Goal: Task Accomplishment & Management: Use online tool/utility

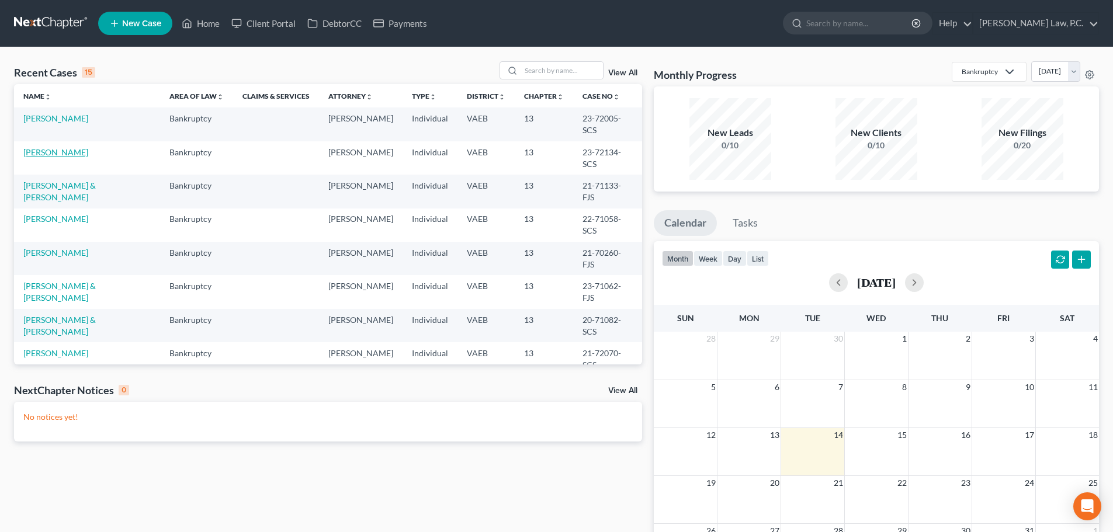
click at [38, 147] on link "[PERSON_NAME]" at bounding box center [55, 152] width 65 height 10
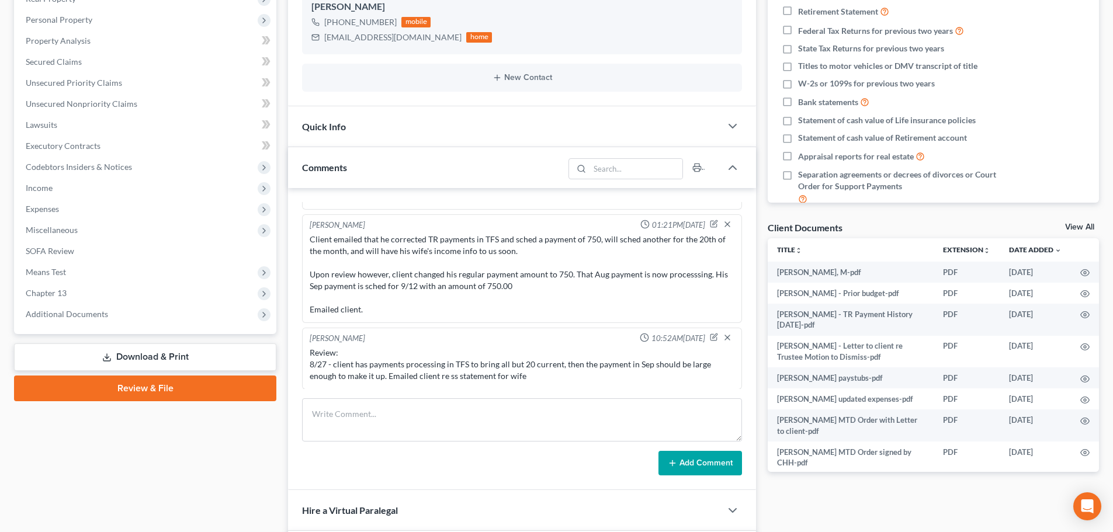
scroll to position [234, 0]
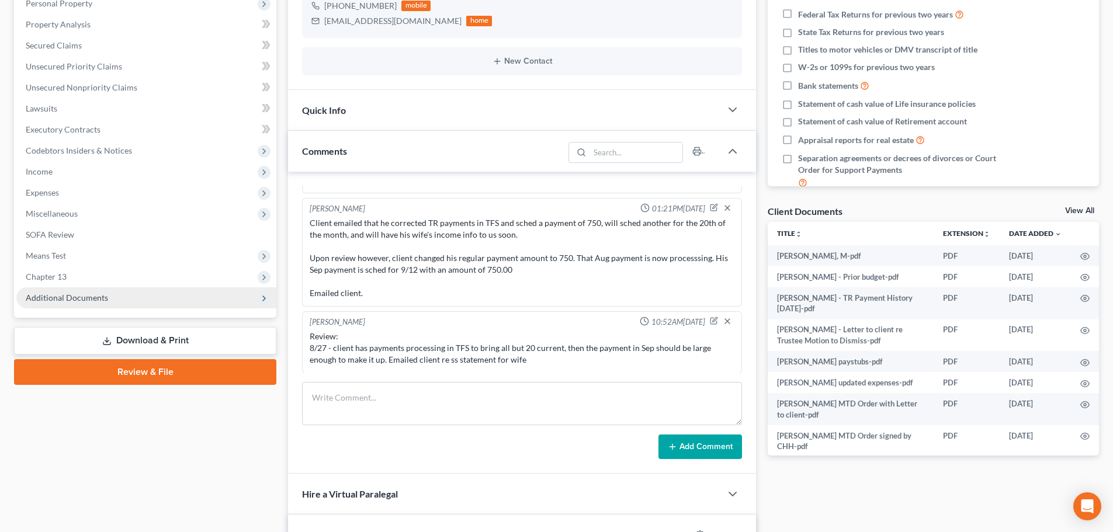
drag, startPoint x: 78, startPoint y: 298, endPoint x: 79, endPoint y: 304, distance: 5.9
click at [78, 298] on span "Additional Documents" at bounding box center [67, 298] width 82 height 10
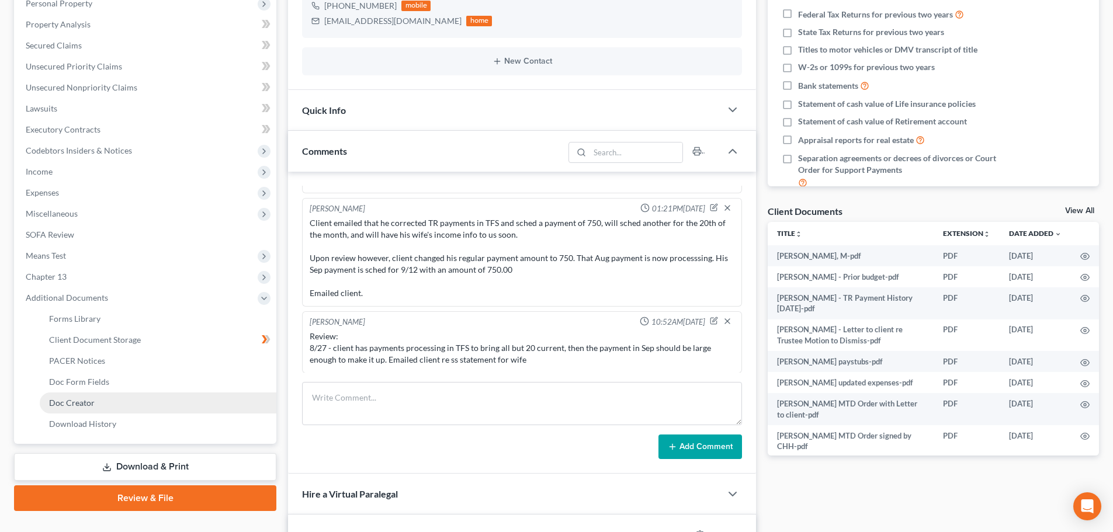
click at [105, 402] on link "Doc Creator" at bounding box center [158, 403] width 237 height 21
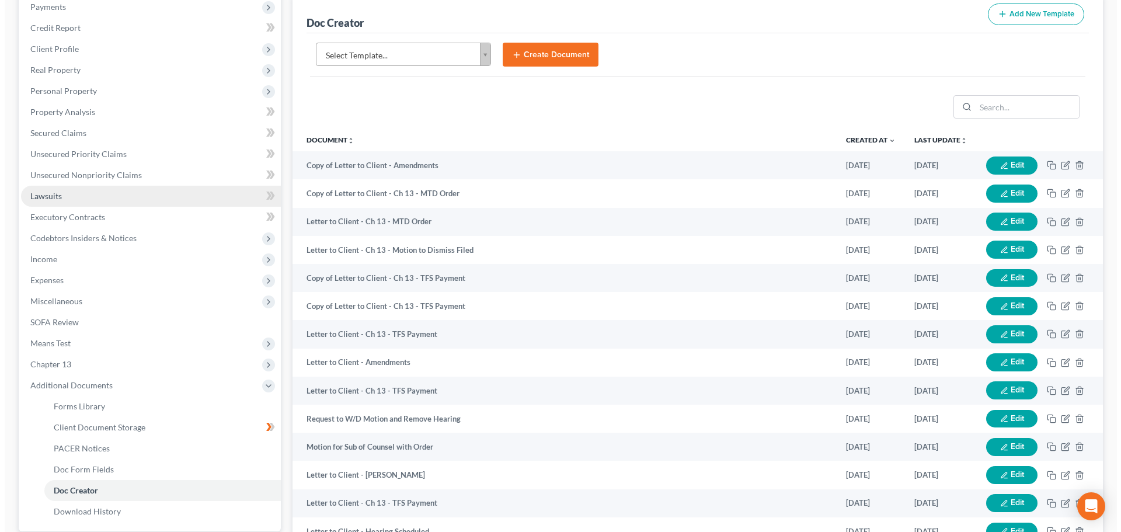
scroll to position [175, 0]
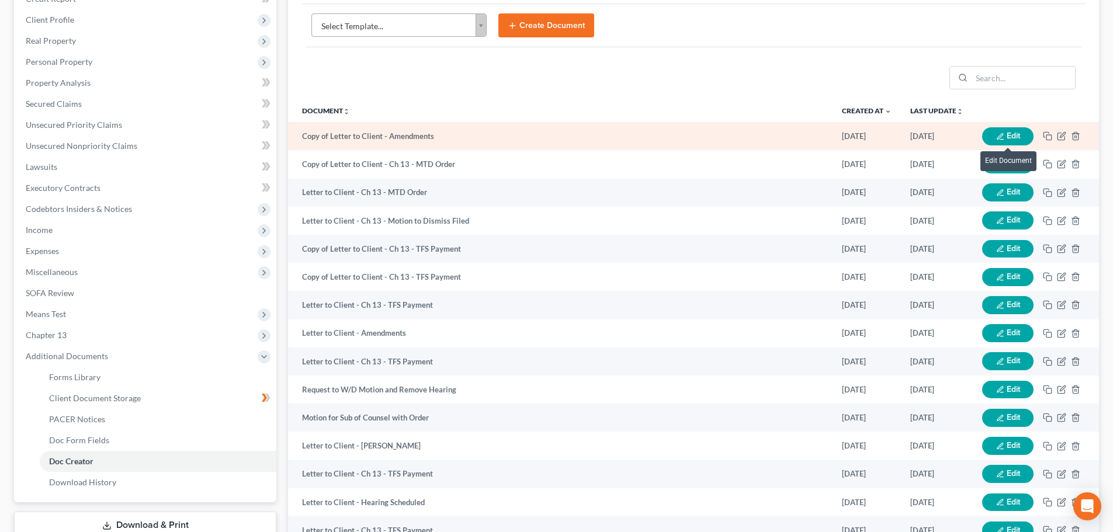
click at [1002, 136] on icon "button" at bounding box center [1000, 137] width 8 height 8
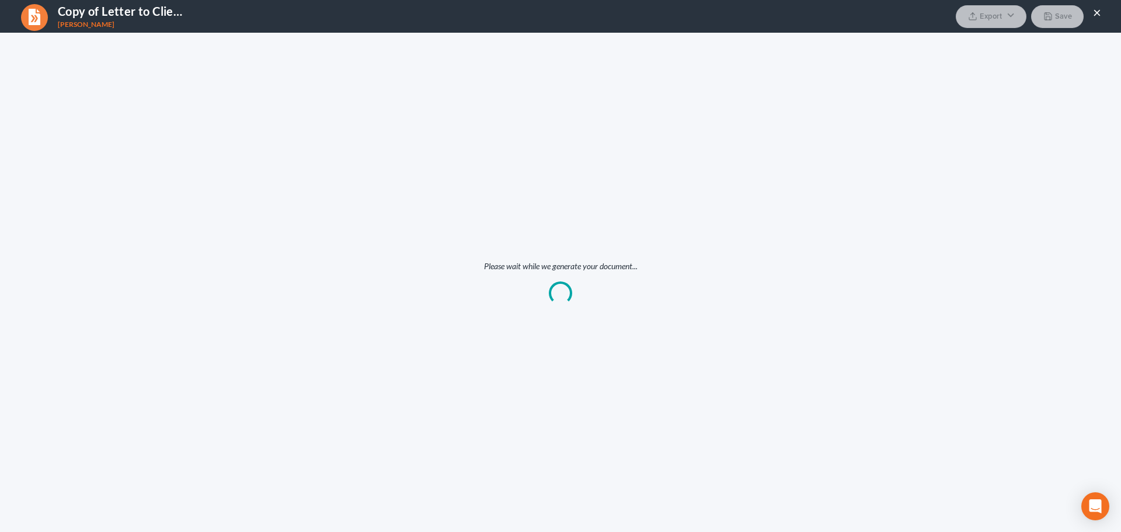
scroll to position [0, 0]
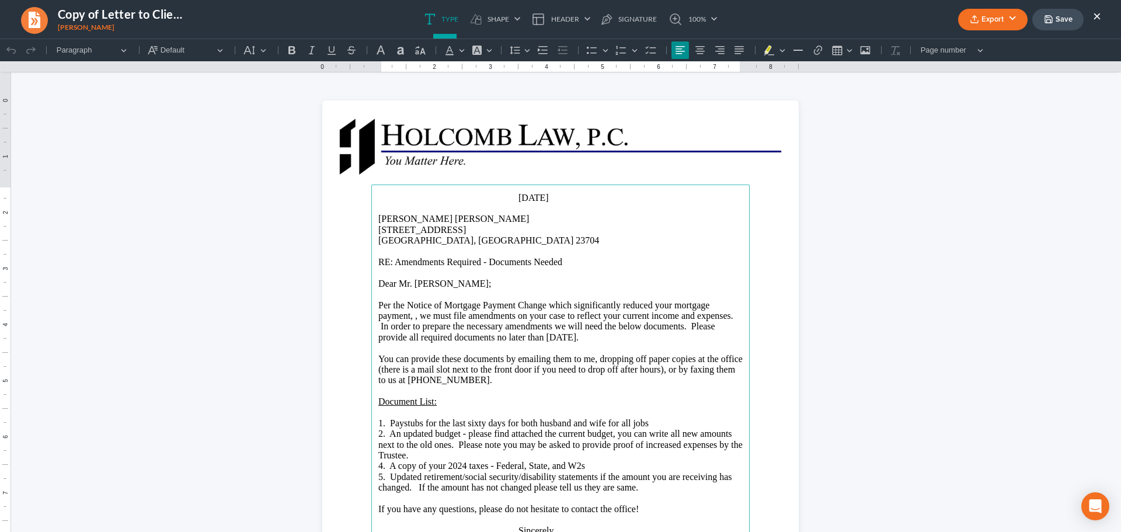
click at [534, 199] on p "⁠⁠⁠⁠⁠⁠⁠ [DATE]" at bounding box center [561, 198] width 364 height 11
drag, startPoint x: 512, startPoint y: 197, endPoint x: 341, endPoint y: 199, distance: 171.2
click at [357, 199] on section "⁠⁠⁠⁠⁠⁠⁠/2025 [PERSON_NAME] [PERSON_NAME] [STREET_ADDRESS] RE: Amendments Requir…" at bounding box center [560, 408] width 477 height 617
click at [406, 205] on p "Rich Text Editor, page-0-main" at bounding box center [561, 208] width 364 height 11
click at [404, 199] on p "//" at bounding box center [561, 198] width 364 height 11
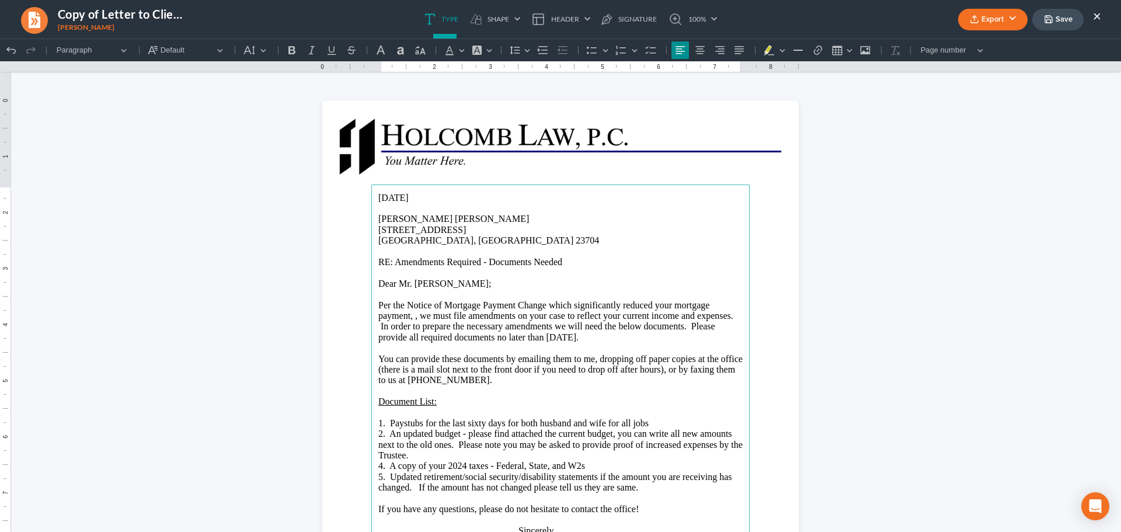
drag, startPoint x: 418, startPoint y: 197, endPoint x: 327, endPoint y: 197, distance: 91.1
click at [327, 197] on section "[DATE] [PERSON_NAME] [PERSON_NAME] [STREET_ADDRESS] RE: Amendments Required - D…" at bounding box center [560, 408] width 477 height 617
click at [693, 51] on button "[GEOGRAPHIC_DATA]" at bounding box center [701, 50] width 18 height 18
click at [672, 214] on p "[PERSON_NAME] [PERSON_NAME]" at bounding box center [561, 219] width 364 height 11
drag, startPoint x: 541, startPoint y: 338, endPoint x: 573, endPoint y: 339, distance: 31.6
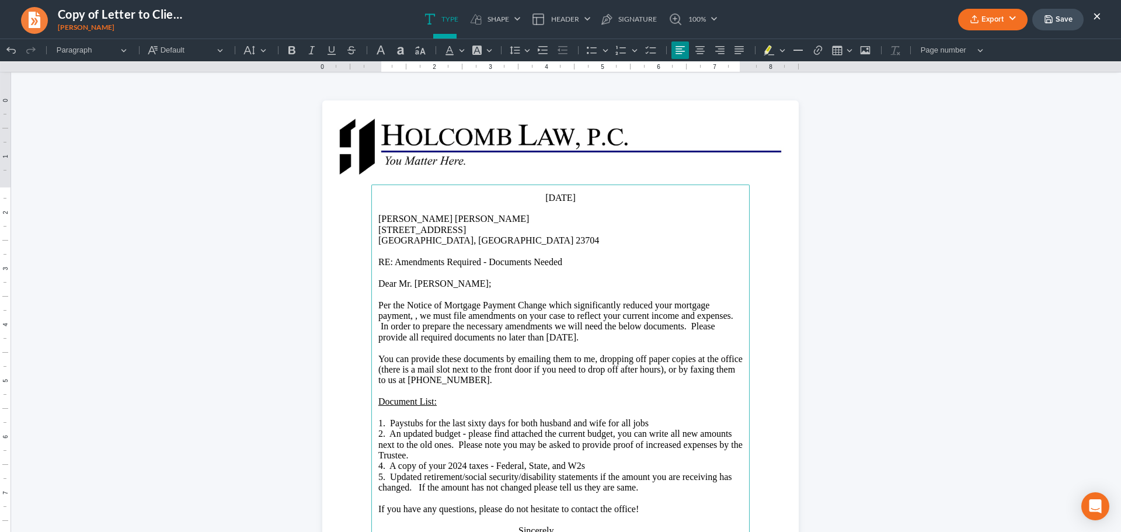
click at [573, 339] on p "Per the Notice of Mortgage Payment Change which significantly reduced your mort…" at bounding box center [561, 321] width 364 height 43
drag, startPoint x: 545, startPoint y: 337, endPoint x: 587, endPoint y: 342, distance: 42.4
click at [587, 342] on p "Per the Notice of Mortgage Payment Change which significantly reduced your mort…" at bounding box center [561, 321] width 364 height 43
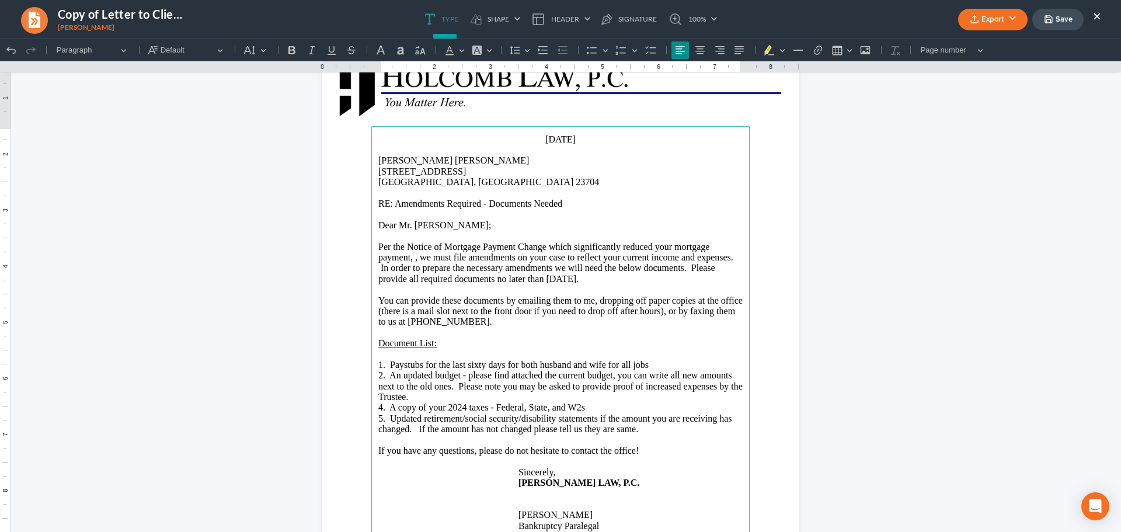
click at [666, 364] on p "1. Paystubs for the last sixty days for both husband and wife for all jobs" at bounding box center [561, 365] width 364 height 11
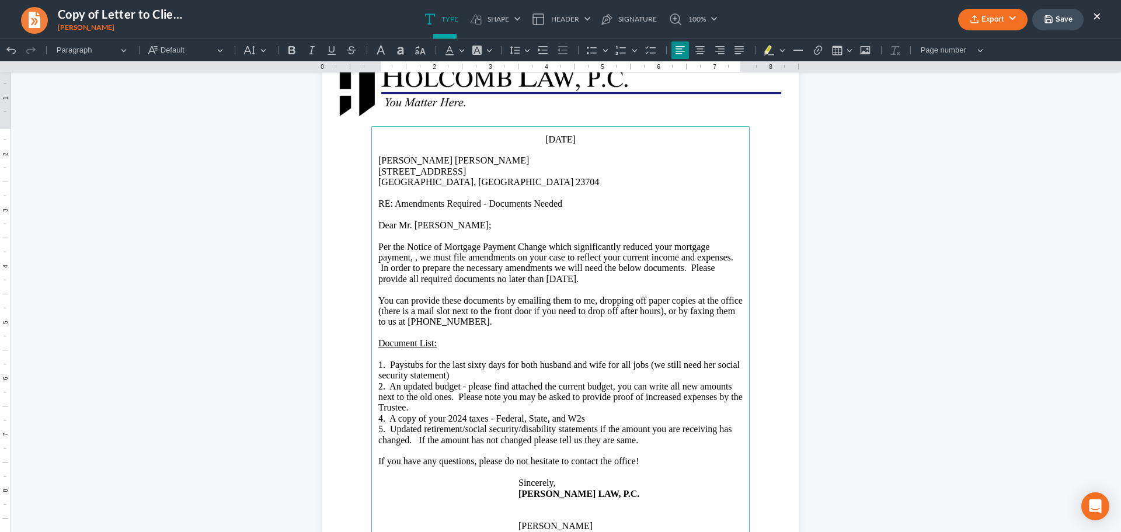
click at [411, 259] on p "Per the Notice of Mortgage Payment Change which significantly reduced your mort…" at bounding box center [561, 263] width 364 height 43
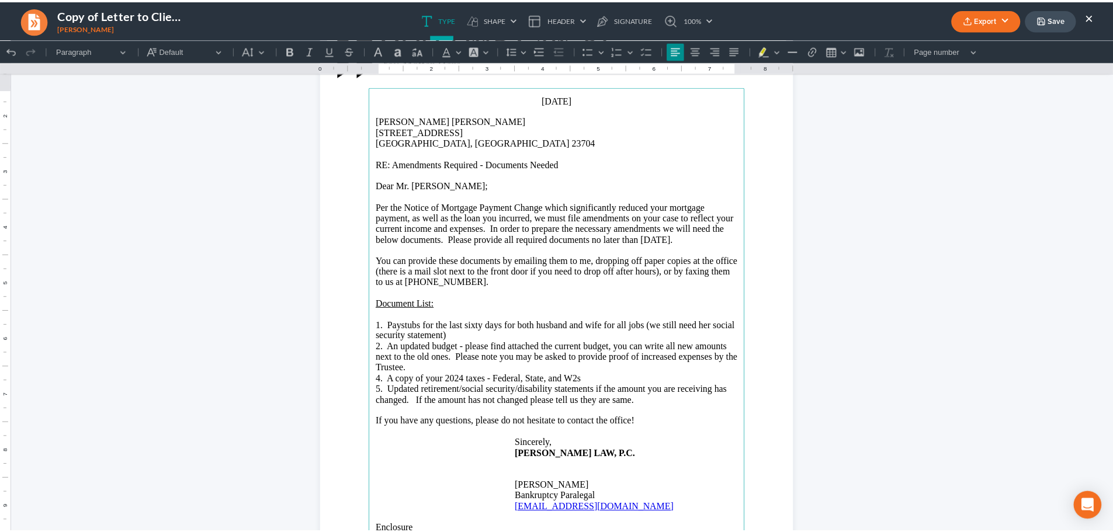
scroll to position [117, 0]
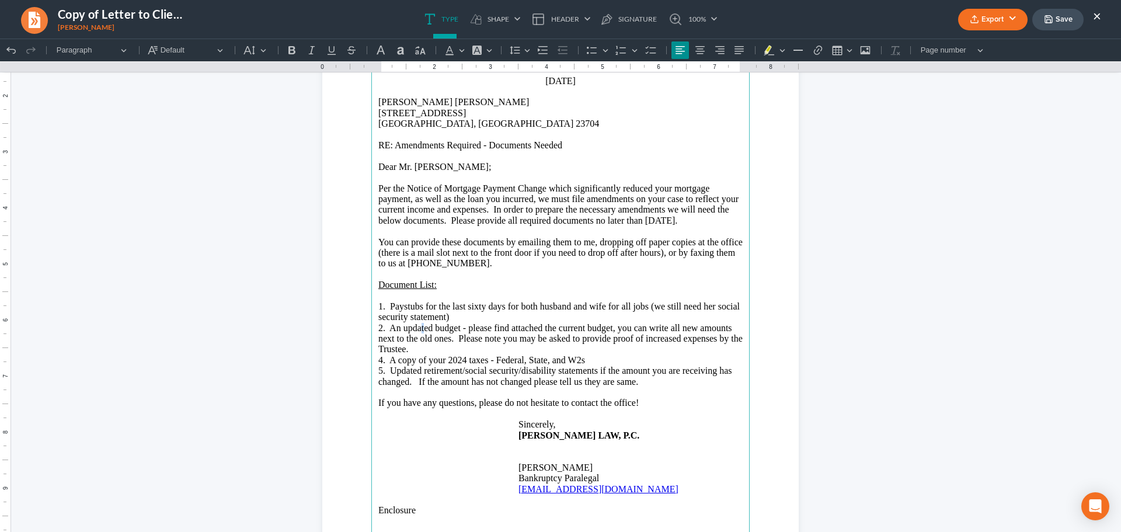
click at [407, 332] on p "2. An updated budget - please find attached the current budget, you can write a…" at bounding box center [561, 339] width 364 height 32
click at [405, 328] on p "2. An updated budget - please find attached the current budget, you can write a…" at bounding box center [561, 339] width 364 height 32
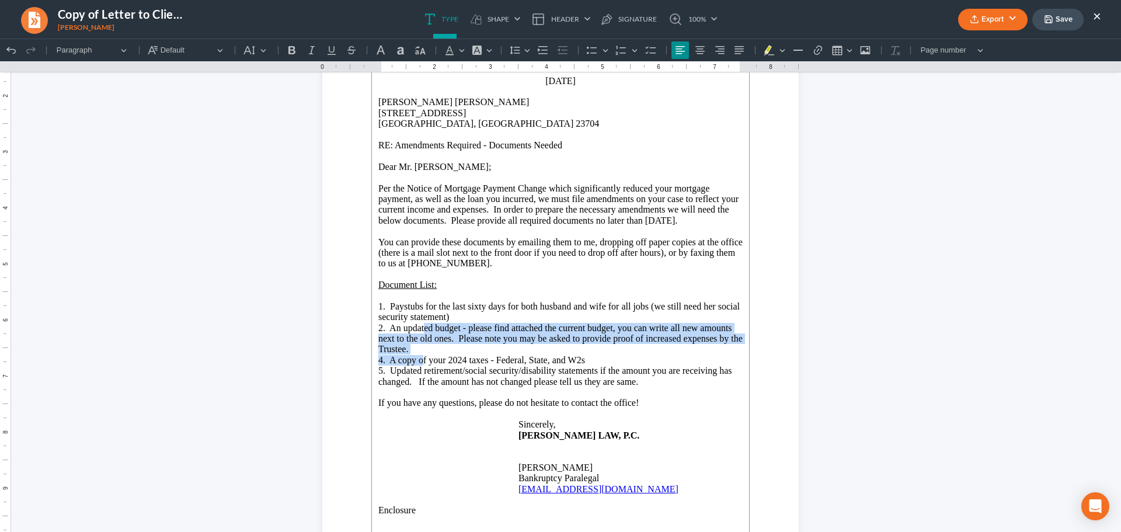
drag, startPoint x: 405, startPoint y: 329, endPoint x: 405, endPoint y: 363, distance: 34.5
click at [405, 363] on main "[DATE] [PERSON_NAME] [PERSON_NAME] [STREET_ADDRESS] RE: Amendments Required - D…" at bounding box center [560, 306] width 379 height 477
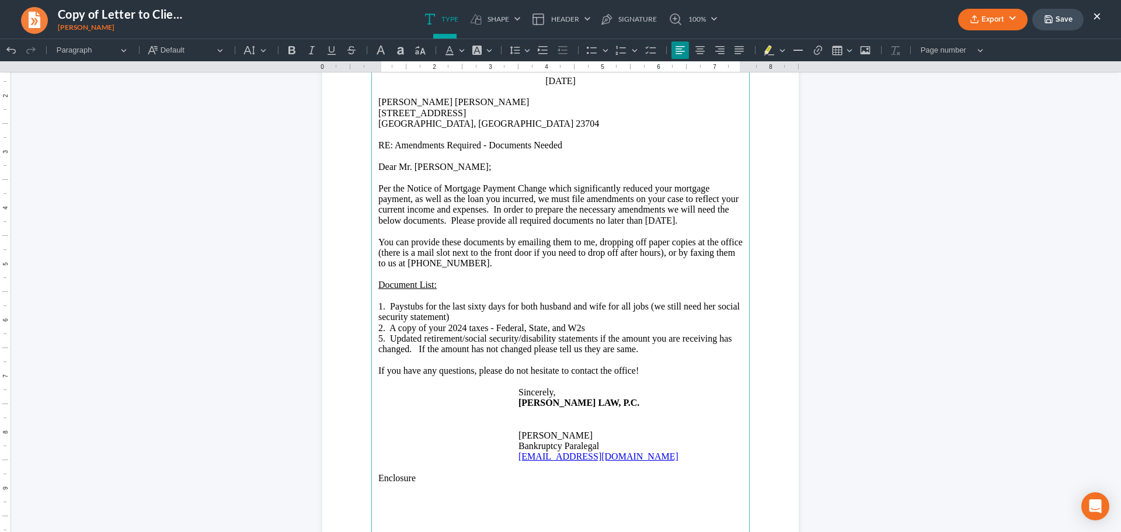
click at [482, 328] on p "2. A copy of your 2024 taxes - Federal, State, and W2s" at bounding box center [561, 328] width 364 height 11
drag, startPoint x: 629, startPoint y: 325, endPoint x: 532, endPoint y: 327, distance: 96.4
click at [532, 327] on p "2. A copy of your 2024 state taxes - Federal, State, and W2s" at bounding box center [561, 328] width 364 height 11
click at [666, 328] on p "2. A copy of your 2024 state taxes - Federal, State, and W2s" at bounding box center [561, 328] width 364 height 11
drag, startPoint x: 633, startPoint y: 328, endPoint x: 526, endPoint y: 325, distance: 106.9
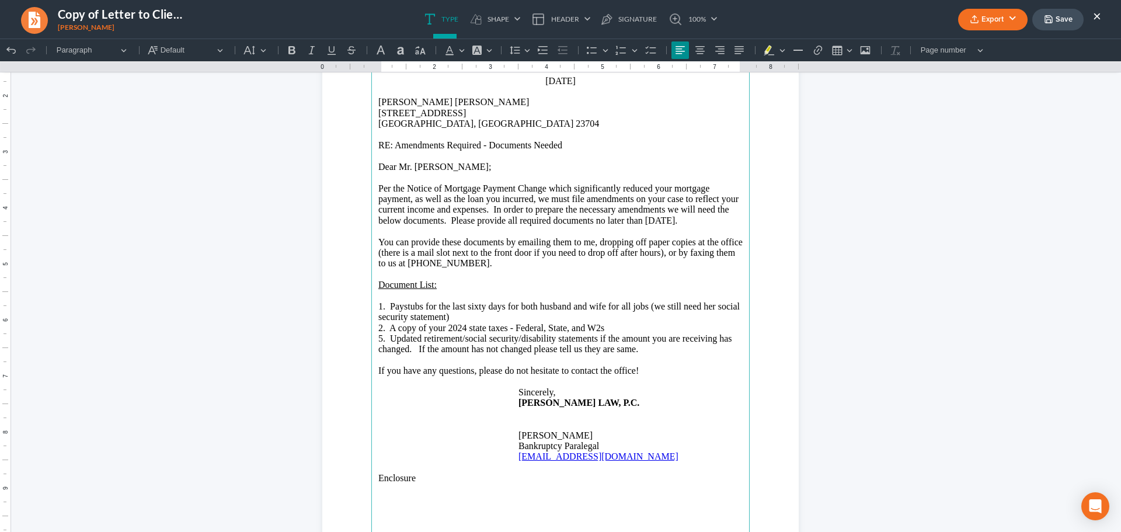
click at [526, 325] on p "2. A copy of your 2024 state taxes - Federal, State, and W2s" at bounding box center [561, 328] width 364 height 11
drag, startPoint x: 651, startPoint y: 353, endPoint x: 389, endPoint y: 337, distance: 262.2
click at [389, 337] on p "5. Updated retirement/social security/disability statements if the amount you a…" at bounding box center [561, 345] width 364 height 22
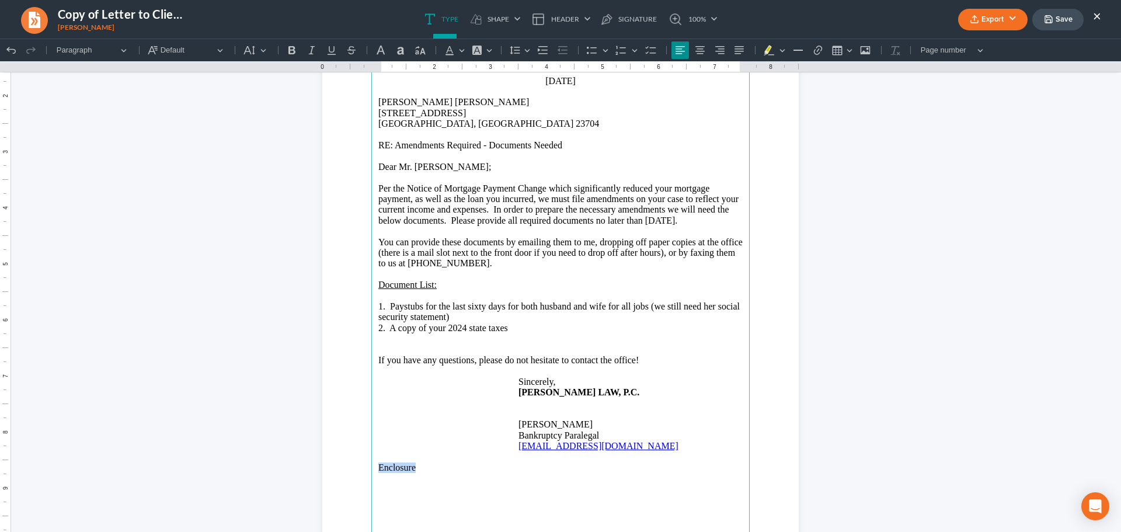
drag, startPoint x: 431, startPoint y: 467, endPoint x: 314, endPoint y: 469, distance: 117.4
click at [314, 469] on html "1.50 10.00 0 1 1 2 2 3 3 4 4 5 5 6 6 7 7 8 8 9 9 10 10 11 11 Undo (Ctrl+Z) Undo…" at bounding box center [560, 275] width 1121 height 707
click at [998, 15] on button "Export" at bounding box center [994, 20] width 70 height 22
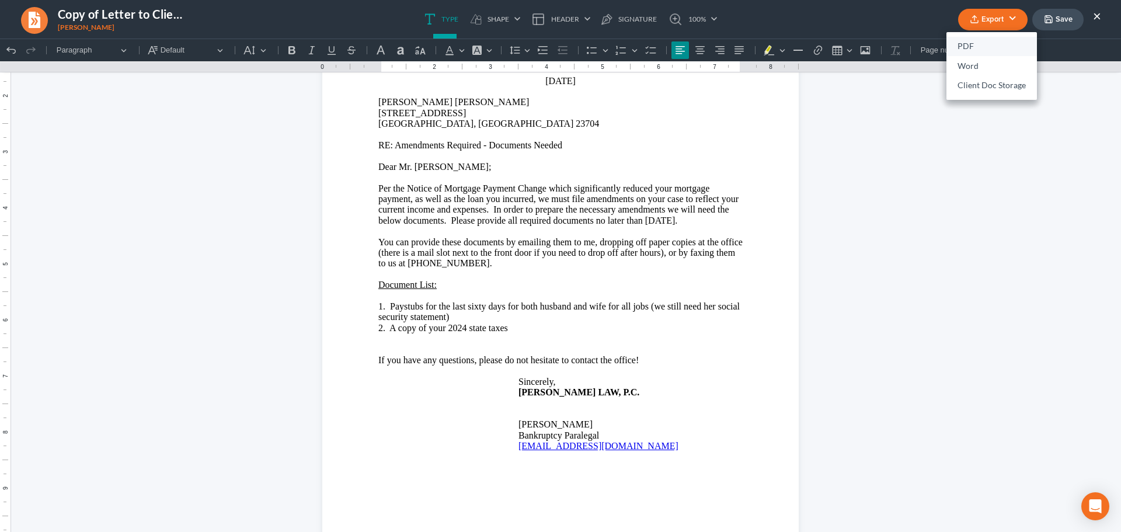
click at [969, 50] on link "PDF" at bounding box center [992, 47] width 91 height 20
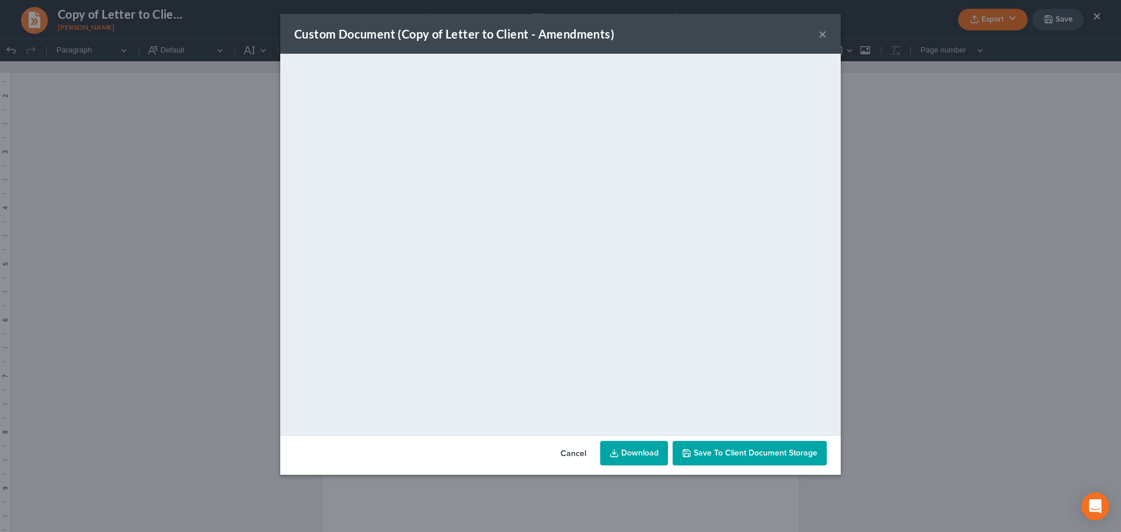
click at [821, 36] on button "×" at bounding box center [823, 34] width 8 height 14
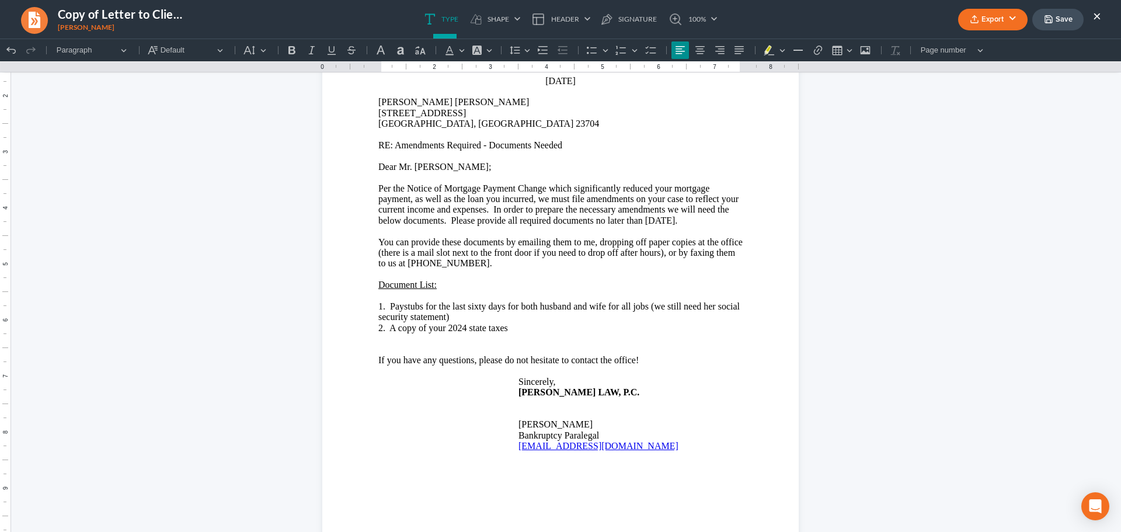
click at [1057, 19] on button "Save" at bounding box center [1058, 20] width 51 height 22
drag, startPoint x: 1095, startPoint y: 16, endPoint x: 1077, endPoint y: 32, distance: 24.5
click at [1095, 16] on button "×" at bounding box center [1097, 16] width 8 height 14
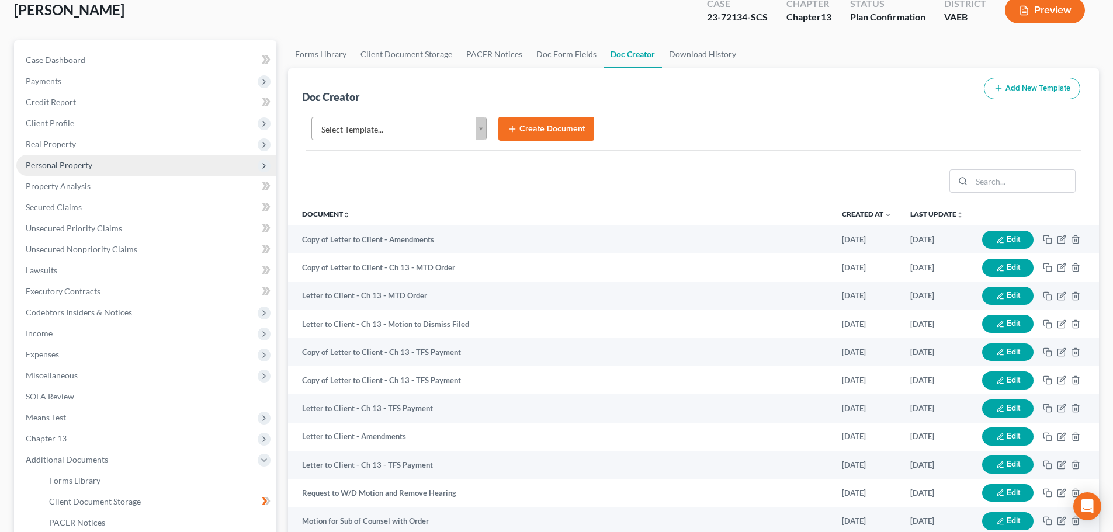
scroll to position [0, 0]
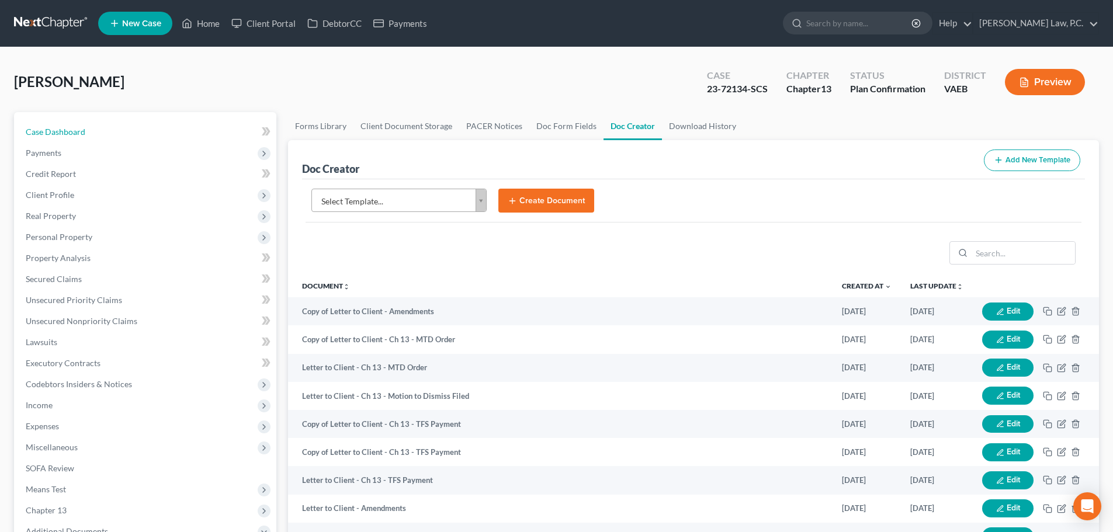
drag, startPoint x: 73, startPoint y: 134, endPoint x: 1082, endPoint y: 92, distance: 1010.2
click at [73, 134] on span "Case Dashboard" at bounding box center [56, 132] width 60 height 10
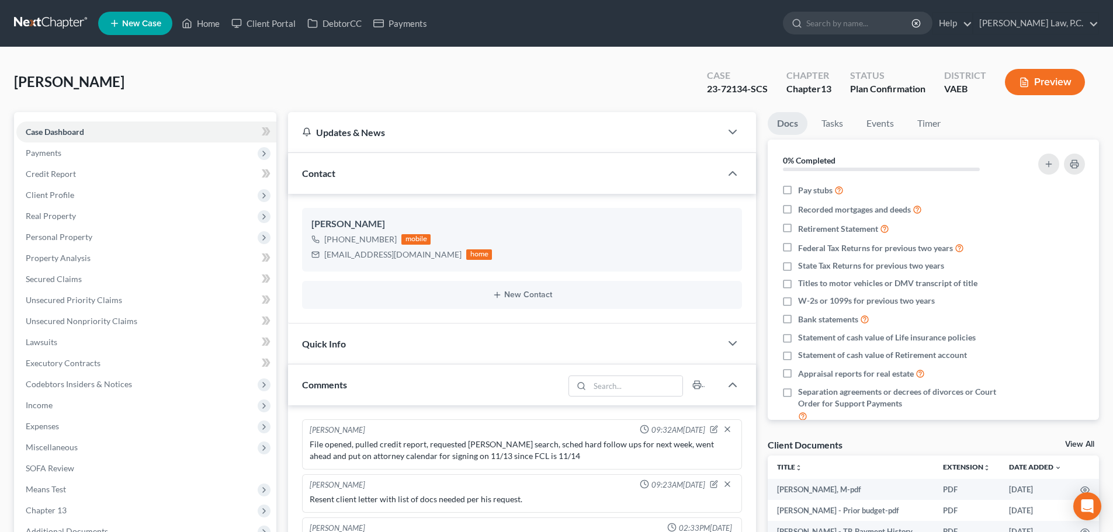
scroll to position [5008, 0]
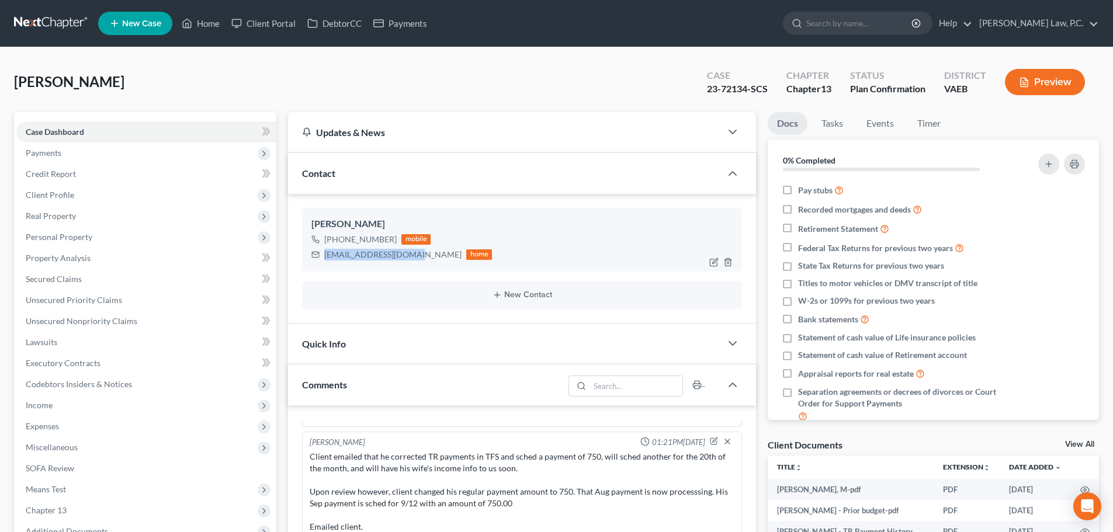
drag, startPoint x: 415, startPoint y: 256, endPoint x: 309, endPoint y: 259, distance: 105.8
click at [307, 259] on div "[PERSON_NAME] [PHONE_NUMBER] mobile [EMAIL_ADDRESS][DOMAIN_NAME] home" at bounding box center [522, 239] width 440 height 63
copy div "[EMAIL_ADDRESS][DOMAIN_NAME]"
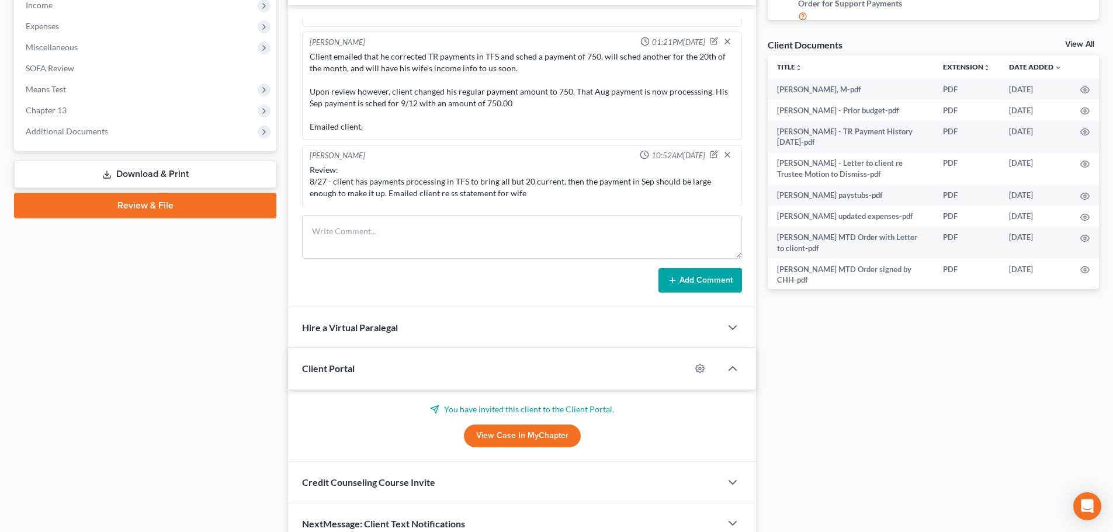
scroll to position [409, 0]
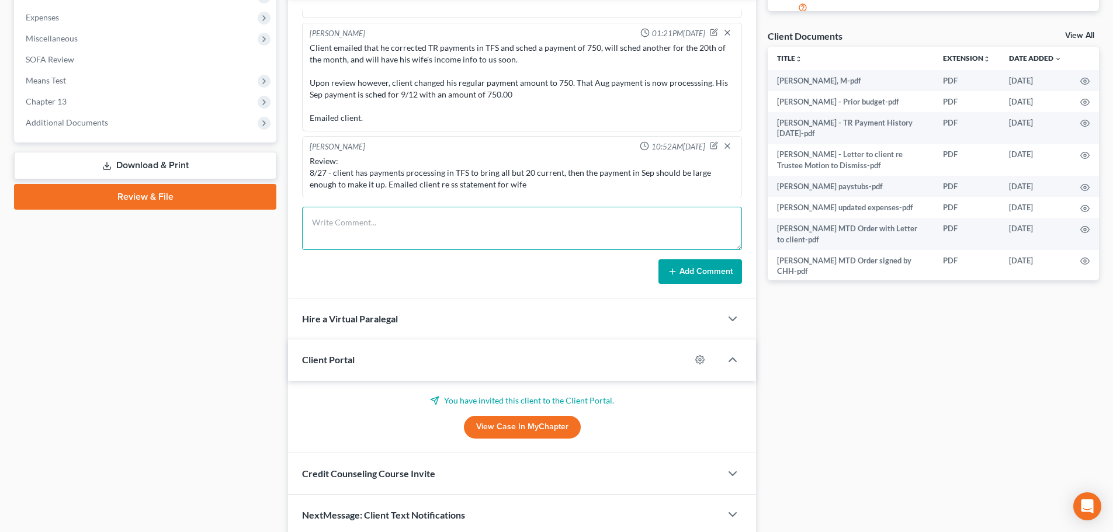
click at [419, 234] on textarea at bounding box center [522, 228] width 440 height 43
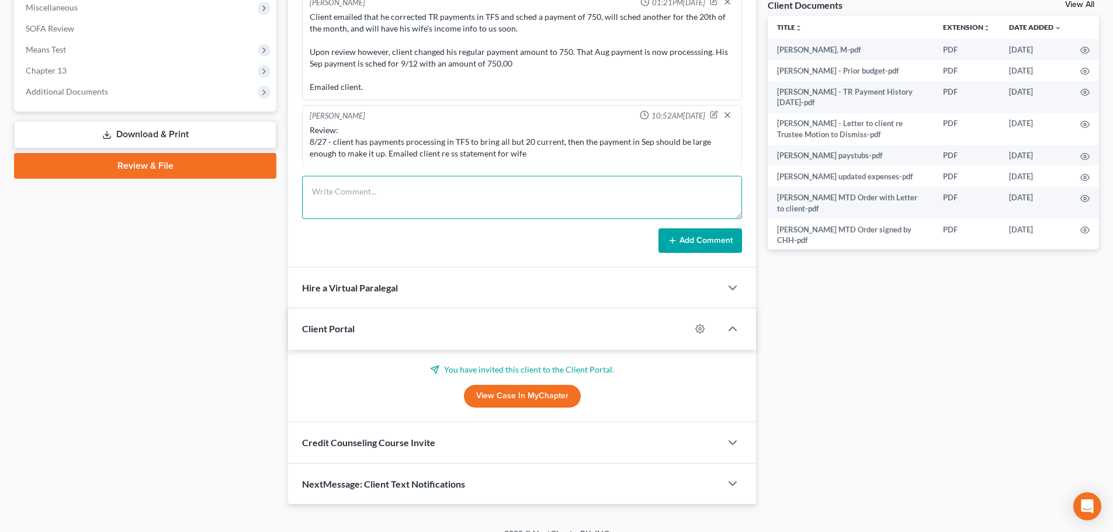
scroll to position [457, 0]
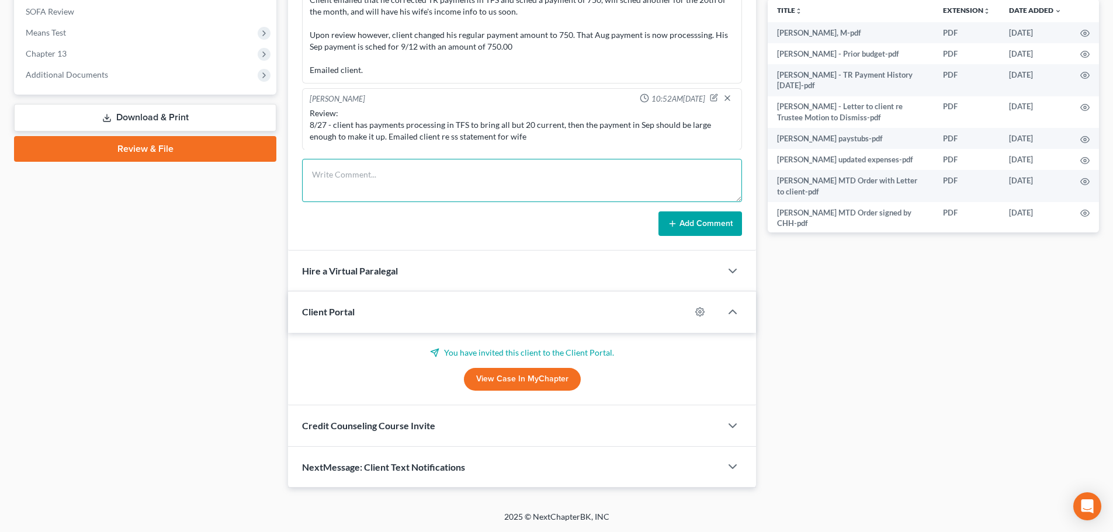
click at [441, 172] on textarea at bounding box center [522, 180] width 440 height 43
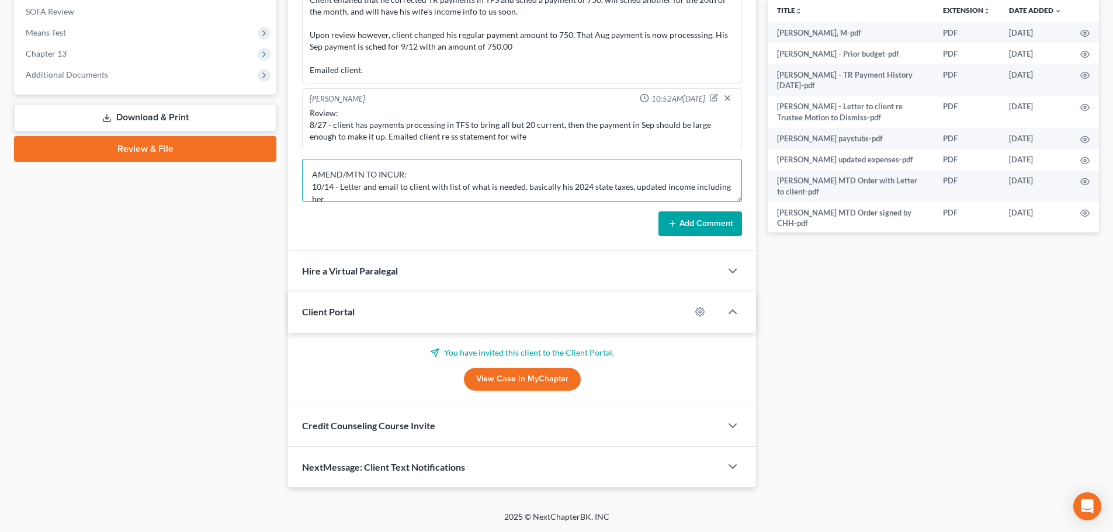
scroll to position [3, 0]
type textarea "AMEND/MTN TO INCUR: 10/14 - Letter and email to client with list of what is nee…"
click at [707, 234] on button "Add Comment" at bounding box center [700, 223] width 84 height 25
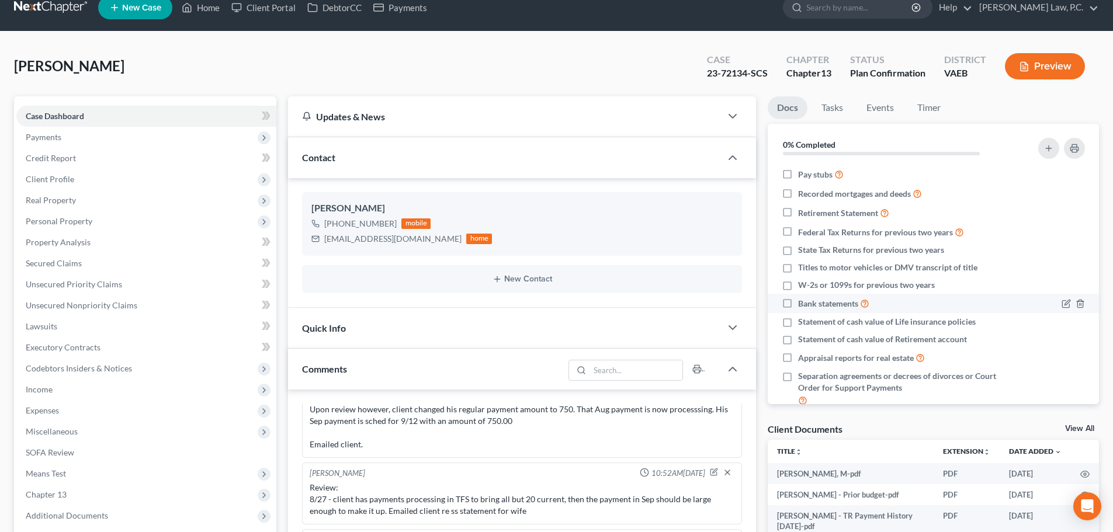
scroll to position [0, 0]
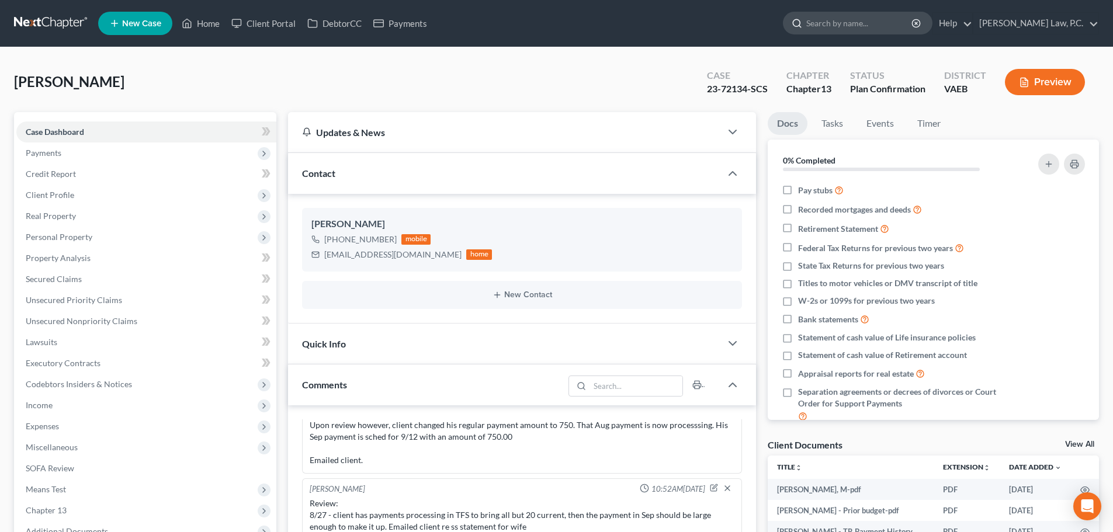
click at [913, 22] on input "search" at bounding box center [859, 23] width 107 height 22
click at [881, 21] on input "search" at bounding box center [859, 23] width 107 height 22
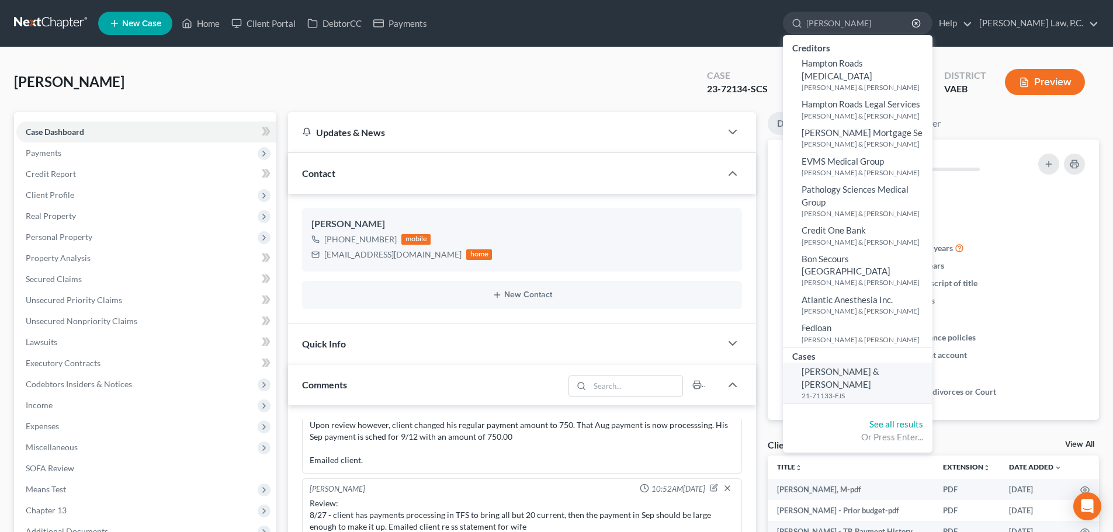
type input "[PERSON_NAME]"
click at [871, 391] on small "21-71133-FJS" at bounding box center [865, 396] width 128 height 10
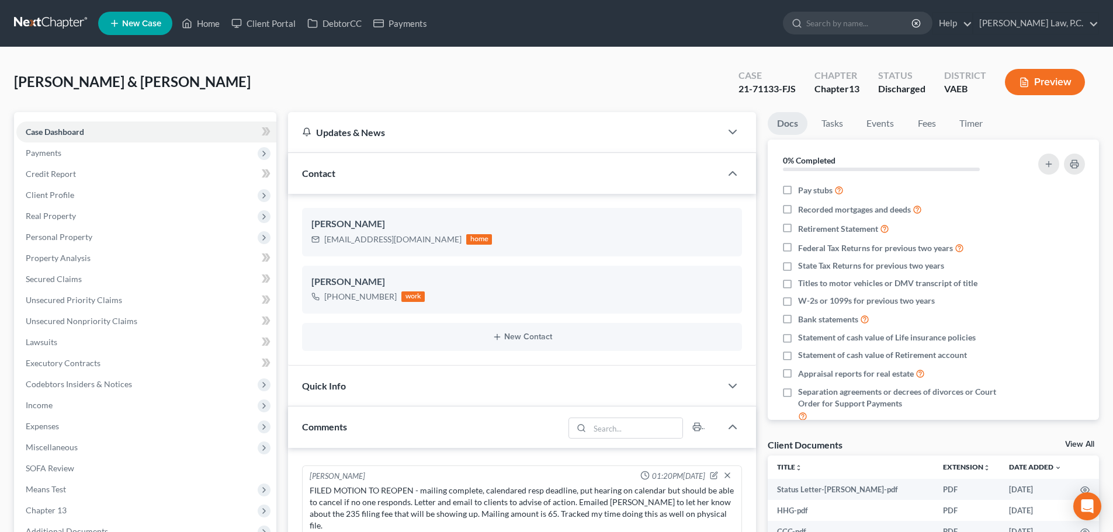
scroll to position [117, 0]
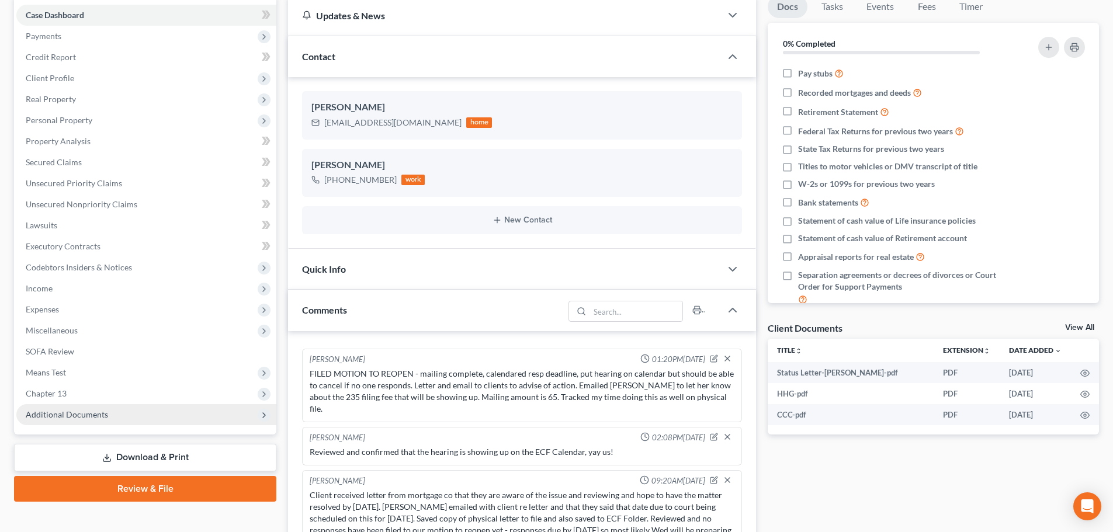
click at [105, 409] on span "Additional Documents" at bounding box center [67, 414] width 82 height 10
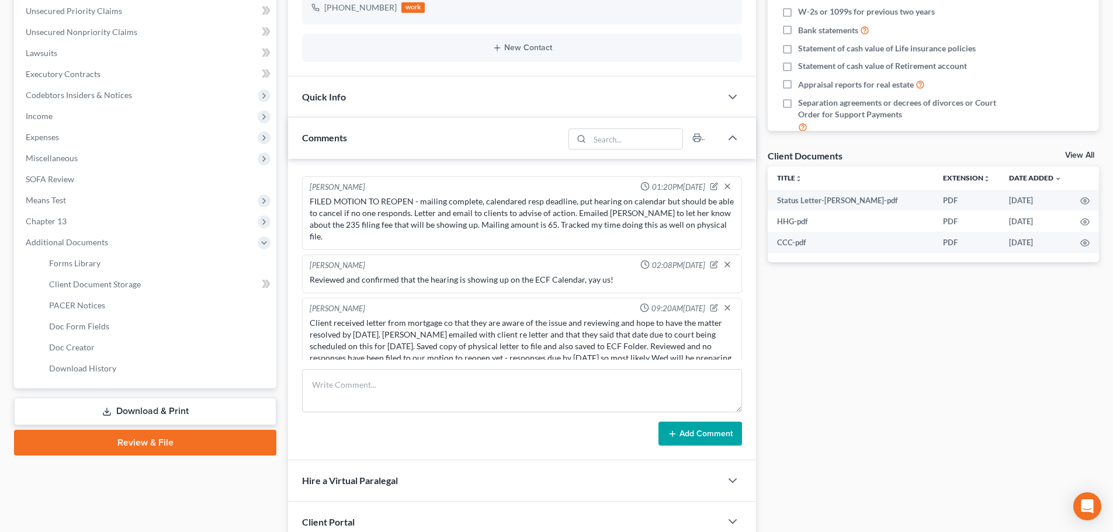
scroll to position [292, 0]
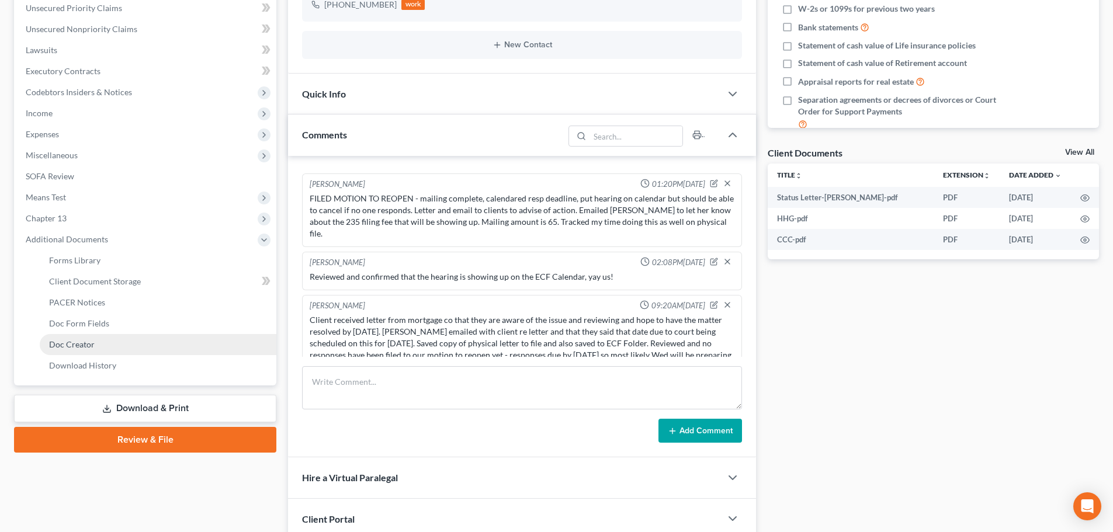
click at [77, 349] on span "Doc Creator" at bounding box center [72, 344] width 46 height 10
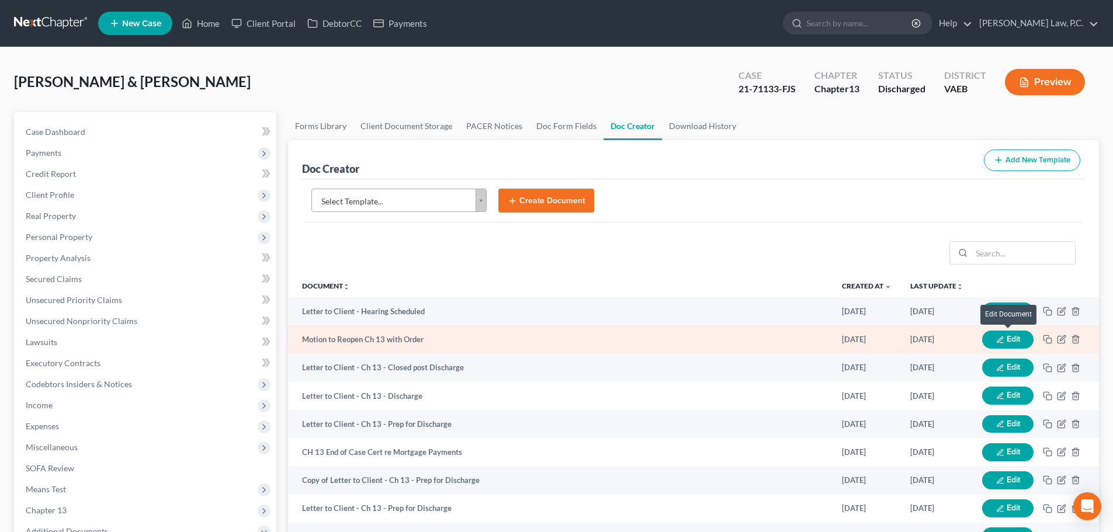
click at [1011, 347] on button "Edit" at bounding box center [1007, 340] width 51 height 18
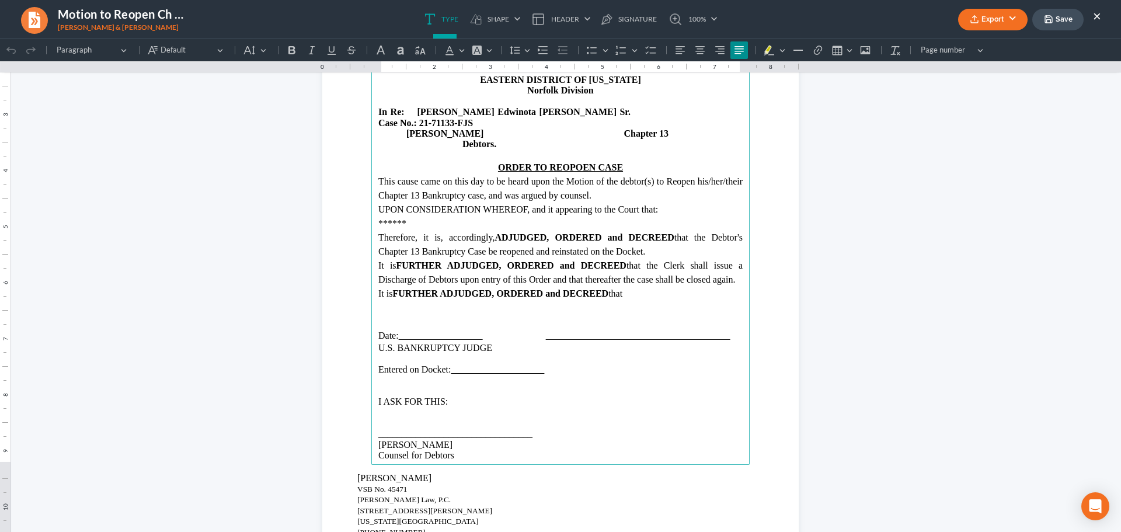
scroll to position [1986, 0]
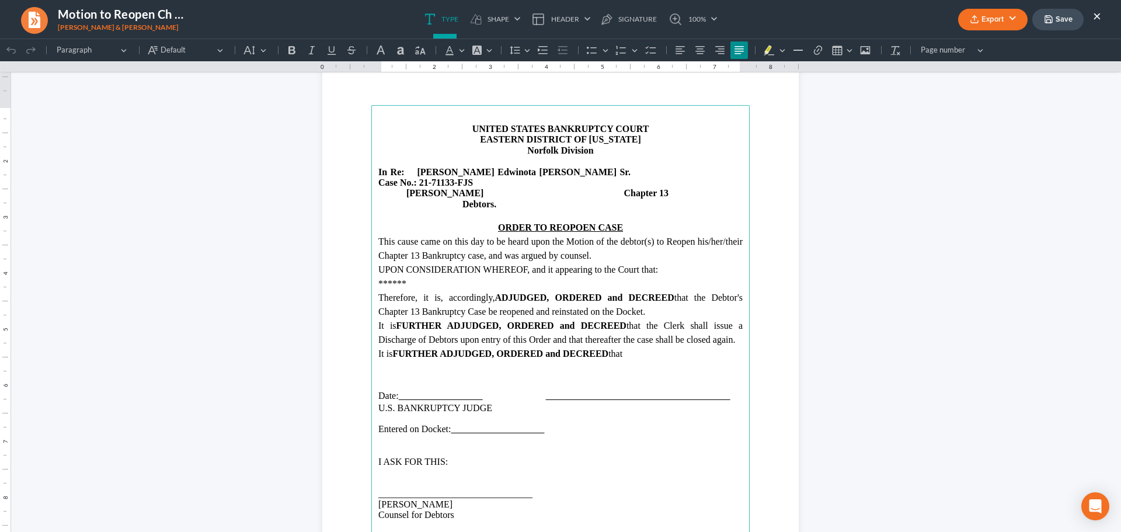
click at [661, 221] on p "ORDER TO REOPOEN CASE" at bounding box center [561, 228] width 364 height 14
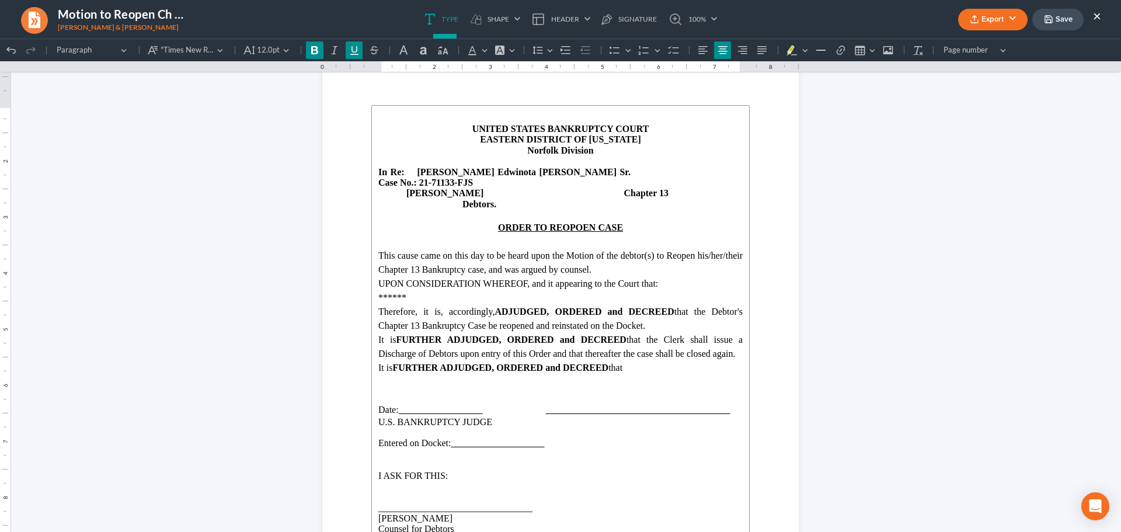
click at [689, 251] on span "This cause came on this day to be heard upon the Motion of the debtor(s) to Reo…" at bounding box center [561, 263] width 364 height 24
click at [379, 258] on span "This cause came on this day to be heard upon the Motion of the debtors to Reope…" at bounding box center [561, 263] width 364 height 24
click at [697, 277] on p "UPON CONSIDERATION WHEREOF, and it appearing to the Court that:" at bounding box center [561, 284] width 364 height 14
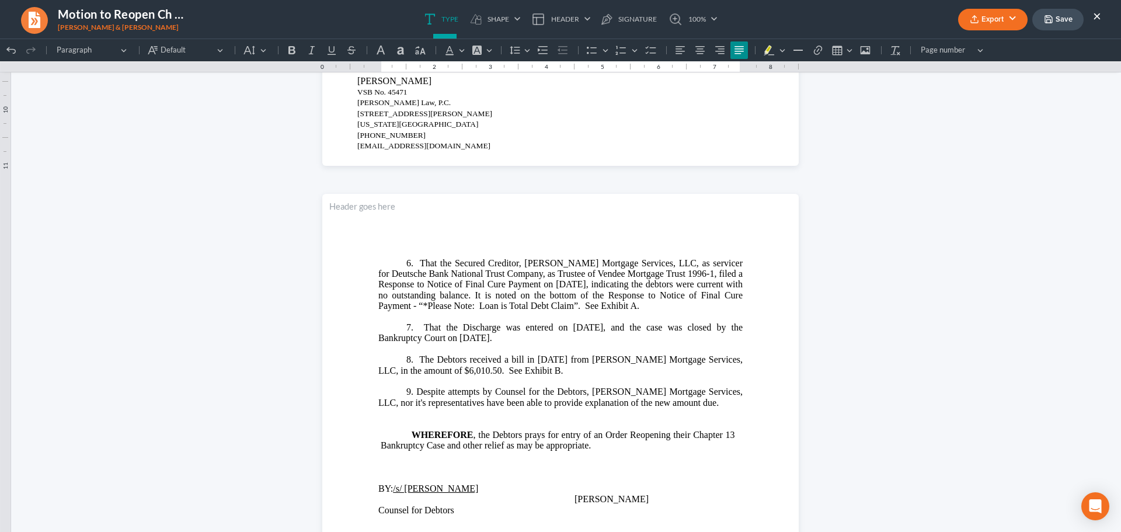
scroll to position [1290, 0]
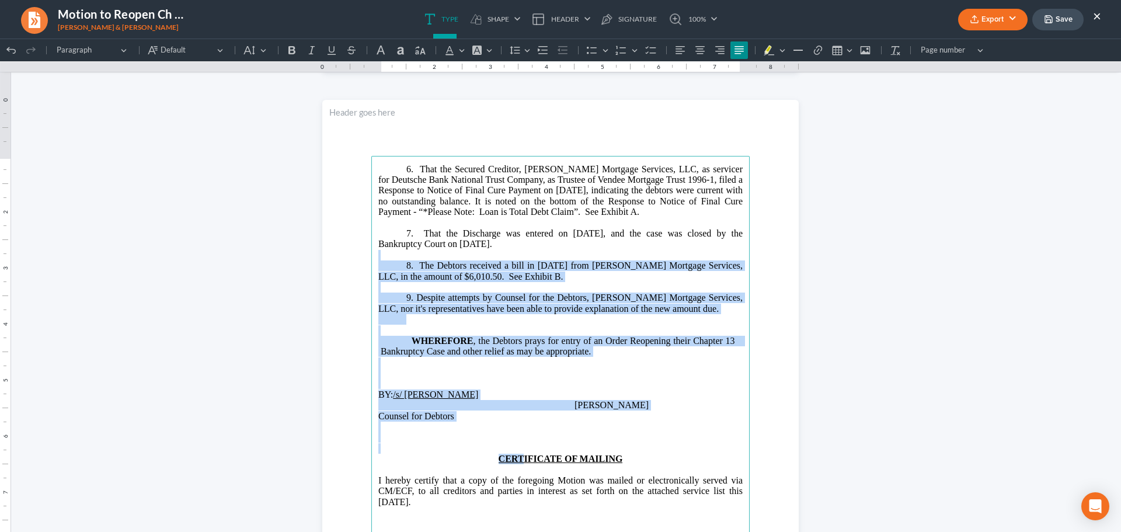
drag, startPoint x: 400, startPoint y: 234, endPoint x: 630, endPoint y: 252, distance: 230.9
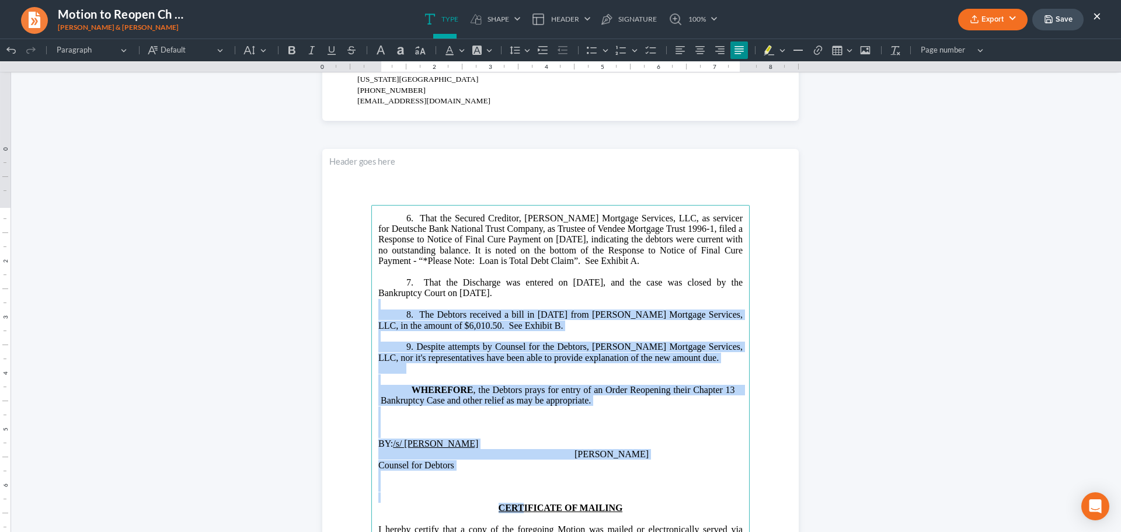
scroll to position [1173, 0]
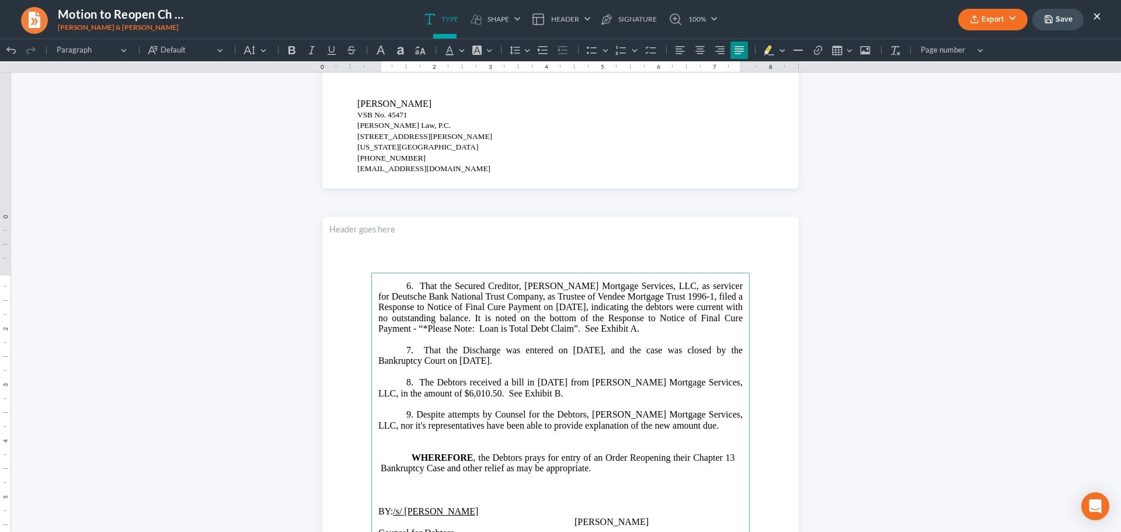
click at [560, 329] on p "6. That the Secured Creditor, [PERSON_NAME] Mortgage Services, LLC, as servicer…" at bounding box center [561, 308] width 364 height 54
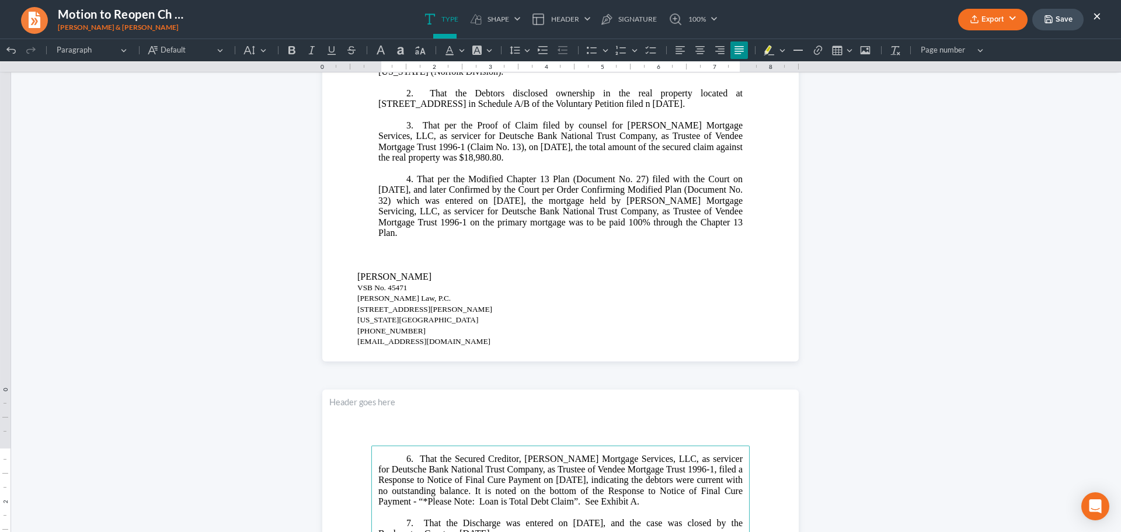
scroll to position [998, 0]
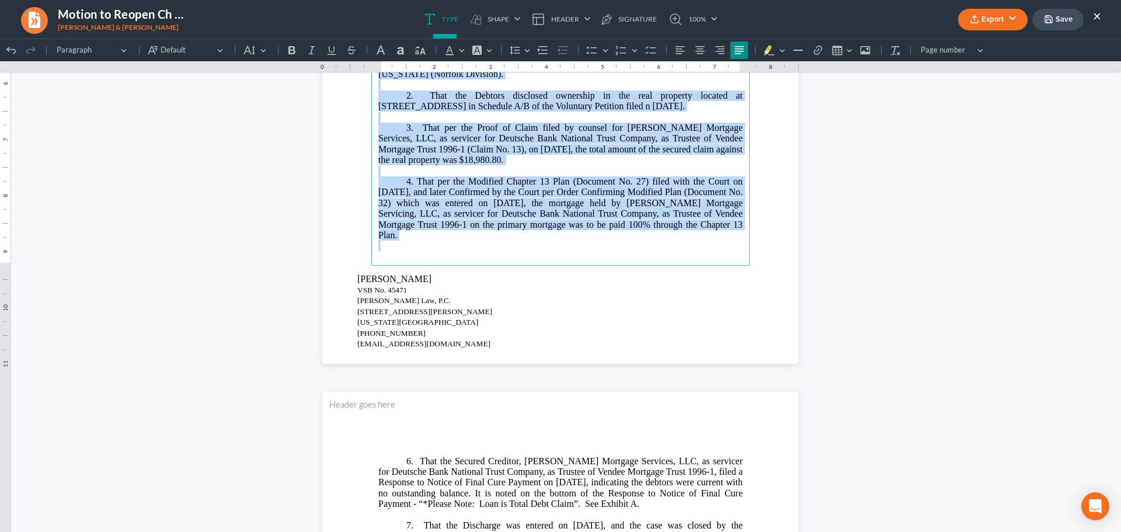
click at [549, 187] on span "4. That per the Modified Chapter 13 Plan (Document No. 27) filed with the Court…" at bounding box center [561, 208] width 364 height 64
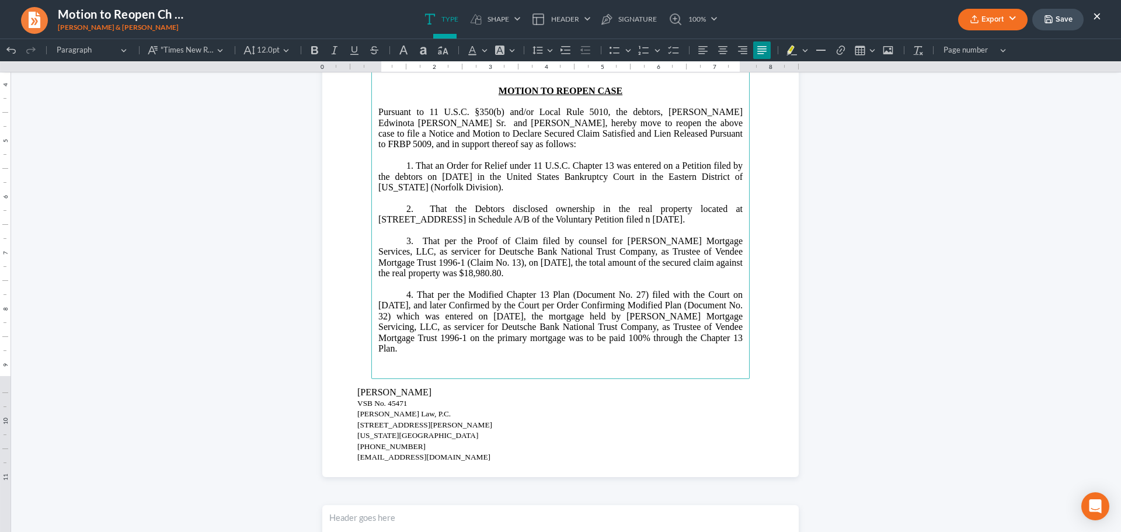
scroll to position [881, 0]
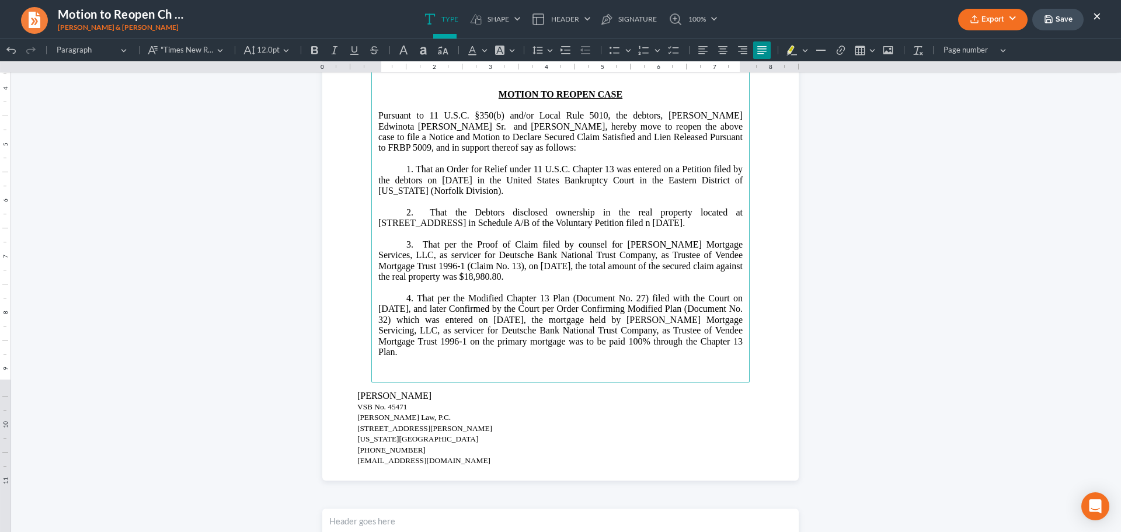
drag, startPoint x: 404, startPoint y: 171, endPoint x: 471, endPoint y: 348, distance: 189.3
click at [471, 348] on main "and [PERSON_NAME] Edwinota [PERSON_NAME] Sr. [PERSON_NAME] [STREET_ADDRESS] Att…" at bounding box center [560, 151] width 379 height 463
copy main "8. Lore ip Dolor sit Ametco adipi 40 E.S.D. Eiusmod 09 tem incidid ut l Etdolor…"
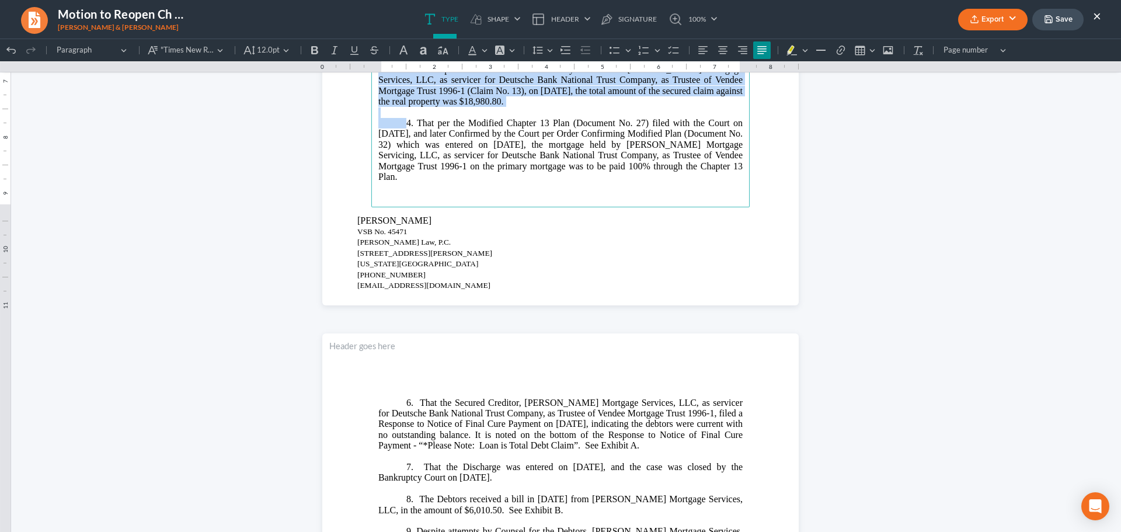
scroll to position [1290, 0]
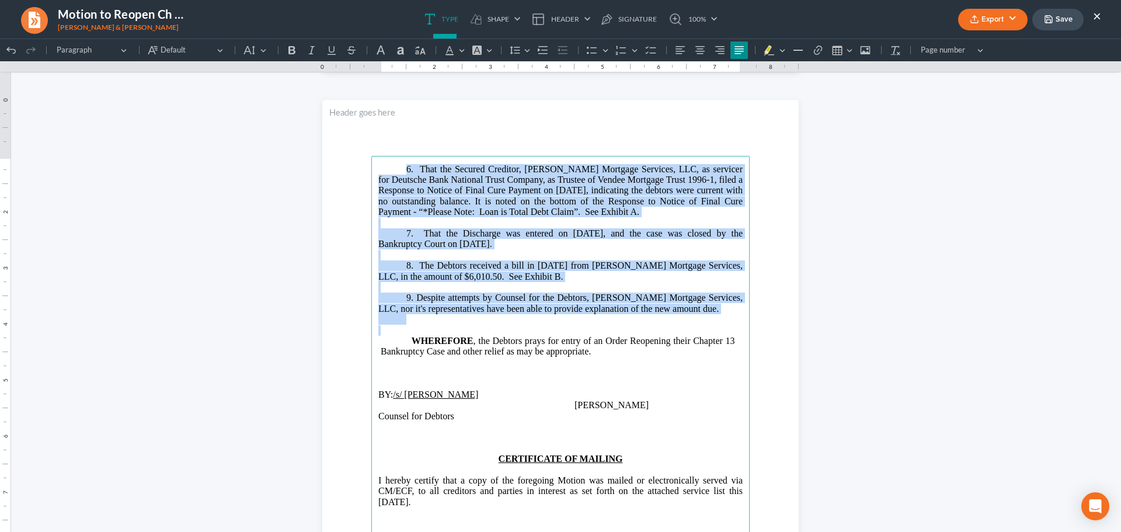
drag, startPoint x: 402, startPoint y: 172, endPoint x: 594, endPoint y: 328, distance: 247.5
click at [594, 328] on main "6. That the Secured Creditor, [PERSON_NAME] Mortgage Services, LLC, as servicer…" at bounding box center [560, 387] width 379 height 463
copy main "6. That the Secured Creditor, [PERSON_NAME] Mortgage Services, LLC, as servicer…"
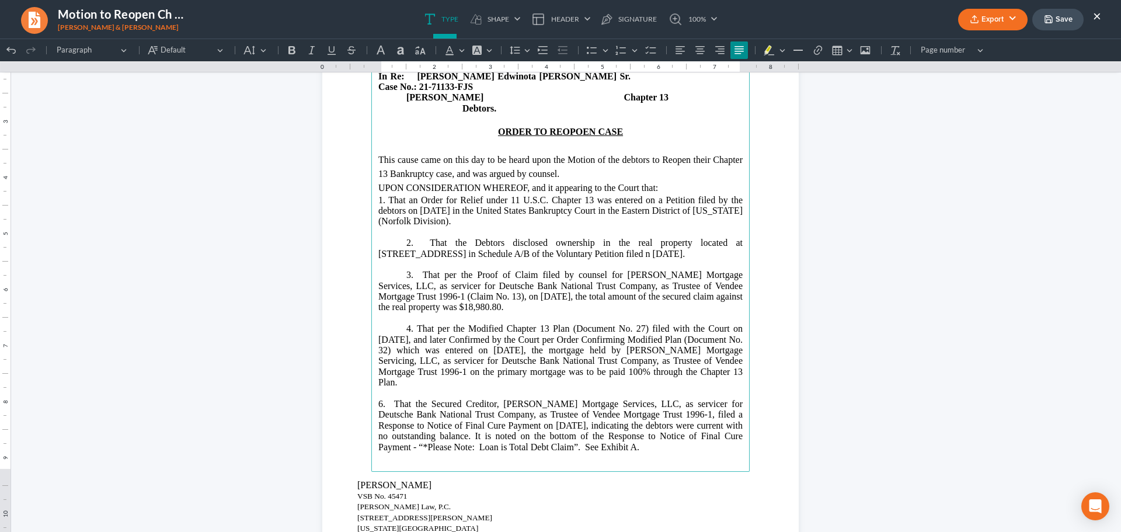
scroll to position [2015, 0]
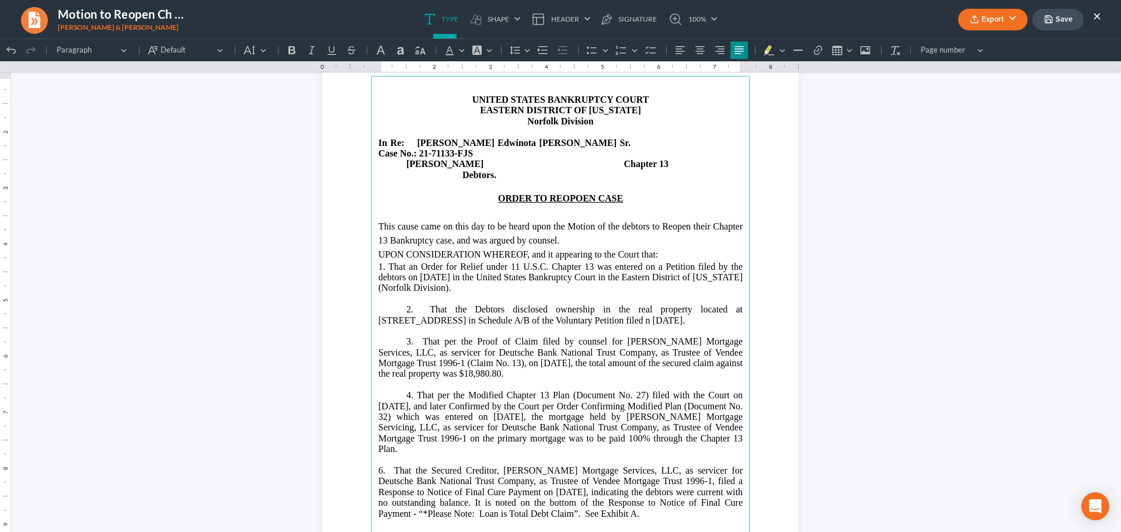
click at [607, 231] on p "This cause came on this day to be heard upon the Motion of the debtors to Reope…" at bounding box center [561, 234] width 364 height 28
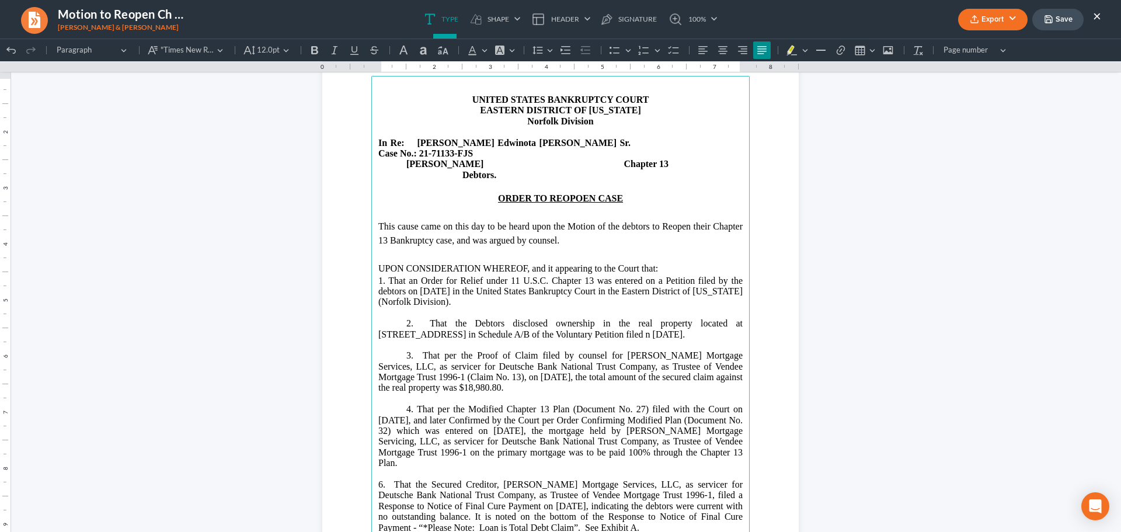
click at [713, 262] on p "UPON CONSIDERATION WHEREOF, and it appearing to the Court that:" at bounding box center [561, 269] width 364 height 14
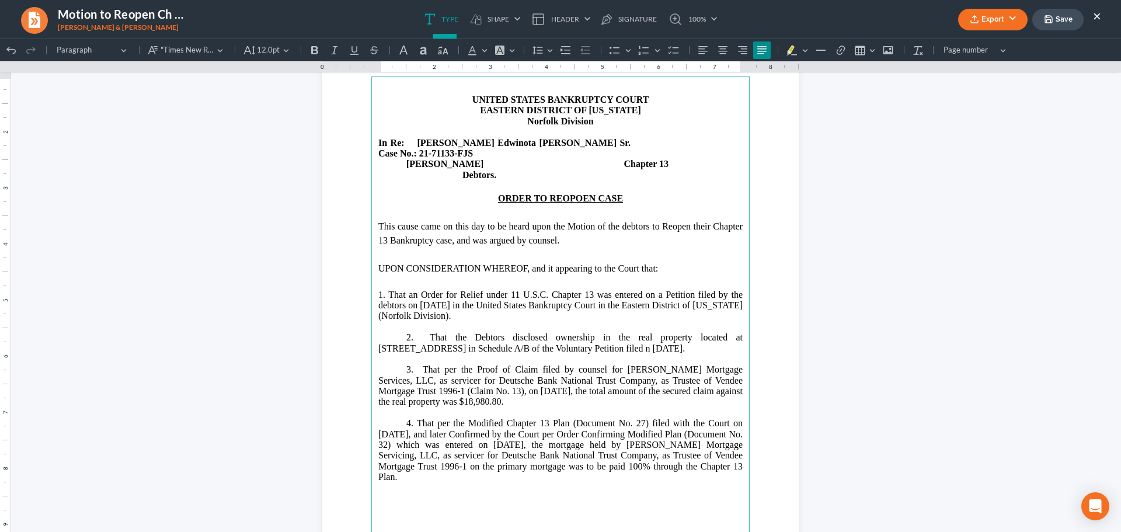
click at [373, 286] on main "UNITED STATES BANKRUPTCY COURT EASTERN DISTRICT OF [US_STATE] Norfolk Division …" at bounding box center [560, 307] width 379 height 463
click at [634, 339] on p "2. That the Debtors disclosed ownership in the real property located at [STREET…" at bounding box center [561, 343] width 364 height 22
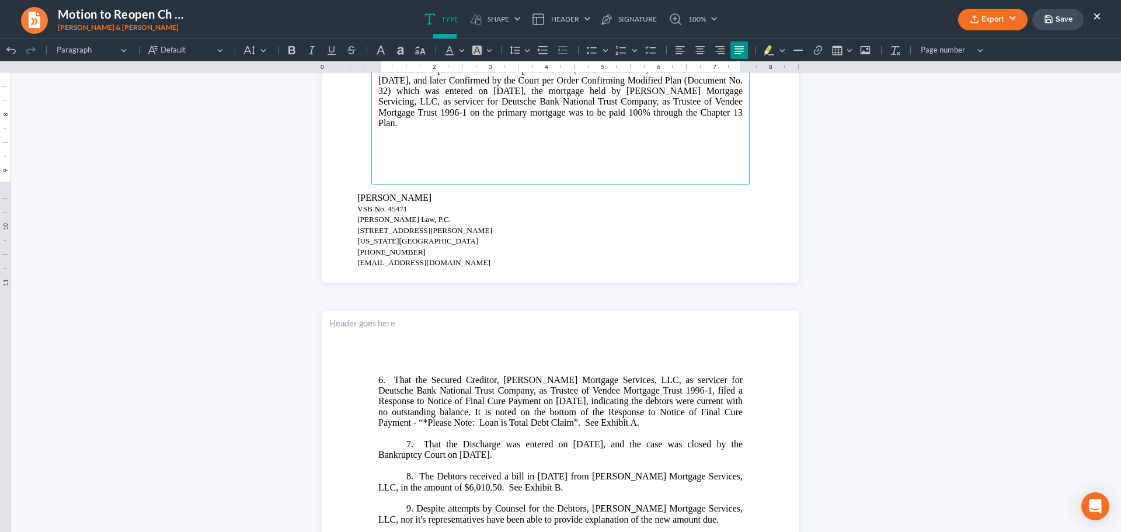
scroll to position [2424, 0]
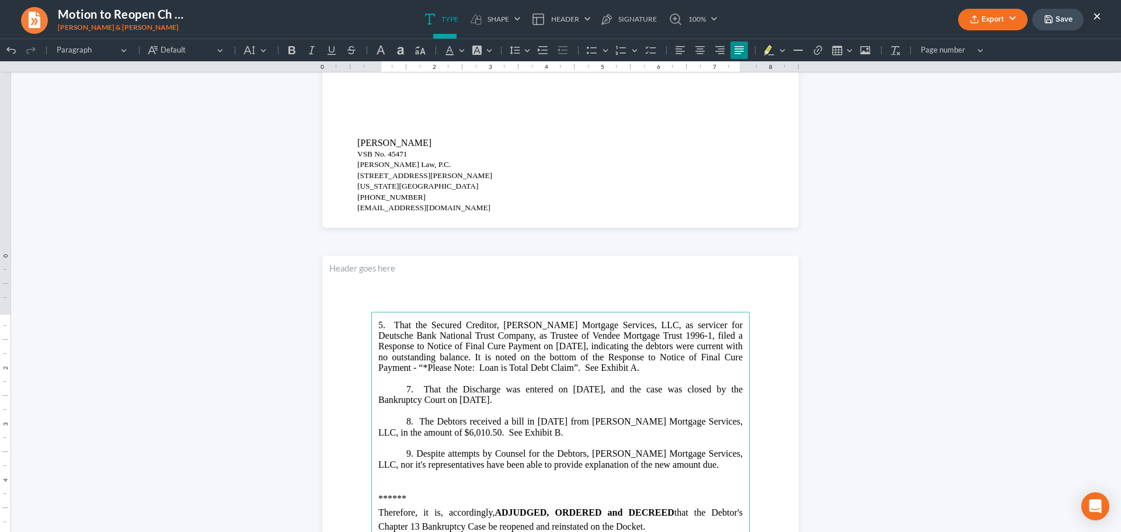
click at [404, 392] on p "7. That the Discharge was entered on [DATE], and the case was closed by the Ban…" at bounding box center [561, 395] width 364 height 22
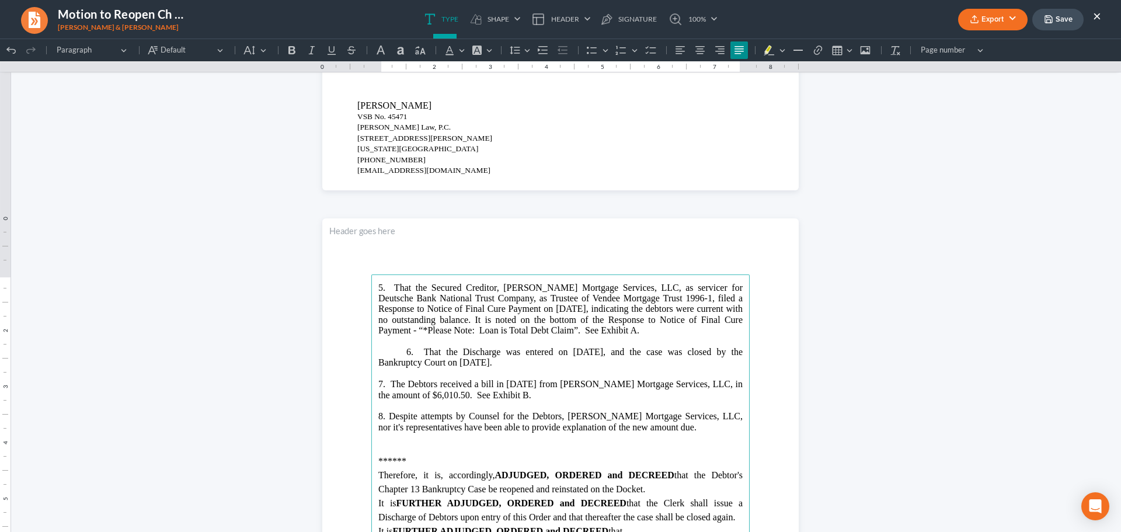
scroll to position [2482, 0]
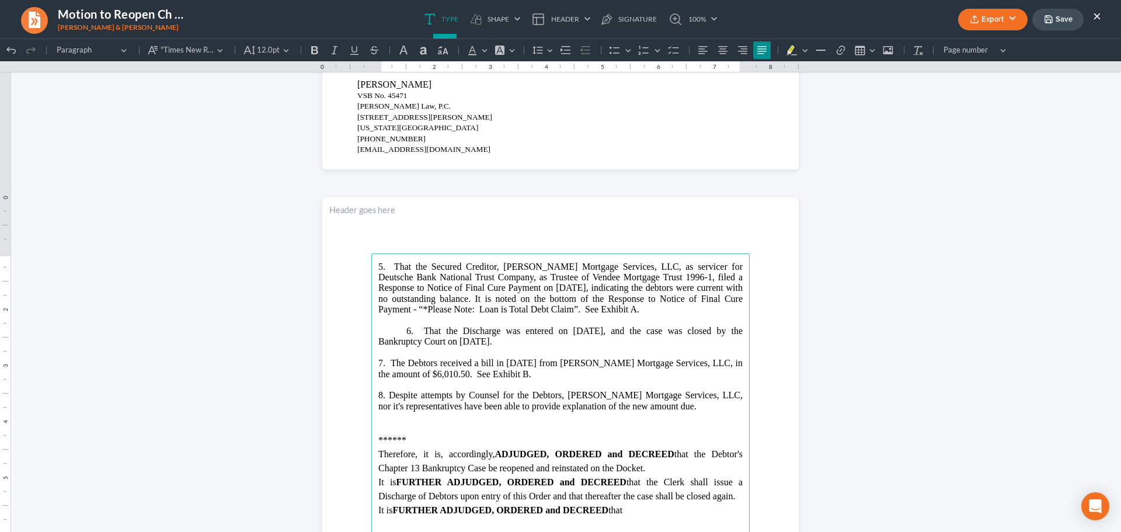
drag, startPoint x: 466, startPoint y: 439, endPoint x: 343, endPoint y: 429, distance: 123.1
click at [343, 429] on section "5 . That the Secured Creditor, [PERSON_NAME] Mortgage Services, LLC, as service…" at bounding box center [560, 505] width 477 height 617
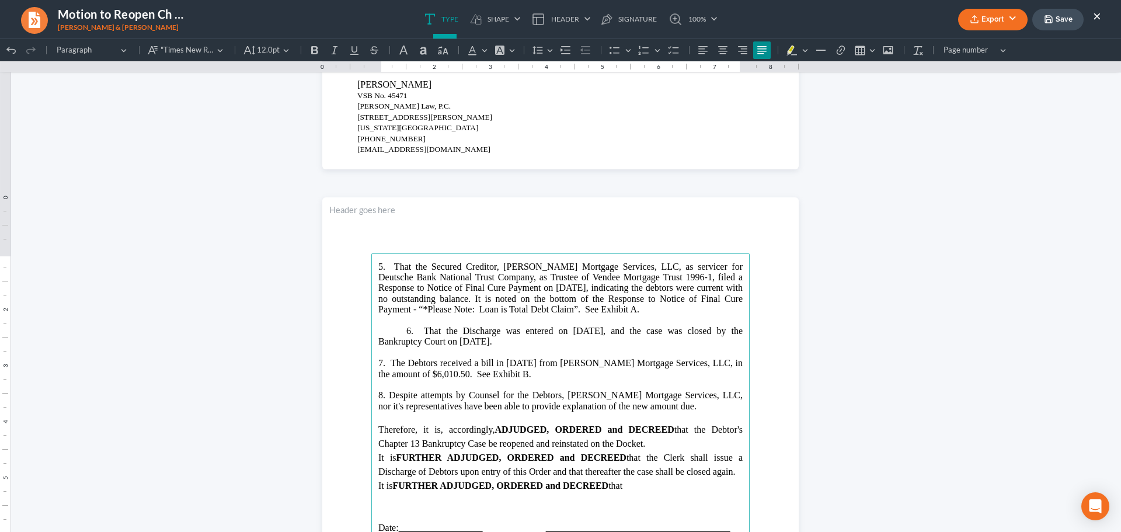
click at [420, 429] on span "Therefore, it is, accordingly, ADJUDGED, ORDERED and DECREED that the Debtor's …" at bounding box center [561, 437] width 364 height 24
drag, startPoint x: 420, startPoint y: 429, endPoint x: 349, endPoint y: 429, distance: 71.3
click at [349, 429] on section "5 . That the Secured Creditor, [PERSON_NAME] Mortgage Services, LLC, as service…" at bounding box center [560, 505] width 477 height 617
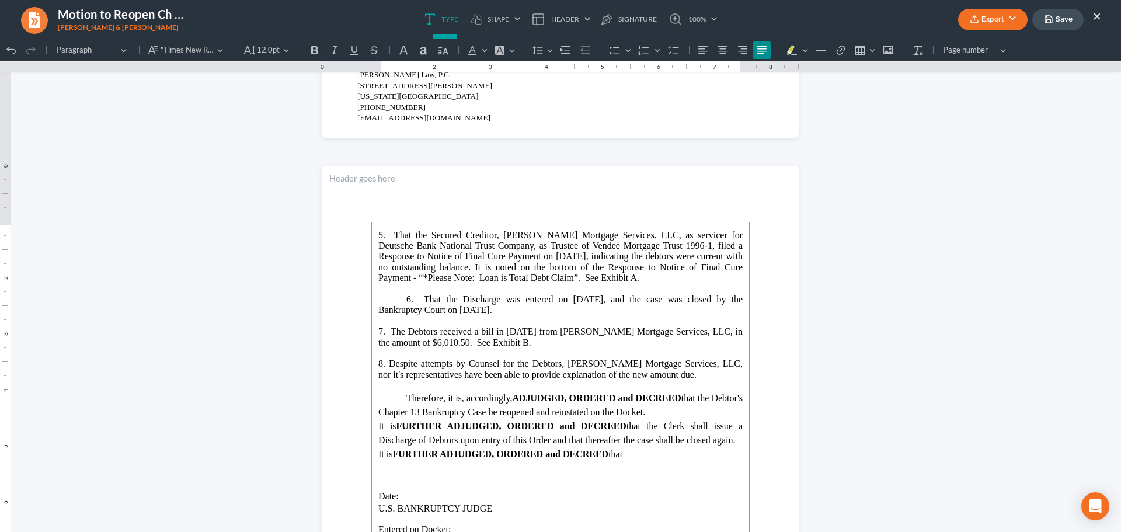
scroll to position [2541, 0]
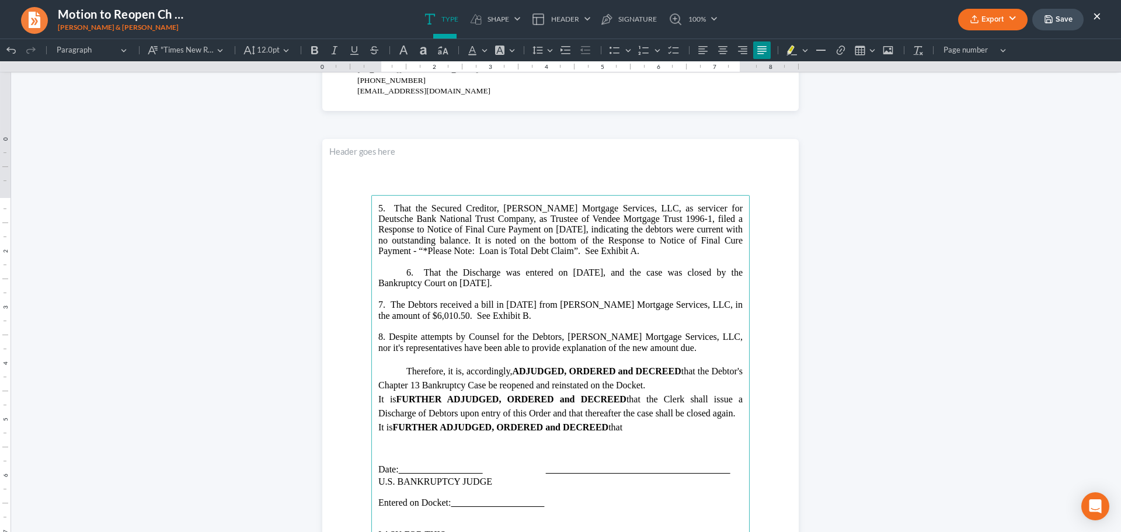
click at [407, 399] on span "It is FURTHER ADJUDGED, ORDERED and DECREED that the Clerk shall issue a Discha…" at bounding box center [561, 406] width 364 height 24
drag, startPoint x: 404, startPoint y: 399, endPoint x: 654, endPoint y: 432, distance: 252.1
click at [654, 432] on main "5 . That the Secured Creditor, [PERSON_NAME] Mortgage Services, LLC, as service…" at bounding box center [560, 426] width 379 height 463
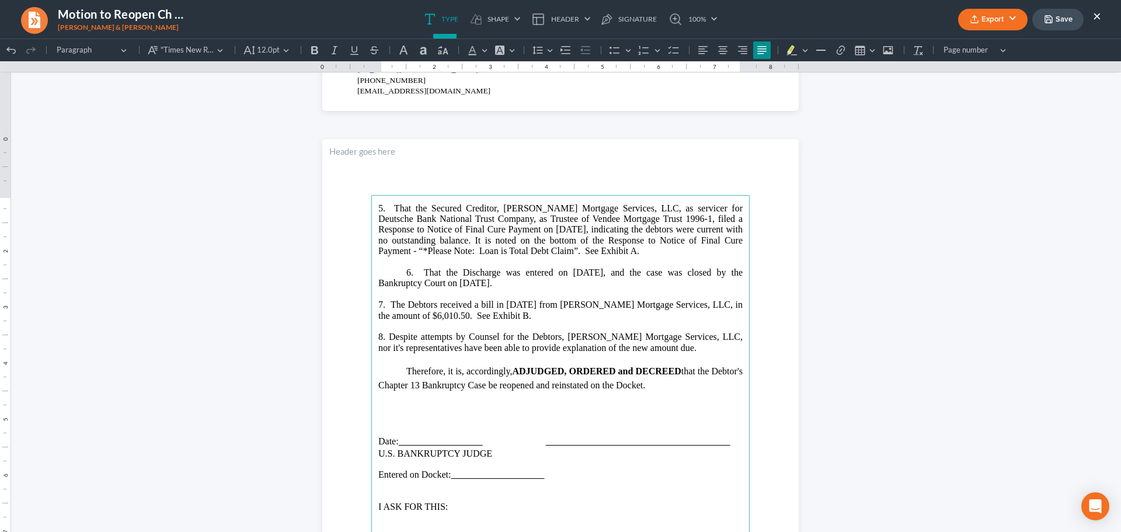
click at [671, 384] on span "Therefore, it is, accordingly, ADJUDGED, ORDERED and DECREED that the Debtor's …" at bounding box center [561, 378] width 364 height 24
drag, startPoint x: 547, startPoint y: 323, endPoint x: 471, endPoint y: 317, distance: 76.2
click at [471, 317] on main "5 . That the Secured Creditor, [PERSON_NAME] Mortgage Services, LLC, as service…" at bounding box center [560, 426] width 379 height 463
drag, startPoint x: 655, startPoint y: 249, endPoint x: 602, endPoint y: 249, distance: 53.2
click at [602, 249] on p "5 . That the Secured Creditor, [PERSON_NAME] Mortgage Services, LLC, as service…" at bounding box center [561, 230] width 364 height 54
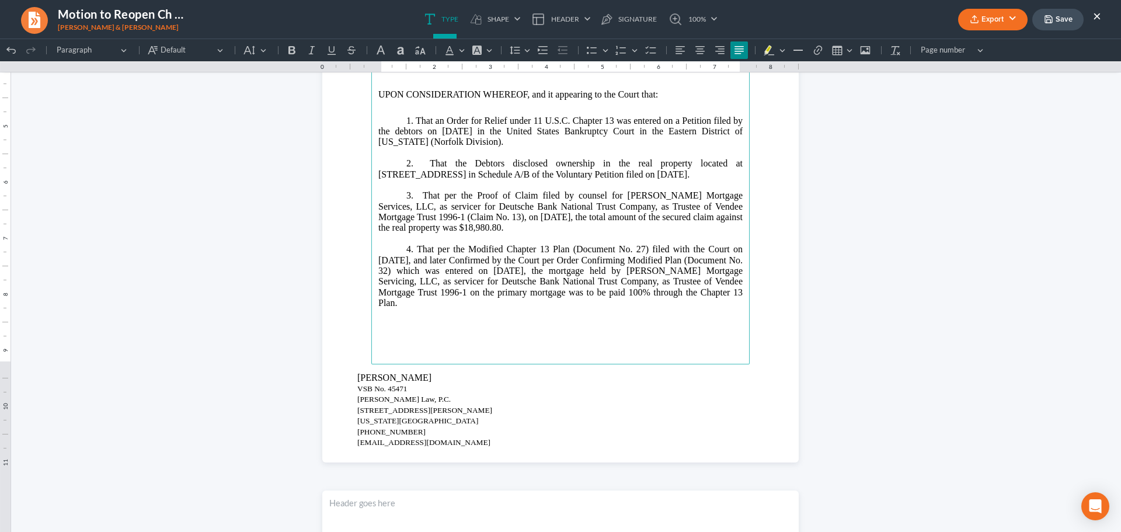
scroll to position [2074, 0]
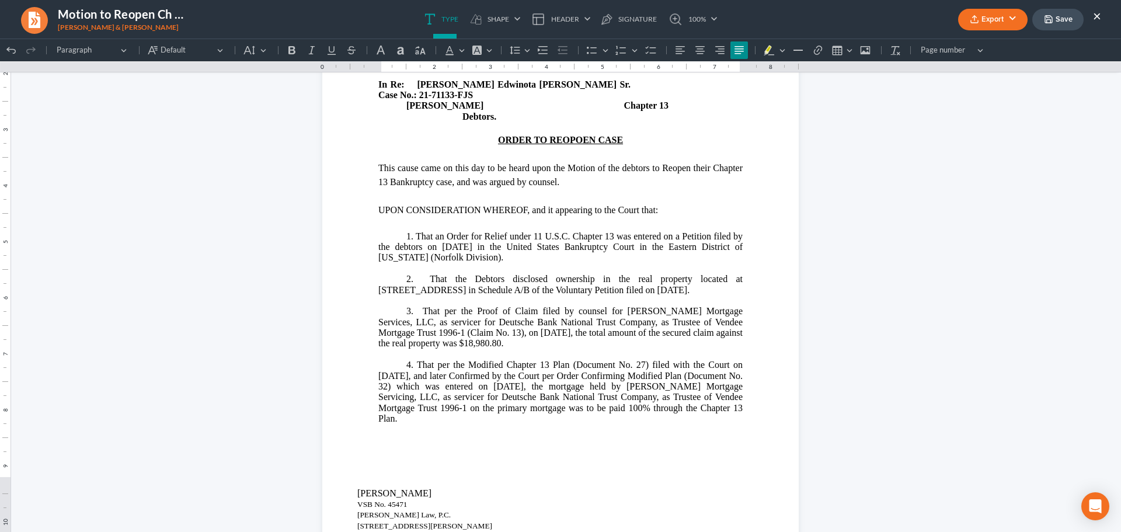
click at [983, 22] on button "Export" at bounding box center [994, 20] width 70 height 22
click at [988, 50] on link "PDF" at bounding box center [992, 47] width 91 height 20
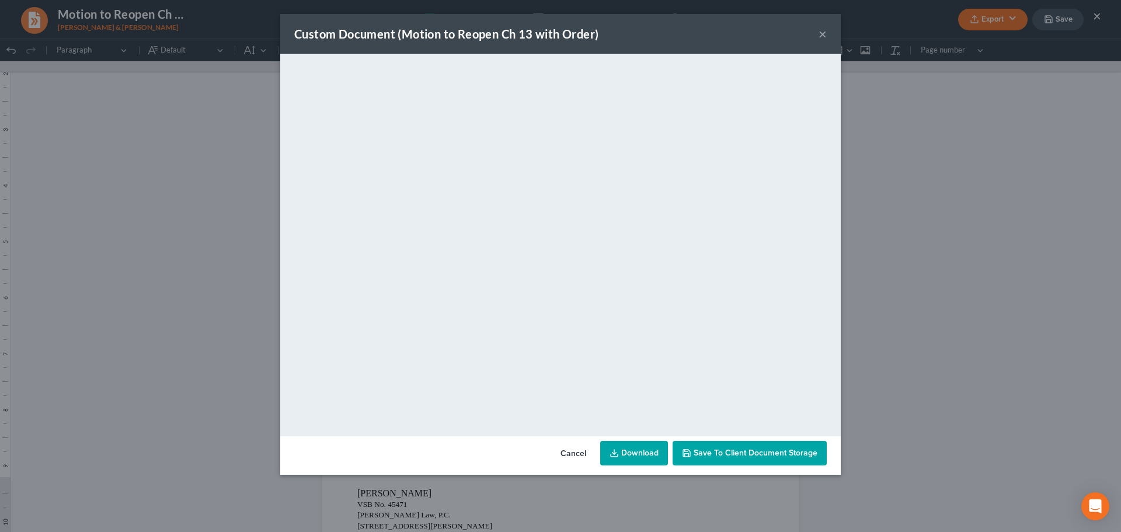
click at [822, 32] on button "×" at bounding box center [823, 34] width 8 height 14
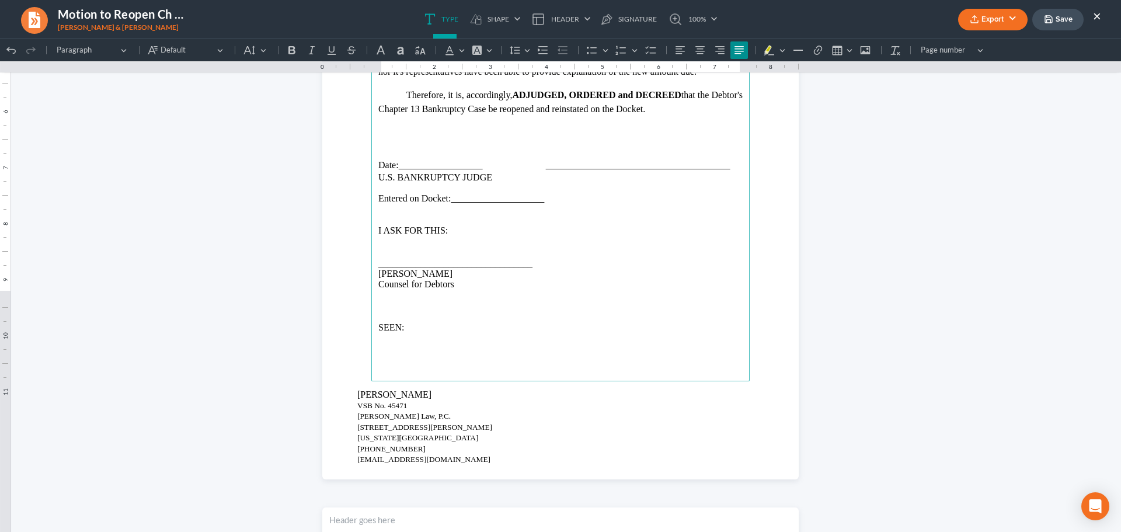
scroll to position [2833, 0]
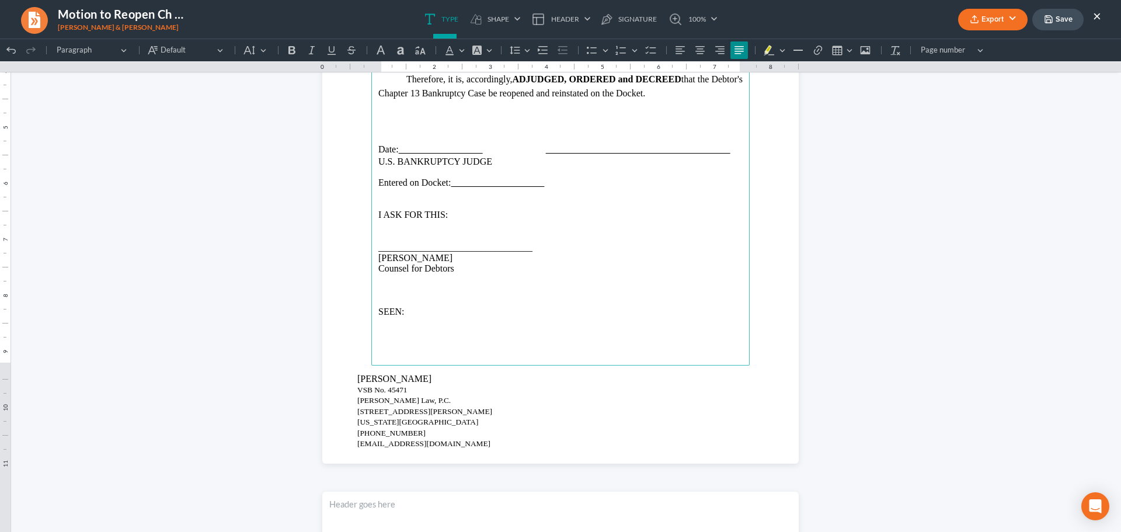
click at [390, 291] on p "Rich Text Editor, page-4-main" at bounding box center [561, 290] width 364 height 11
click at [379, 316] on p "Rich Text Editor, page-4-main" at bounding box center [561, 312] width 364 height 11
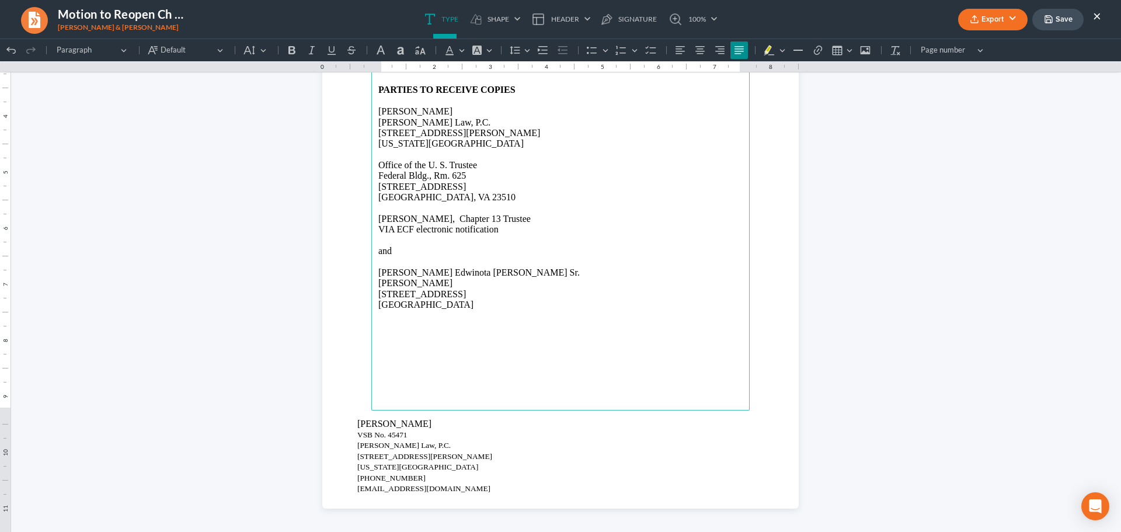
scroll to position [3438, 0]
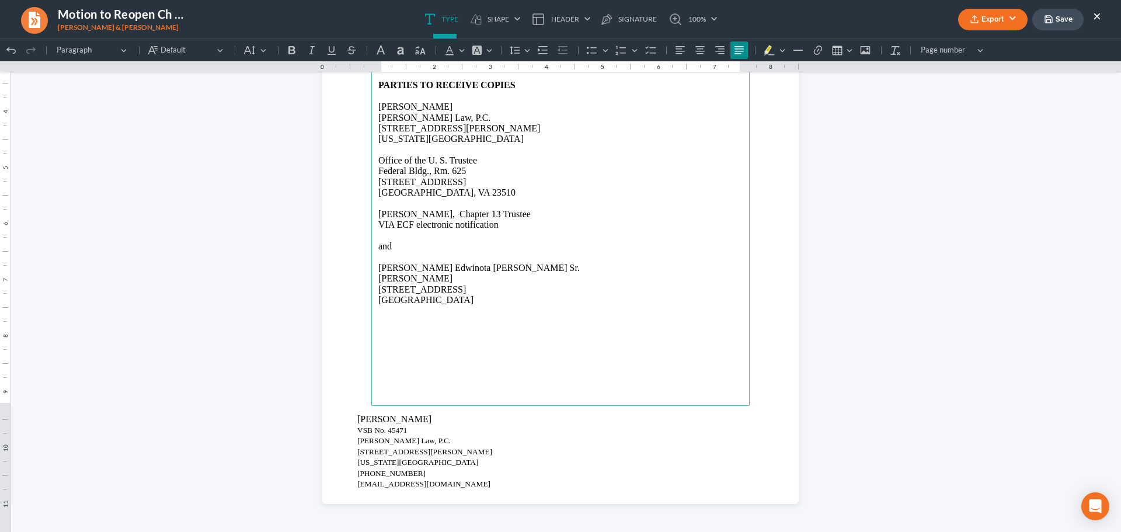
click at [982, 14] on button "Export" at bounding box center [994, 20] width 70 height 22
click at [973, 46] on link "PDF" at bounding box center [992, 47] width 91 height 20
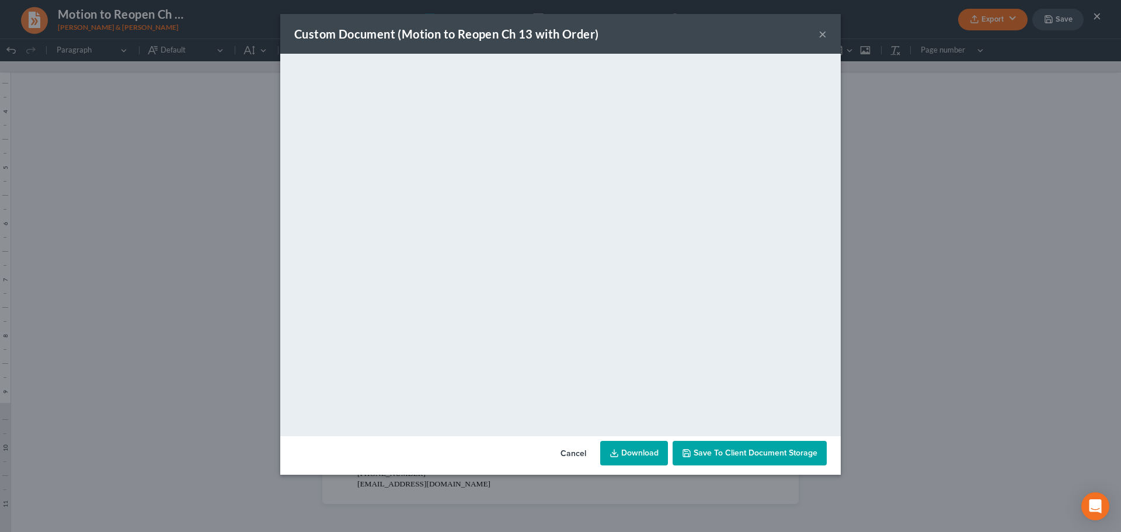
click at [821, 31] on button "×" at bounding box center [823, 34] width 8 height 14
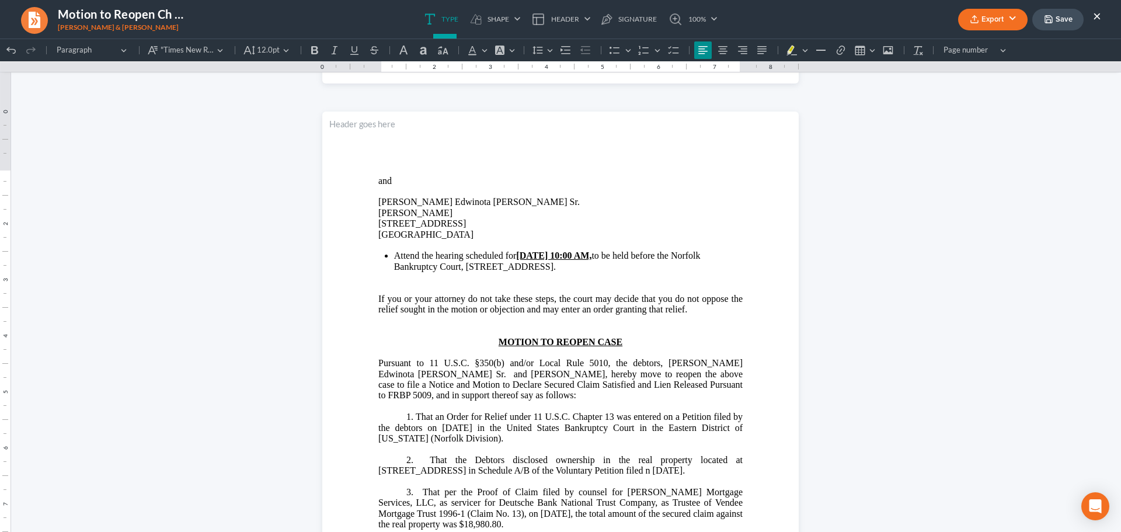
scroll to position [692, 0]
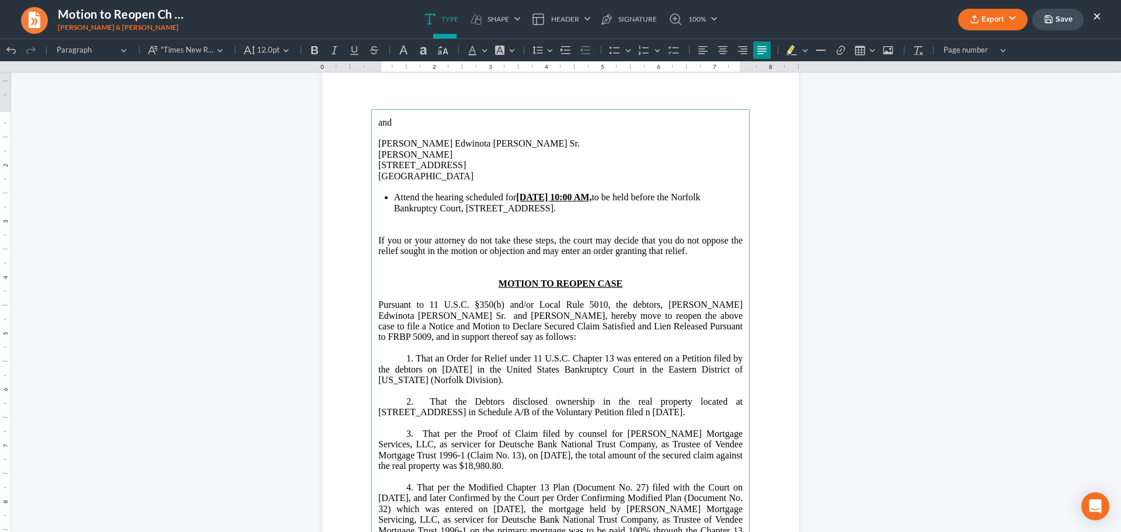
drag, startPoint x: 461, startPoint y: 322, endPoint x: 534, endPoint y: 338, distance: 74.0
click at [534, 338] on span "[PERSON_NAME], hereby move to reopen the above case to file a Notice and Motion…" at bounding box center [561, 327] width 364 height 32
copy span "Declare Secured Claim Satisfied and Lien Released Pursuant to FRBP 5009, and in…"
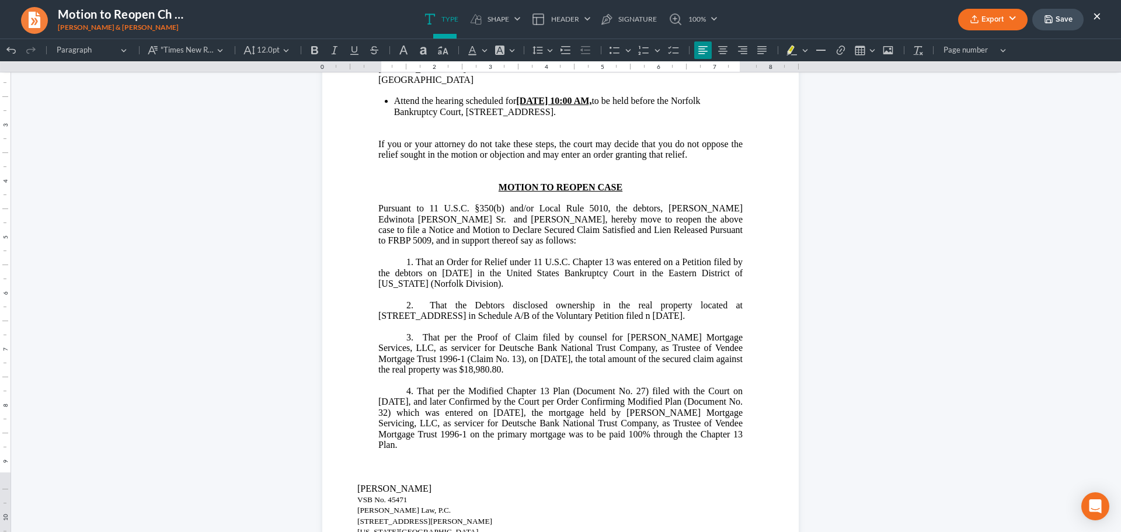
scroll to position [818, 0]
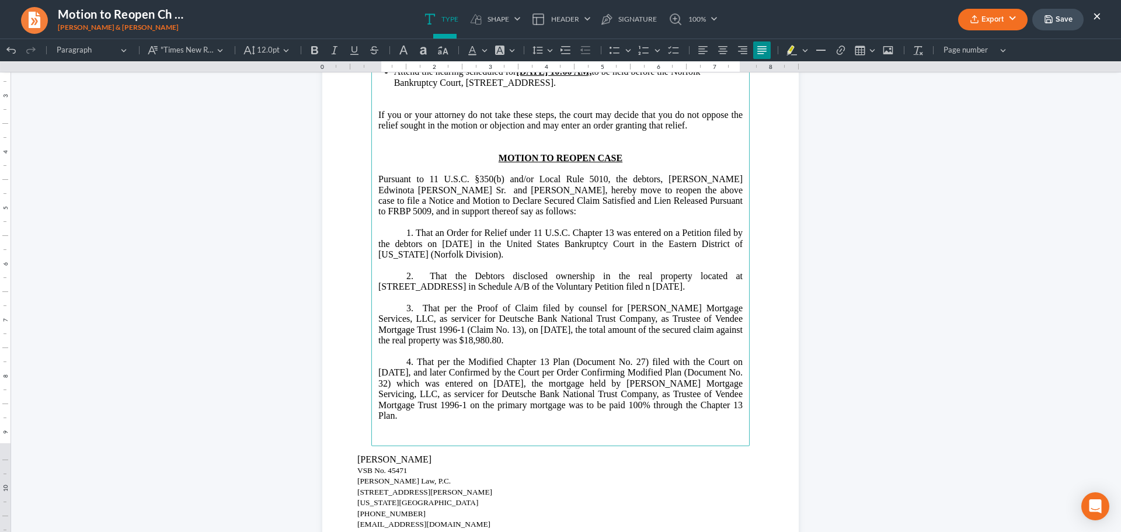
drag, startPoint x: 412, startPoint y: 180, endPoint x: 523, endPoint y: 414, distance: 259.2
click at [523, 414] on main "and [PERSON_NAME] Edwinota [PERSON_NAME] Sr. [PERSON_NAME] [STREET_ADDRESS] Att…" at bounding box center [560, 215] width 379 height 463
copy main "Loremips do 82 S.A.C. §913(a) eli/se Doeiu Temp 6131, inc utlabor, Etdo Magnaal…"
click at [686, 303] on p "3. That per the Proof of Claim filed by counsel for [PERSON_NAME] Mortgage Serv…" at bounding box center [561, 324] width 364 height 43
drag, startPoint x: 402, startPoint y: 230, endPoint x: 459, endPoint y: 412, distance: 190.8
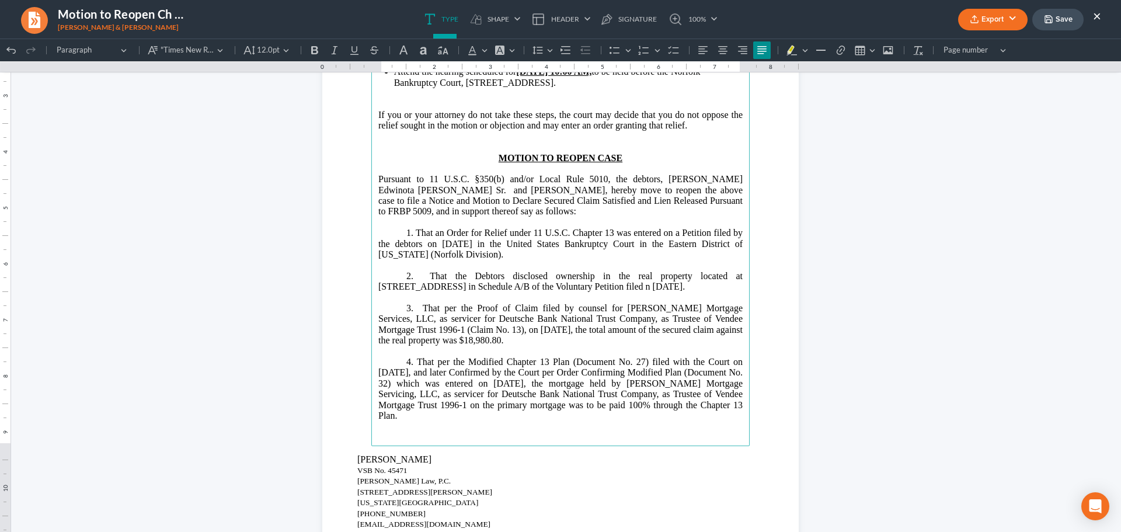
click at [459, 412] on main "and [PERSON_NAME] Edwinota [PERSON_NAME] Sr. [PERSON_NAME] [STREET_ADDRESS] Att…" at bounding box center [560, 215] width 379 height 463
copy main "8. Lore ip Dolor sit Ametco adipi 40 E.S.D. Eiusmod 09 tem incidid ut l Etdolor…"
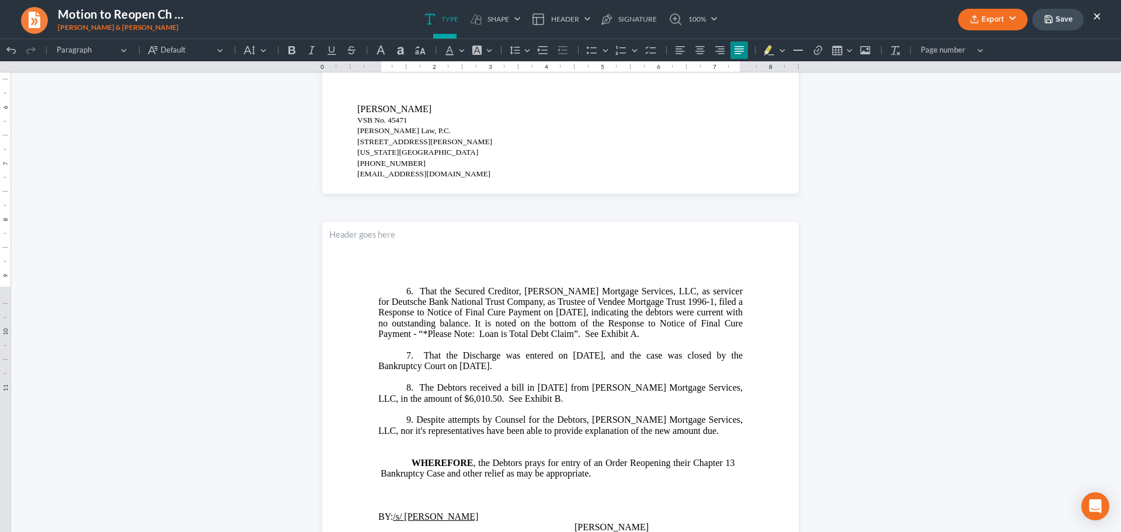
scroll to position [1227, 0]
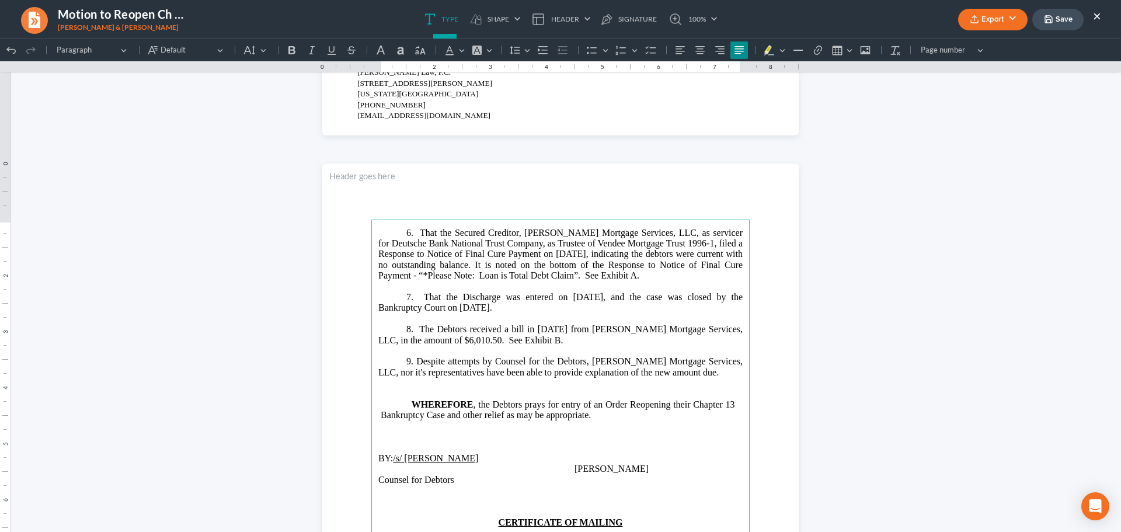
click at [400, 235] on span "Rich Text Editor, page-2-main" at bounding box center [393, 233] width 28 height 11
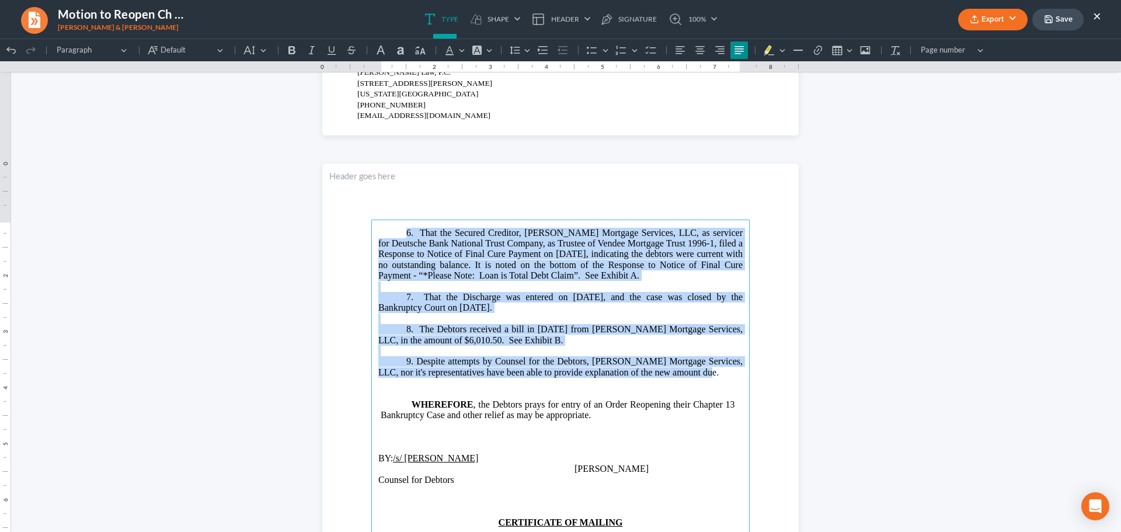
drag, startPoint x: 403, startPoint y: 232, endPoint x: 689, endPoint y: 373, distance: 319.2
click at [689, 373] on main "⁠⁠⁠⁠⁠⁠⁠ 6. That the Secured Creditor, [PERSON_NAME] Mortgage Services, LLC, as …" at bounding box center [560, 451] width 379 height 463
copy main "6. That the Secured Creditor, [PERSON_NAME] Mortgage Services, LLC, as servicer…"
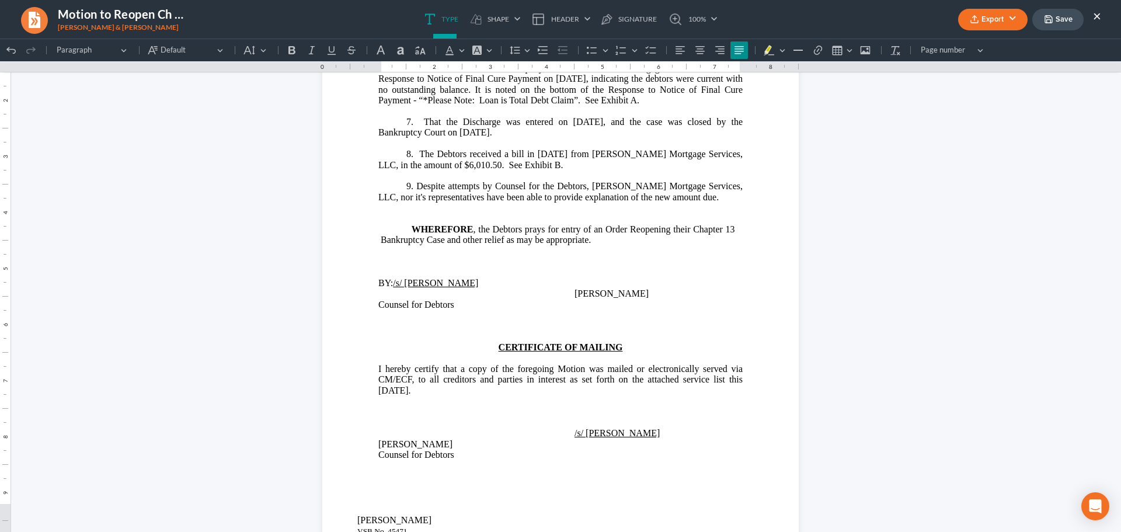
scroll to position [1460, 0]
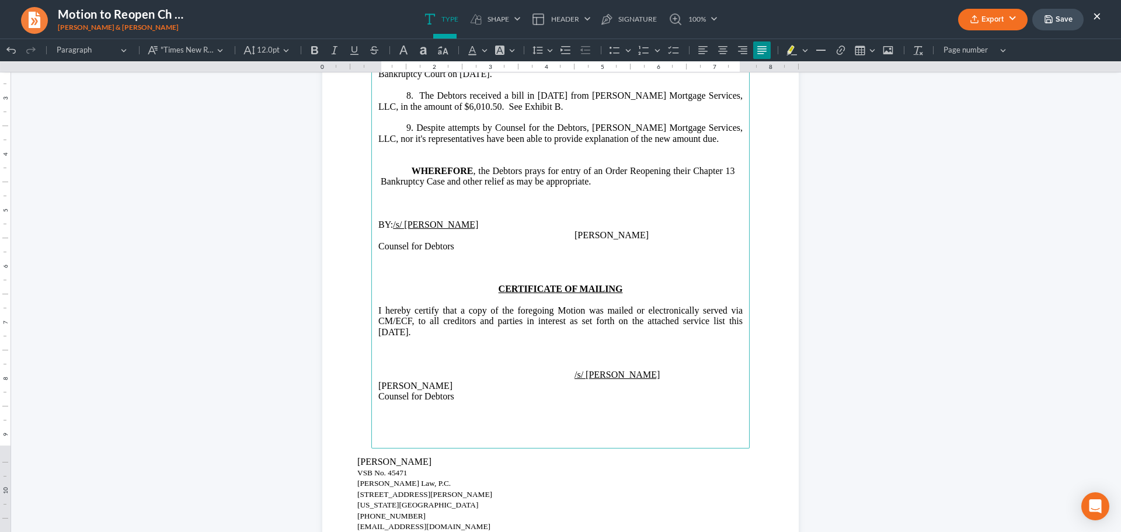
drag, startPoint x: 373, startPoint y: 332, endPoint x: 425, endPoint y: 335, distance: 52.1
click at [425, 335] on main "6. That the Secured Creditor, [PERSON_NAME] Mortgage Services, LLC, as servicer…" at bounding box center [560, 217] width 379 height 463
click at [12, 50] on icon "Editor toolbar" at bounding box center [11, 50] width 12 height 12
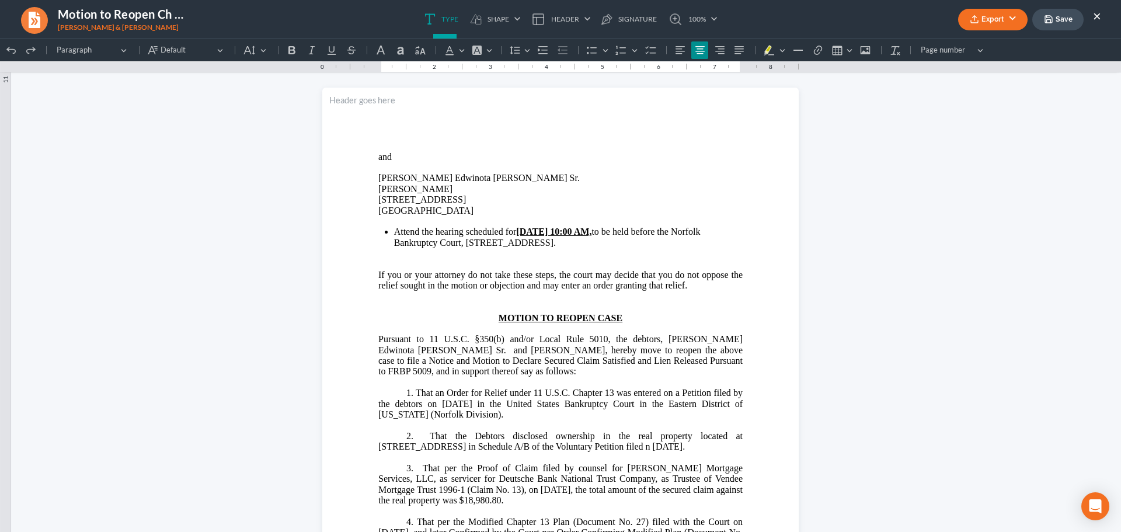
scroll to position [818, 0]
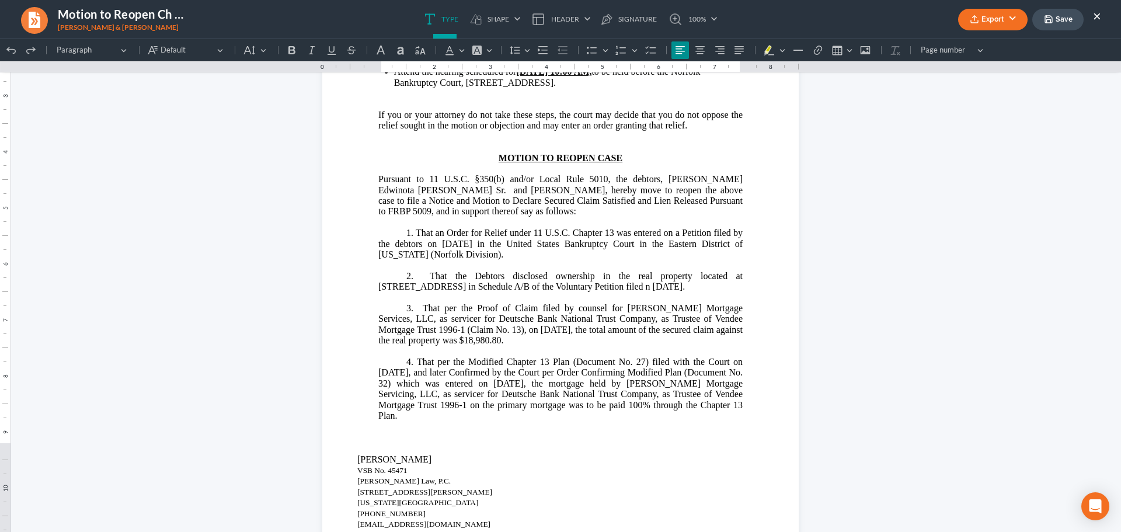
click at [475, 411] on p "4. That per the Modified Chapter 13 Plan (Document No. 27) filed with the Court…" at bounding box center [561, 389] width 364 height 64
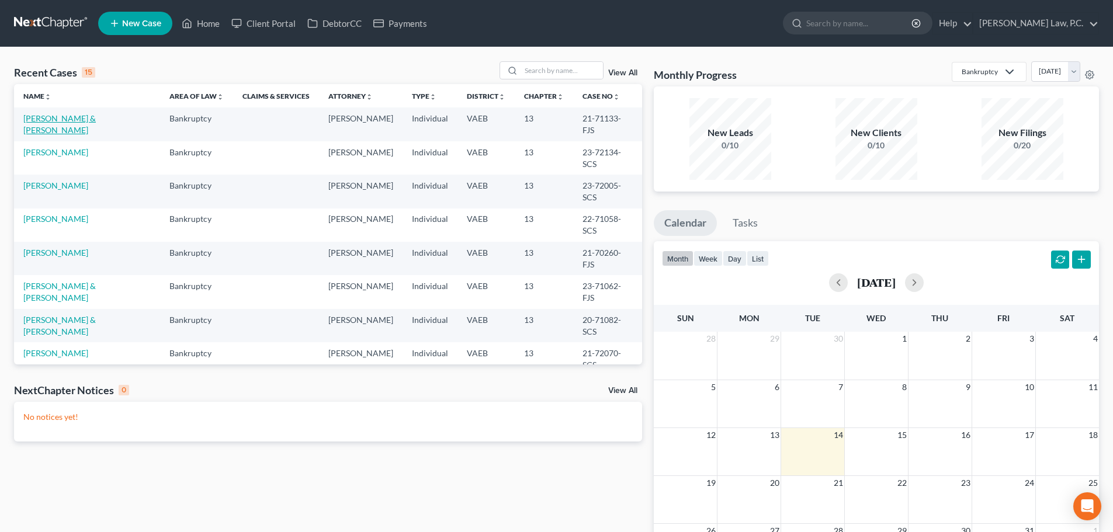
click at [52, 119] on link "Robertson, Tony & Priscilla" at bounding box center [59, 124] width 72 height 22
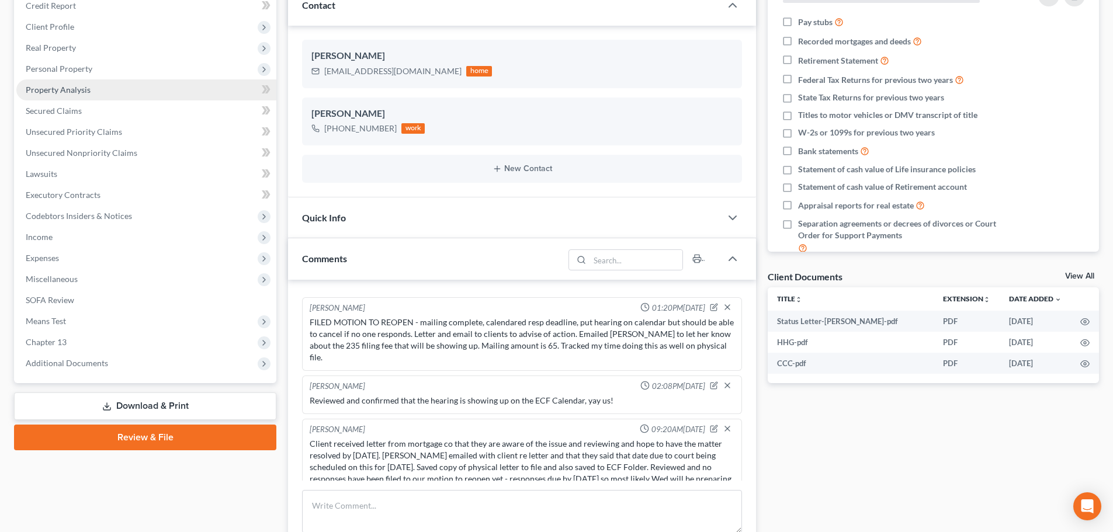
scroll to position [350, 0]
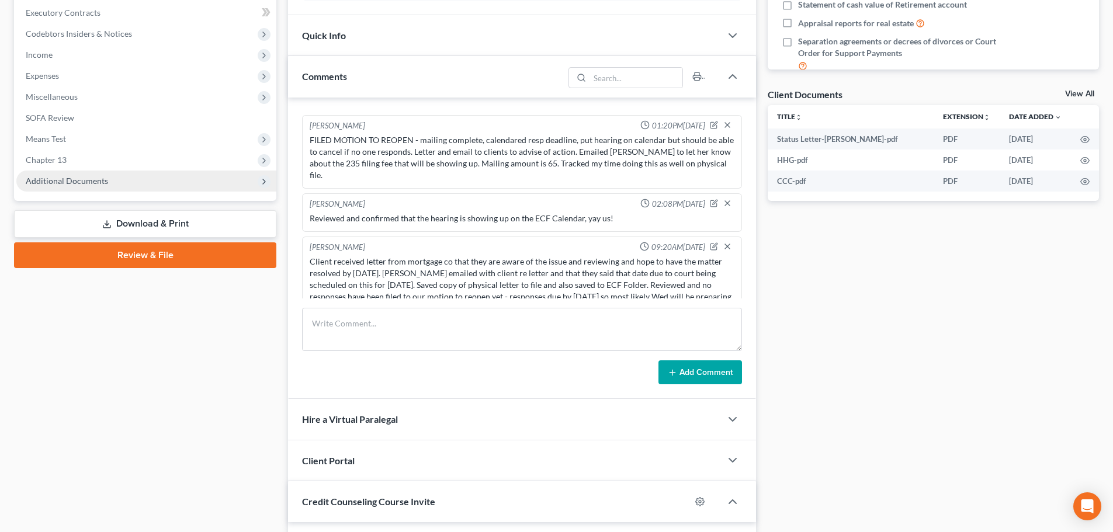
click at [84, 179] on span "Additional Documents" at bounding box center [67, 181] width 82 height 10
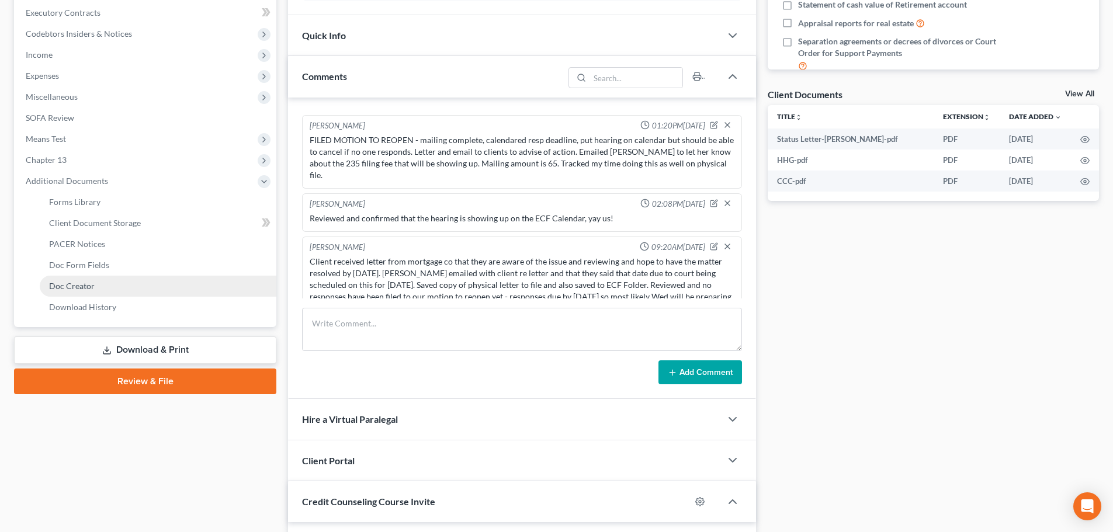
click at [74, 291] on link "Doc Creator" at bounding box center [158, 286] width 237 height 21
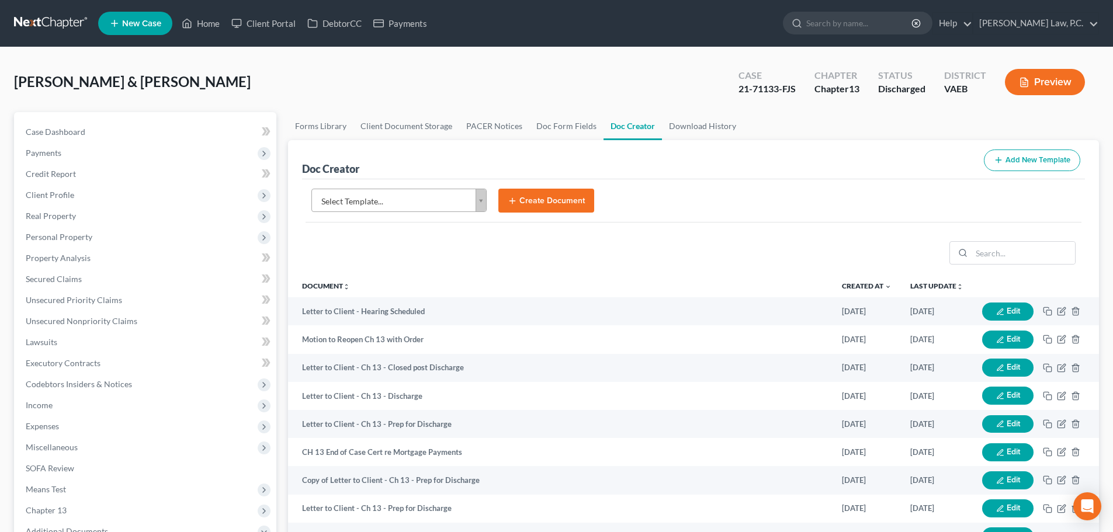
click at [452, 198] on body "Home New Case Client Portal DebtorCC Payments Holcomb Law, P.C. ktaylor@attorne…" at bounding box center [556, 461] width 1113 height 923
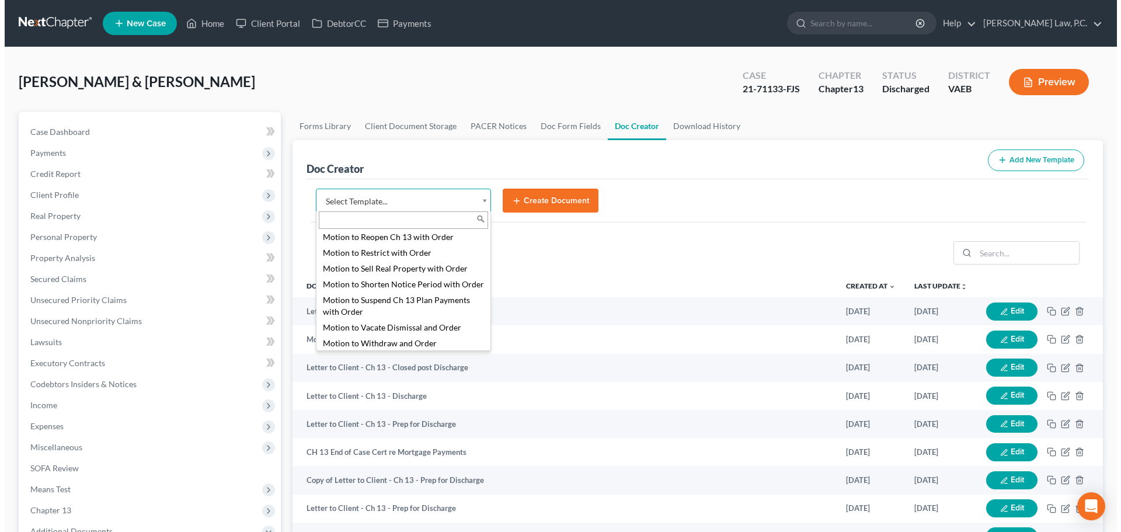
scroll to position [1869, 0]
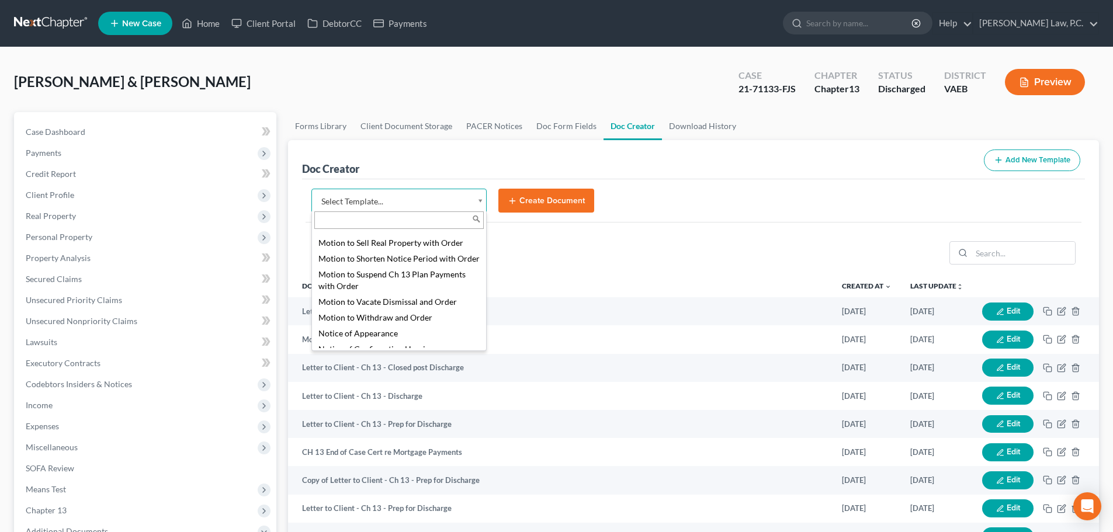
select select "84626"
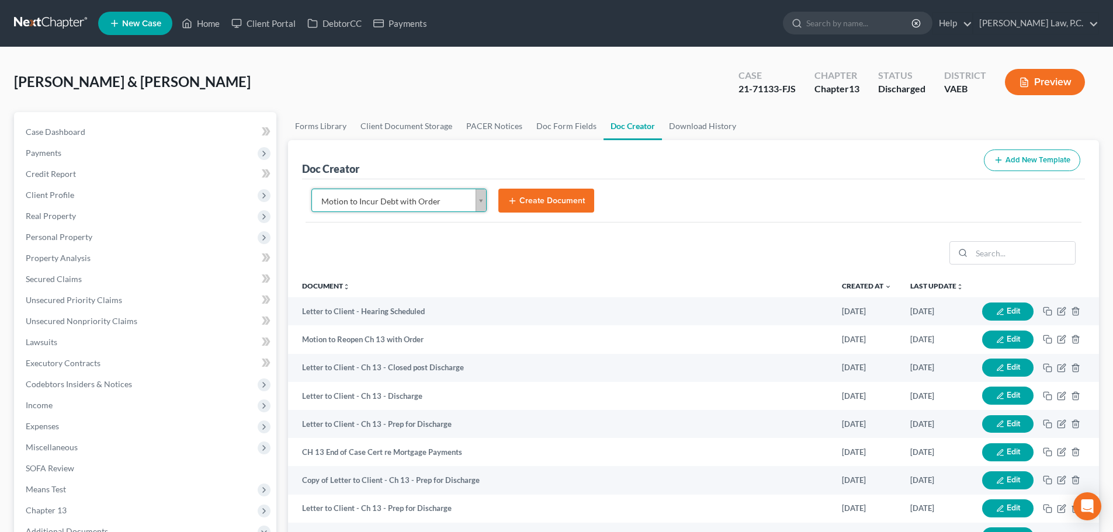
click at [555, 206] on button "Create Document" at bounding box center [546, 201] width 96 height 25
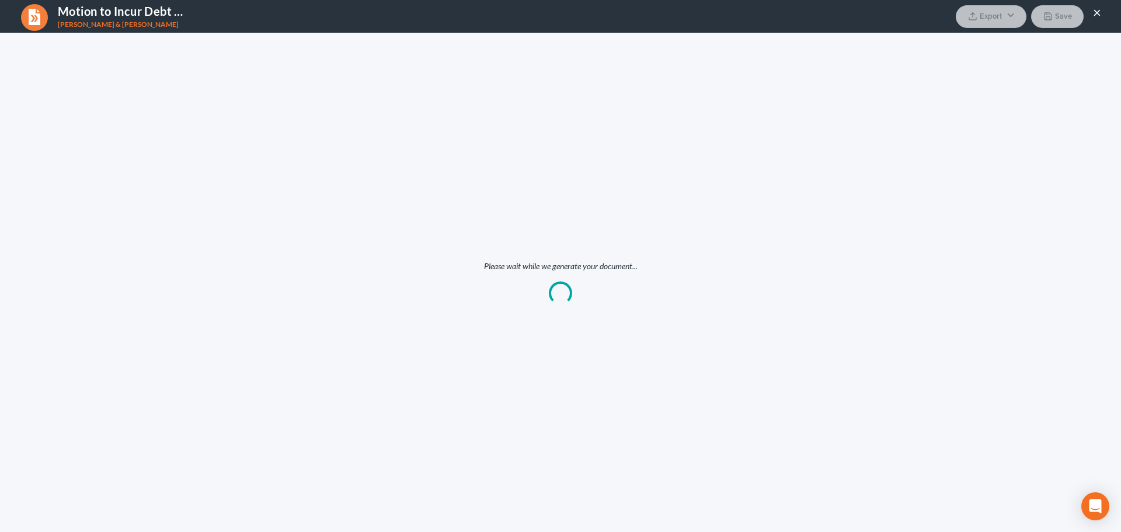
scroll to position [0, 0]
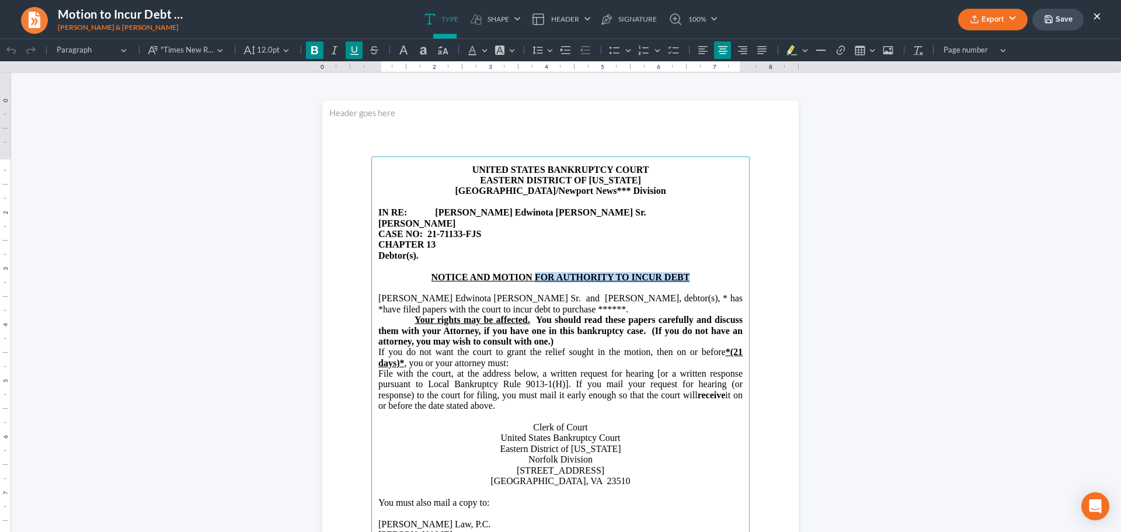
drag, startPoint x: 532, startPoint y: 275, endPoint x: 683, endPoint y: 279, distance: 151.3
click at [683, 279] on u "NOTICE AND MOTION FOR AUTHORITY TO INCUR DEBT" at bounding box center [561, 277] width 259 height 10
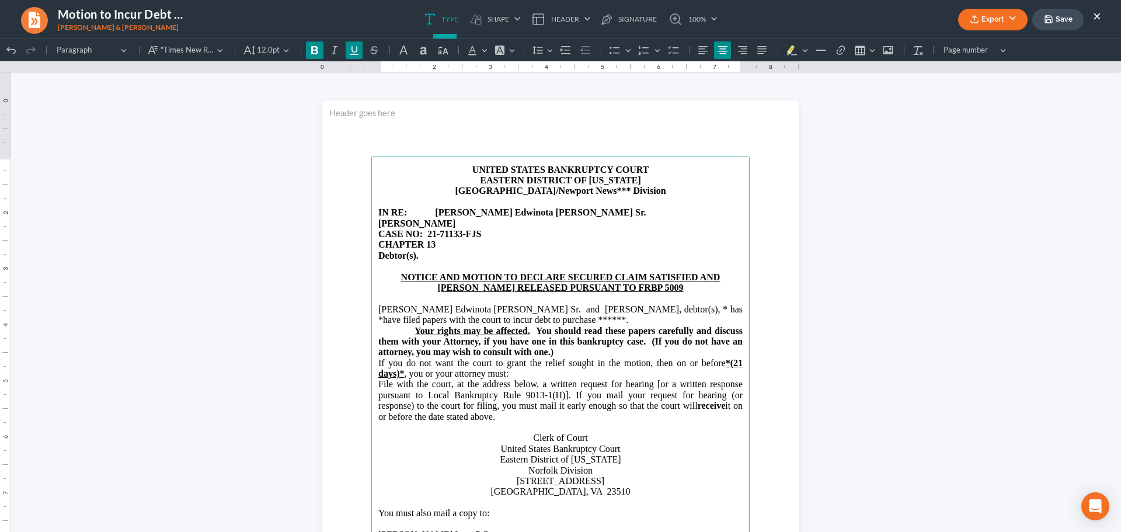
click at [553, 196] on p "Norfolk/Newport News*** Division" at bounding box center [561, 191] width 364 height 11
click at [520, 191] on strong "Norfolk/Newport News*** Division" at bounding box center [560, 191] width 211 height 10
click at [419, 256] on strong "Debtor(s)." at bounding box center [399, 256] width 40 height 10
click at [661, 308] on span "Tony Edwinota Robertson Sr. and Priscilla Anne Robertson, debtor(s), * has *hav…" at bounding box center [561, 314] width 364 height 20
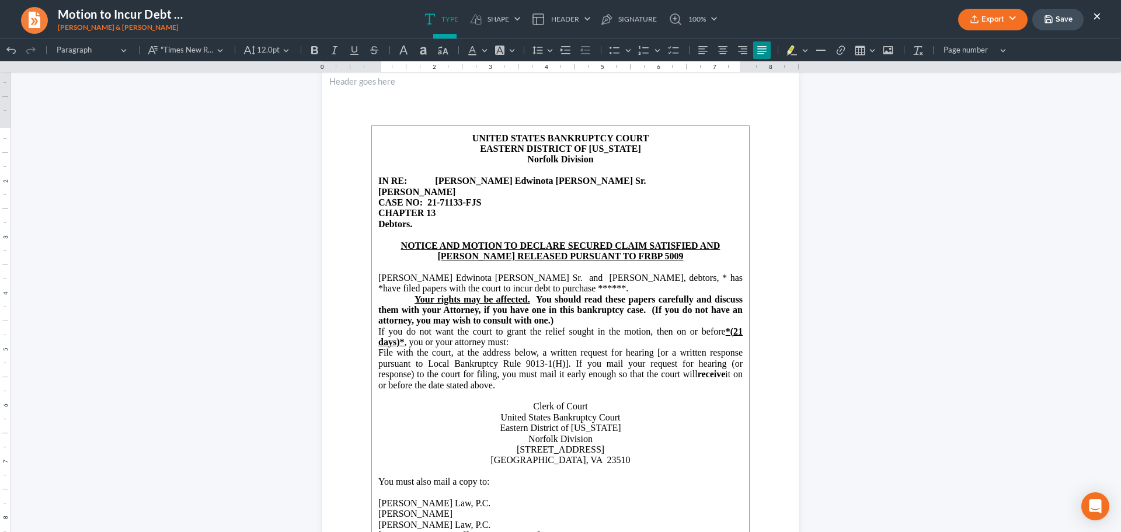
scroll to position [58, 0]
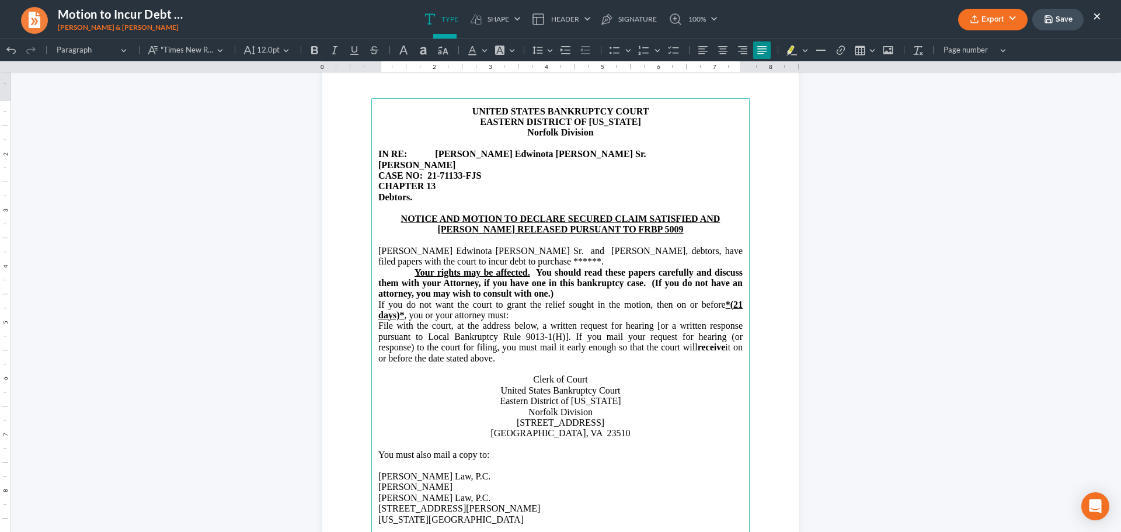
click at [487, 265] on span "Tony Edwinota Robertson Sr. and Priscilla Anne Robertson, debtors, have filed p…" at bounding box center [561, 256] width 364 height 20
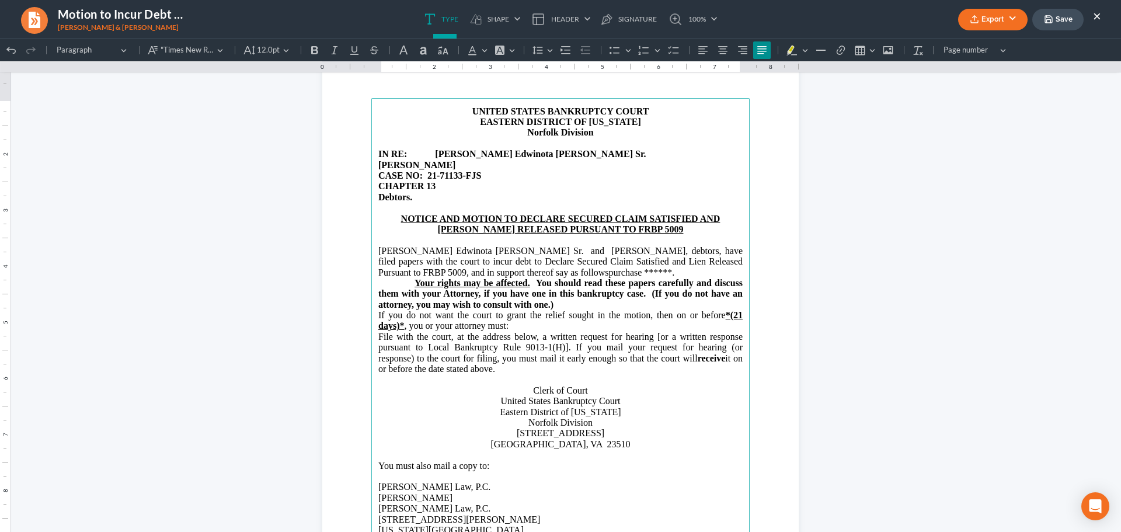
click at [439, 261] on span "Tony Edwinota Robertson Sr. and Priscilla Anne Robertson, debtors, have filed p…" at bounding box center [561, 262] width 364 height 32
click at [507, 274] on span "Tony Edwinota Robertson Sr. and Priscilla Anne Robertson, debtors, have filed p…" at bounding box center [561, 262] width 364 height 32
drag, startPoint x: 735, startPoint y: 263, endPoint x: 574, endPoint y: 274, distance: 161.0
click at [574, 274] on span "Tony Edwinota Robertson Sr. and Priscilla Anne Robertson, debtors, have filed p…" at bounding box center [561, 262] width 364 height 32
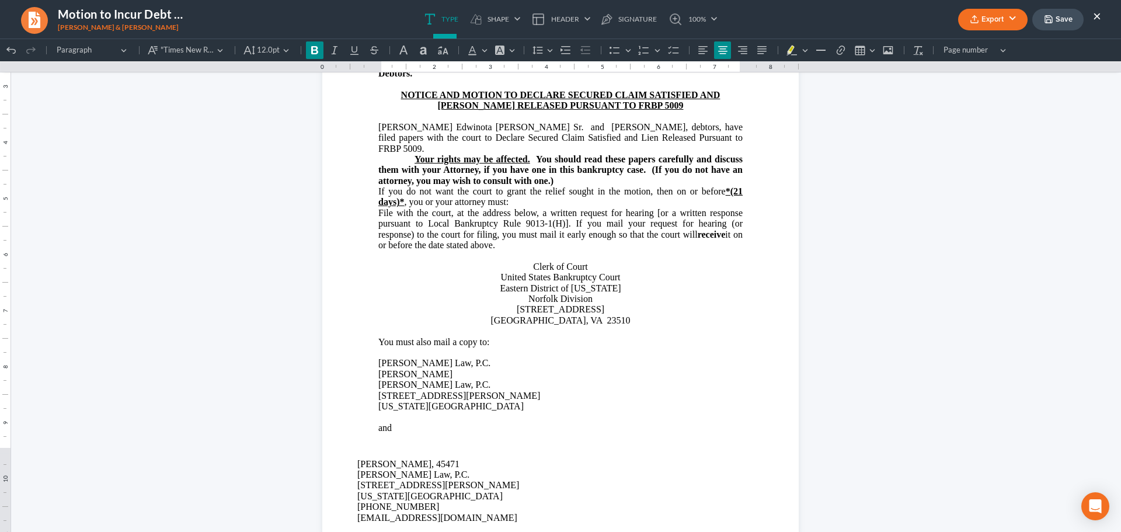
scroll to position [175, 0]
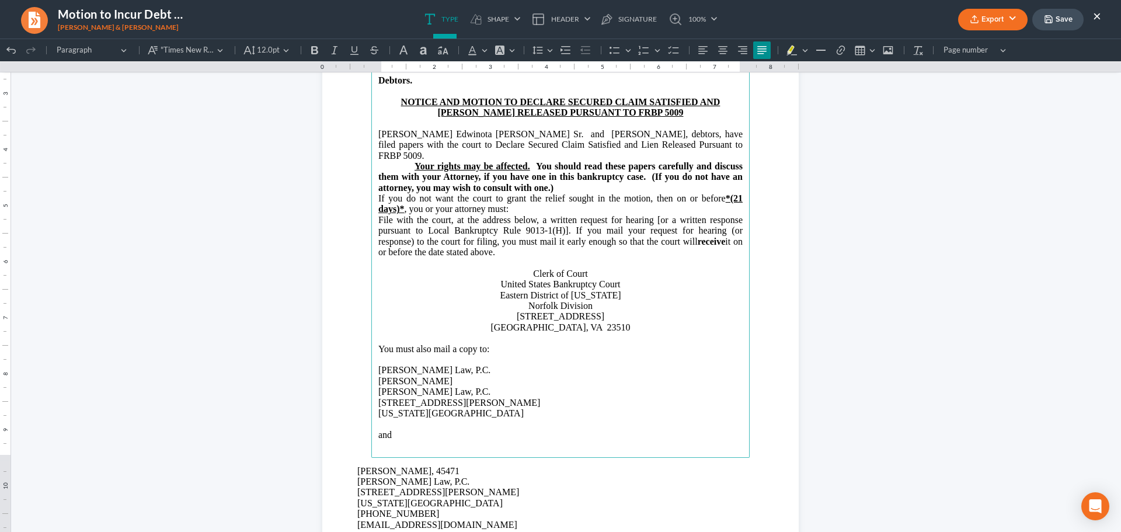
click at [571, 193] on p "If you do not want the court to grant the relief sought in the motion, then on …" at bounding box center [561, 204] width 364 height 22
click at [572, 196] on p "If you do not want the court to grant the relief sought in the motion, then on …" at bounding box center [561, 204] width 364 height 22
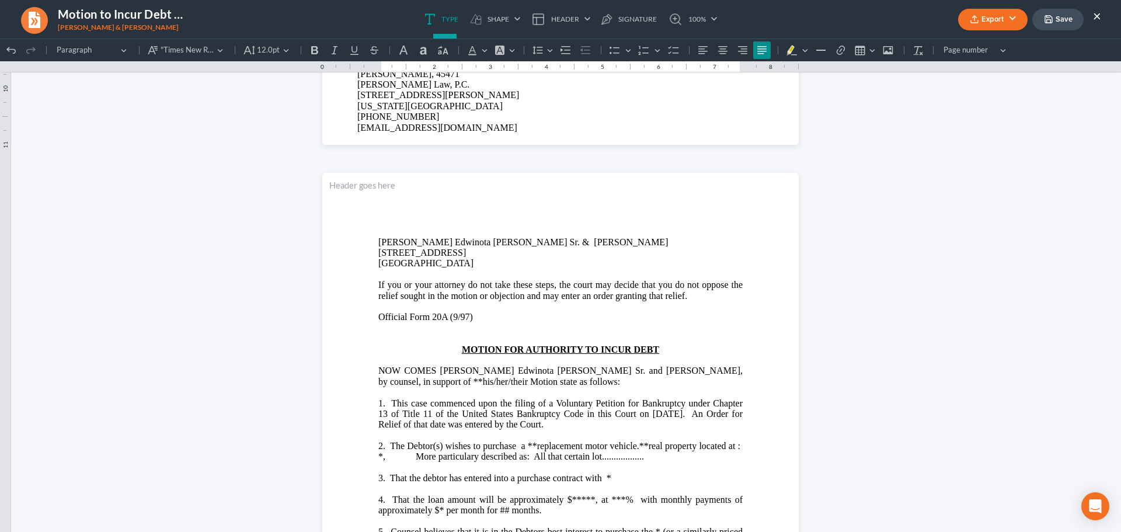
scroll to position [584, 0]
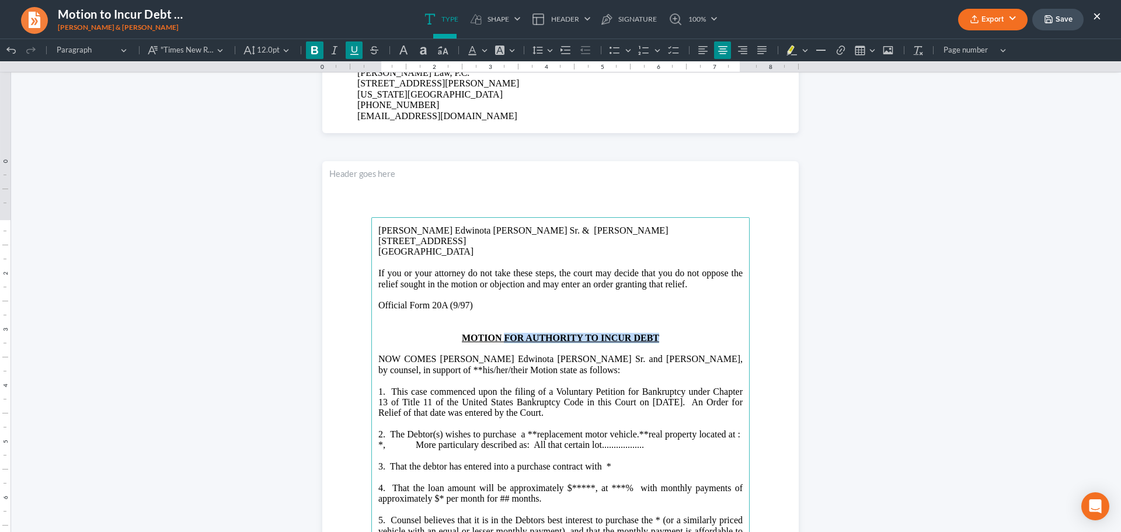
drag, startPoint x: 501, startPoint y: 338, endPoint x: 654, endPoint y: 341, distance: 153.1
click at [654, 341] on u "MOTION FOR AUTHORITY TO INCUR DEBT" at bounding box center [560, 338] width 197 height 10
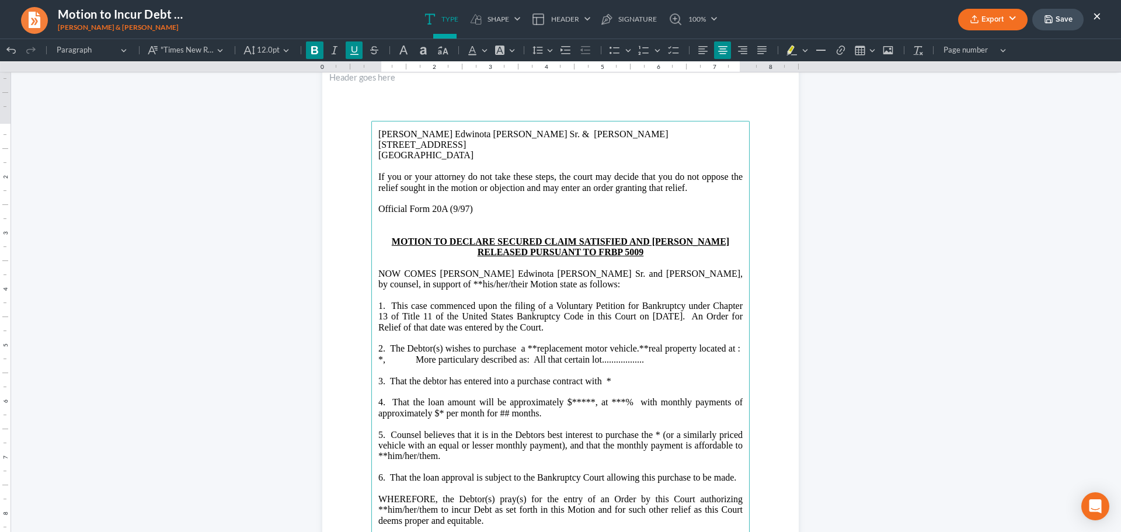
scroll to position [701, 0]
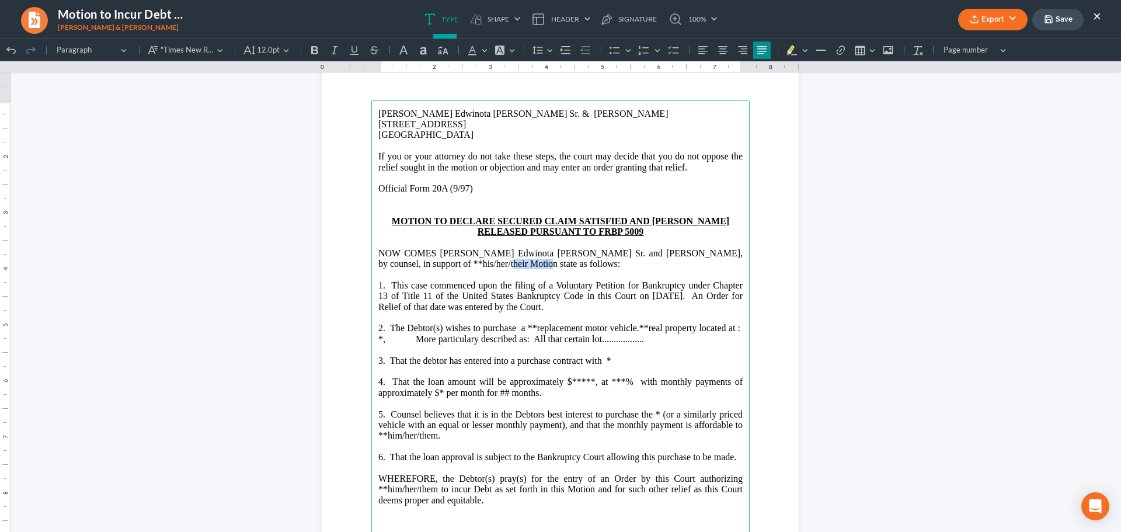
drag, startPoint x: 458, startPoint y: 265, endPoint x: 495, endPoint y: 265, distance: 37.4
click at [495, 265] on span "Priscilla Anne Robertson, by counsel, in support of **his/her/their Motion stat…" at bounding box center [561, 258] width 364 height 20
click at [457, 297] on span "1. This case commenced upon the filing of a Voluntary Petition for Bankruptcy u…" at bounding box center [561, 290] width 364 height 20
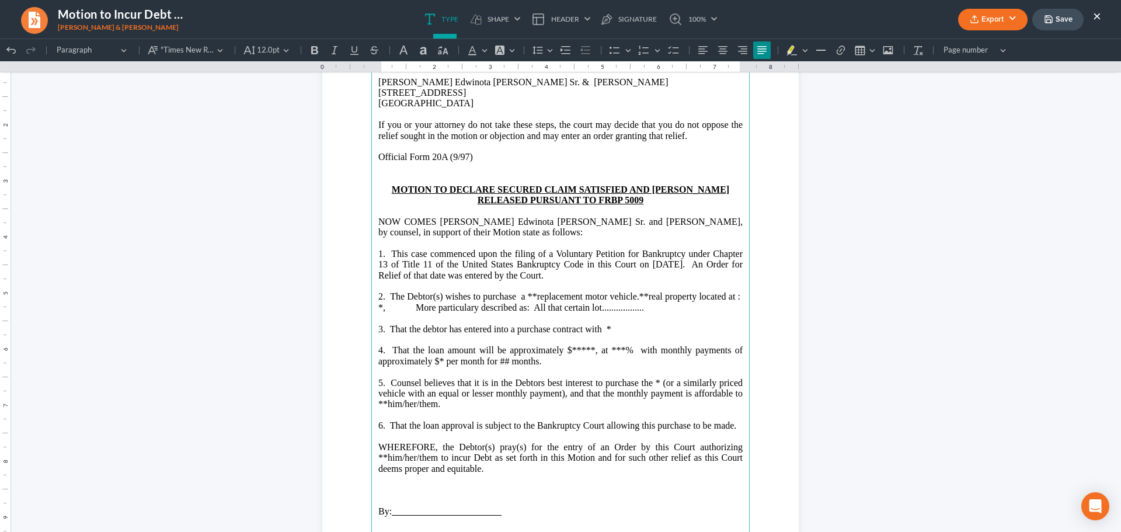
scroll to position [759, 0]
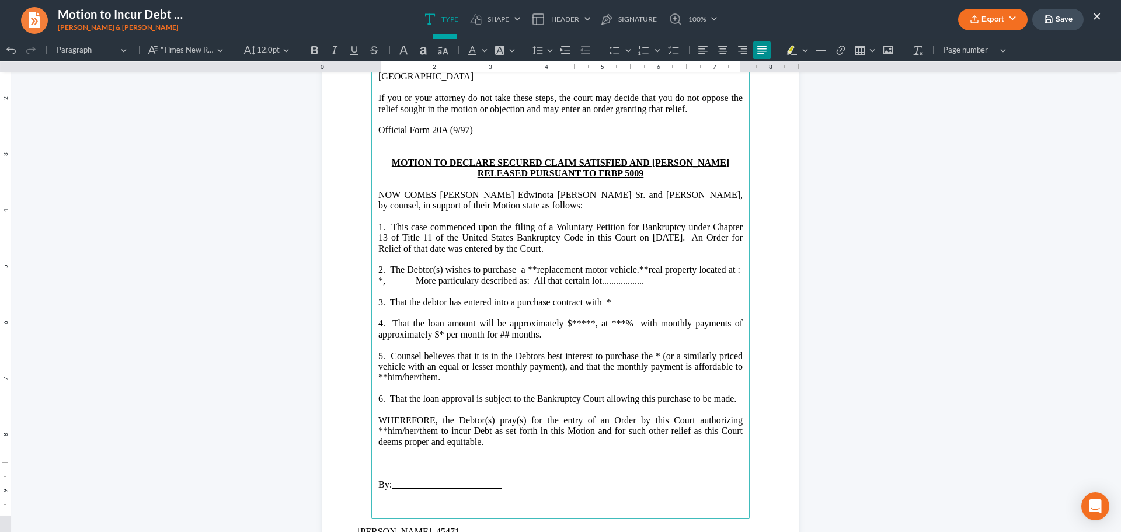
drag, startPoint x: 411, startPoint y: 230, endPoint x: 499, endPoint y: 379, distance: 173.1
click at [499, 379] on main "Tony Edwinota Robertson Sr. & Priscilla Anne Robertson 7708 Fayver Avenue Norfo…" at bounding box center [560, 280] width 379 height 477
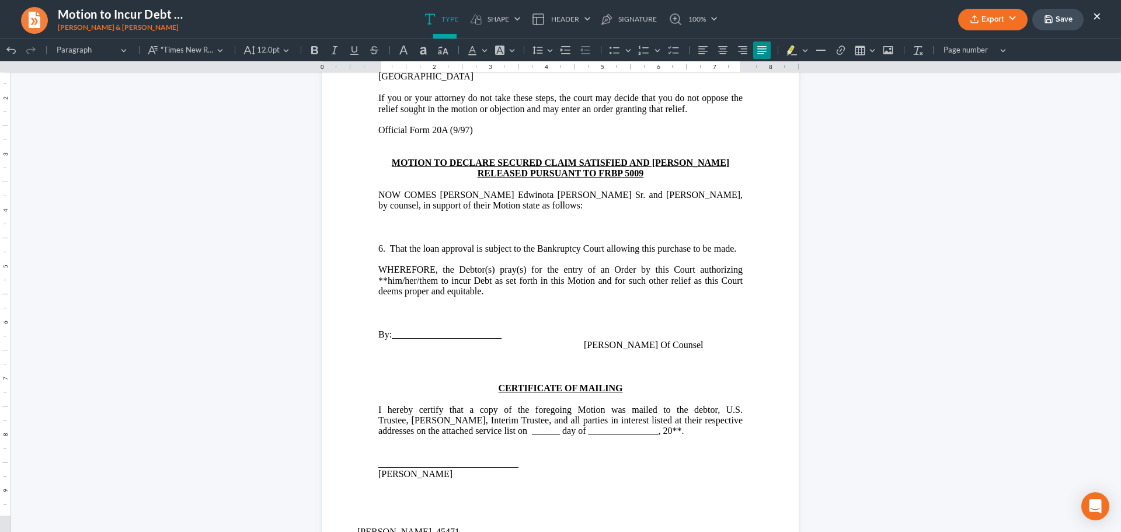
click at [407, 227] on p "Rich Text Editor, page-1-main" at bounding box center [561, 227] width 364 height 11
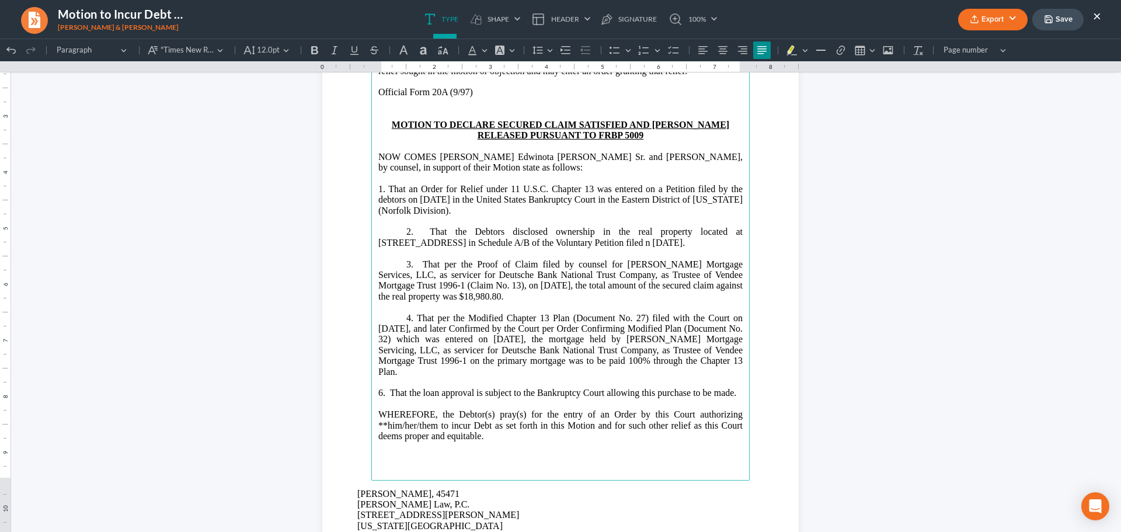
scroll to position [818, 0]
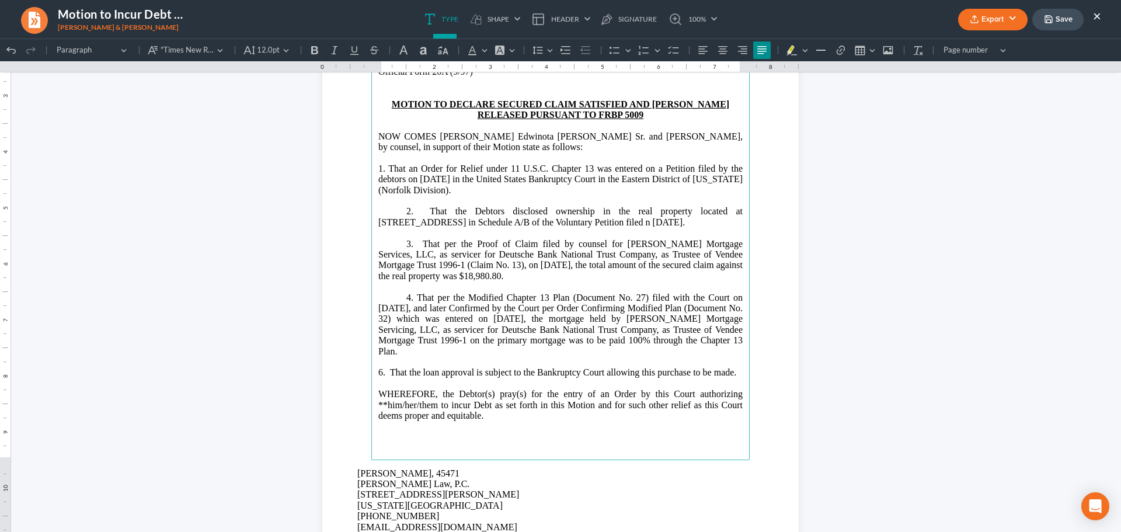
click at [435, 378] on p "6. That the loan approval is subject to the Bankruptcy Court allowing this purc…" at bounding box center [561, 372] width 364 height 11
drag, startPoint x: 403, startPoint y: 372, endPoint x: 408, endPoint y: 383, distance: 12.3
click at [408, 378] on p "6. That the loan approval is subject to the Bankruptcy Court allowing this purc…" at bounding box center [561, 372] width 364 height 11
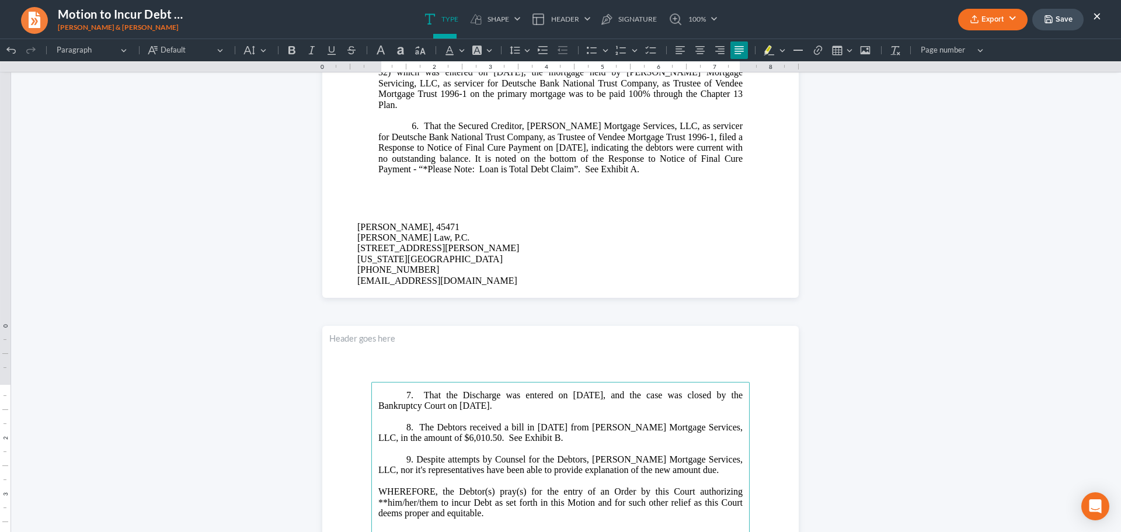
scroll to position [973, 0]
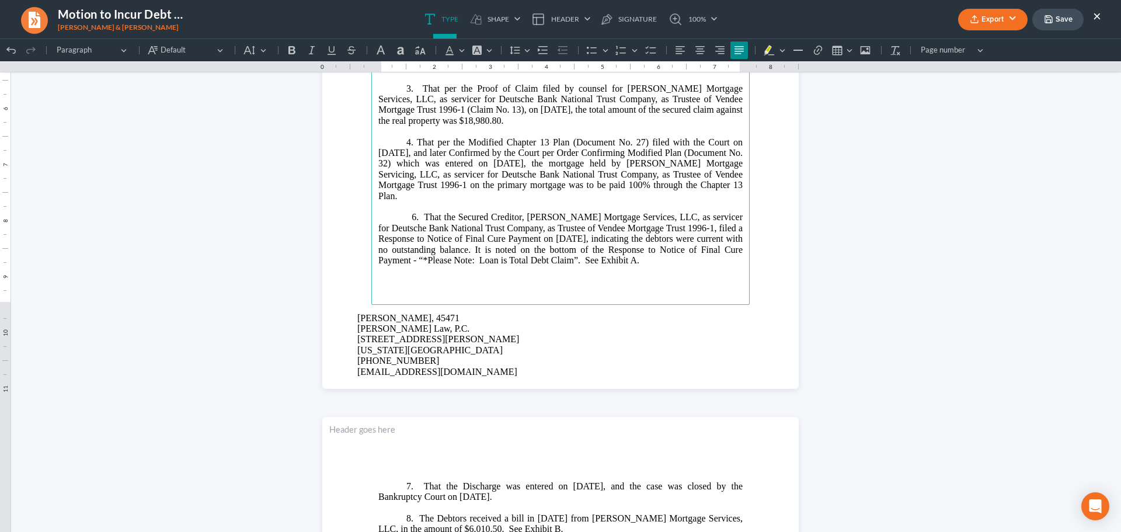
click at [417, 217] on p "6. That the Secured Creditor, [PERSON_NAME] Mortgage Services, LLC, as servicer…" at bounding box center [561, 239] width 364 height 54
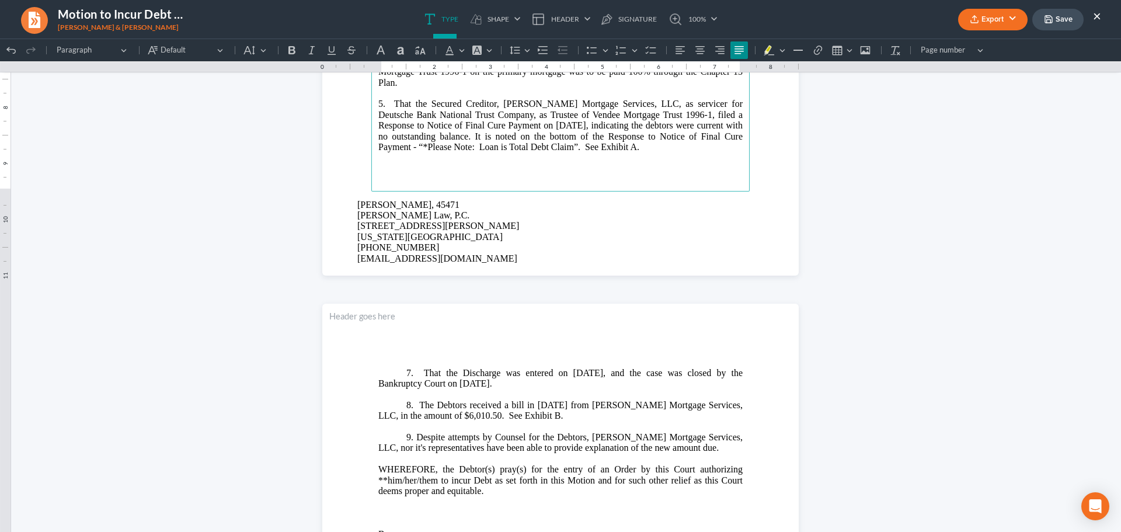
scroll to position [1090, 0]
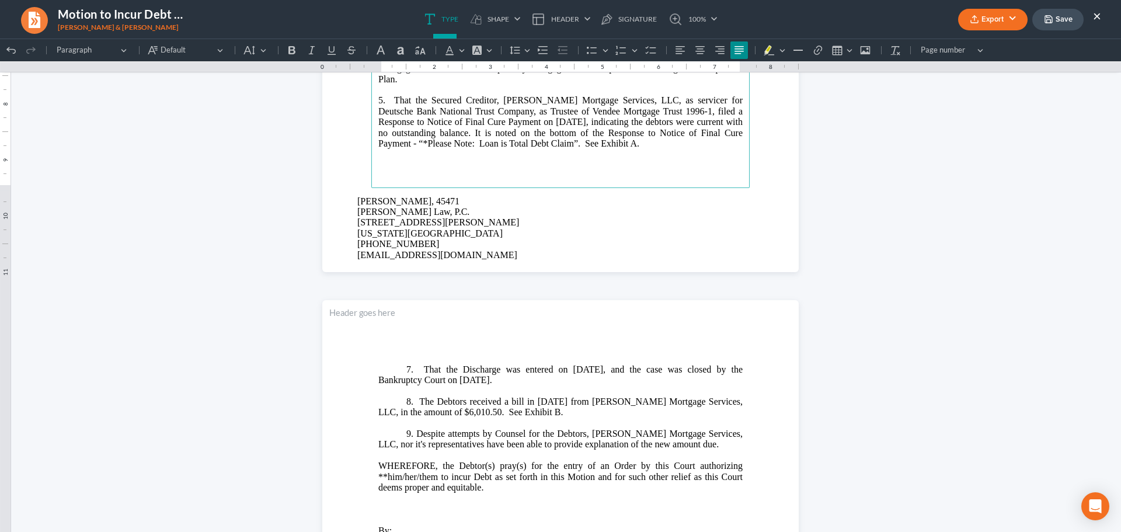
click at [404, 368] on p "⁠⁠⁠⁠⁠⁠⁠ 7. That the Discharge was entered on May 23, 2025, and the case was clo…" at bounding box center [561, 375] width 364 height 22
click at [402, 405] on p "8. The Debtors received a bill in [DATE] from [PERSON_NAME] Mortgage Services, …" at bounding box center [561, 408] width 364 height 22
click at [402, 435] on p "9. Despite attempts by Counsel for the Debtors, [PERSON_NAME] Mortgage Services…" at bounding box center [561, 440] width 364 height 22
click at [688, 443] on p "8. Despite attempts by Counsel for the Debtors, Carrington Mortgage Services, L…" at bounding box center [561, 440] width 364 height 22
click at [506, 490] on p "WHEREFORE, the Debtor(s) pray(s) for the entry of an Order by this Court author…" at bounding box center [561, 477] width 364 height 32
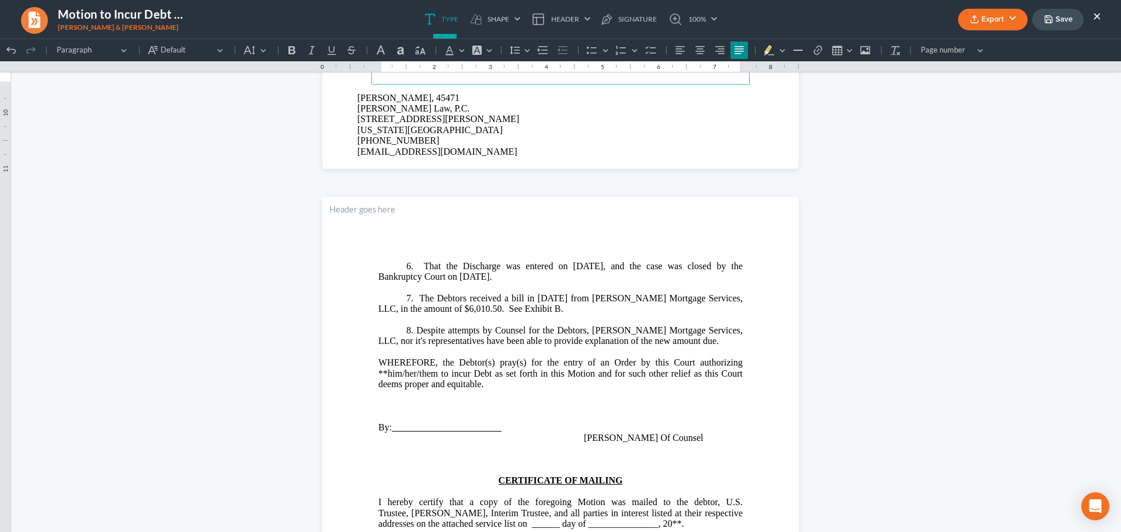
scroll to position [1207, 0]
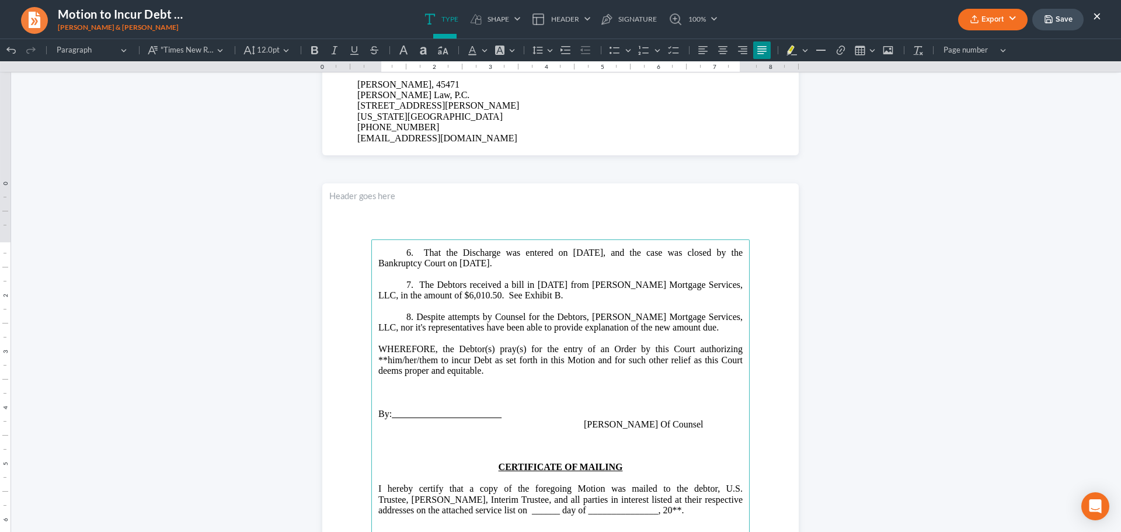
click at [696, 328] on p "8. Despite attempts by Counsel for the Debtors, Carrington Mortgage Services, L…" at bounding box center [561, 323] width 364 height 22
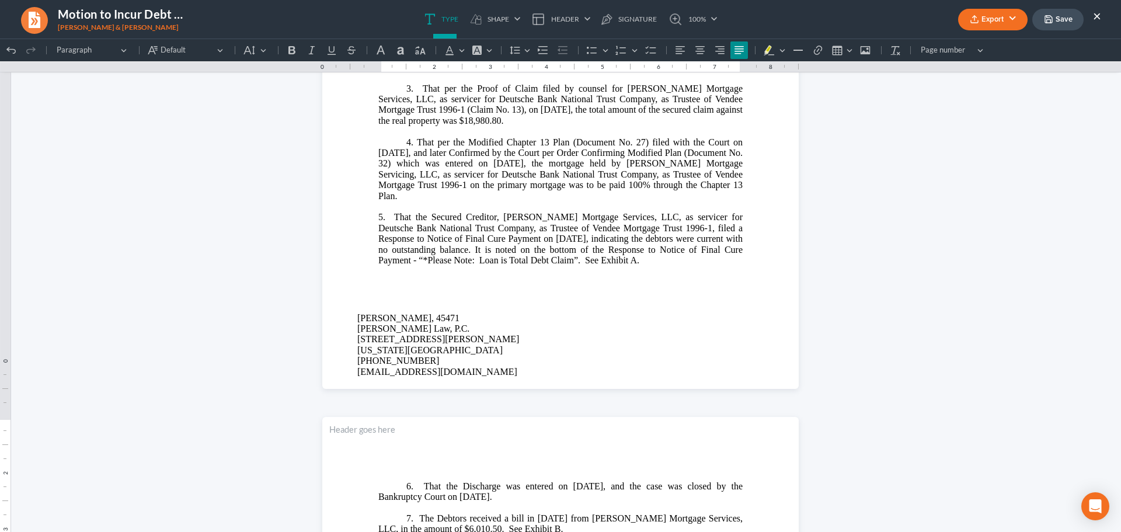
scroll to position [739, 0]
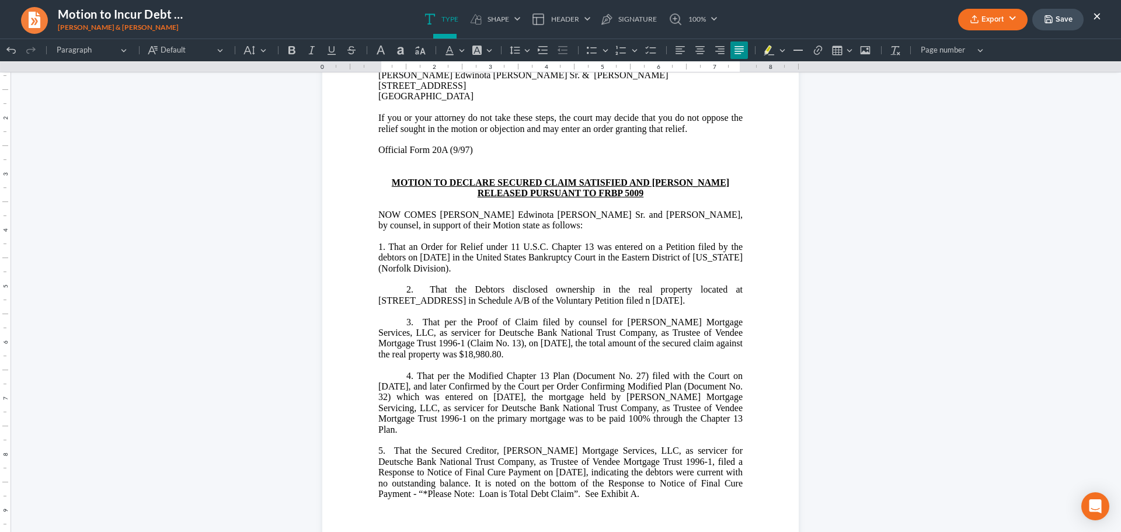
click at [610, 391] on span "4. That per the Modified Chapter 13 Plan (Document No. 27) filed with the Court…" at bounding box center [561, 403] width 364 height 64
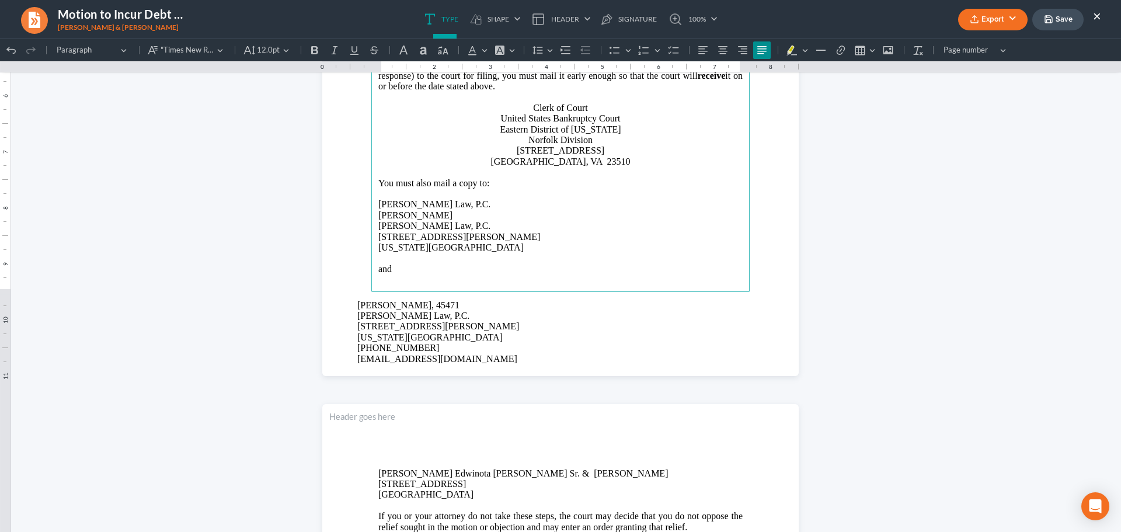
scroll to position [331, 0]
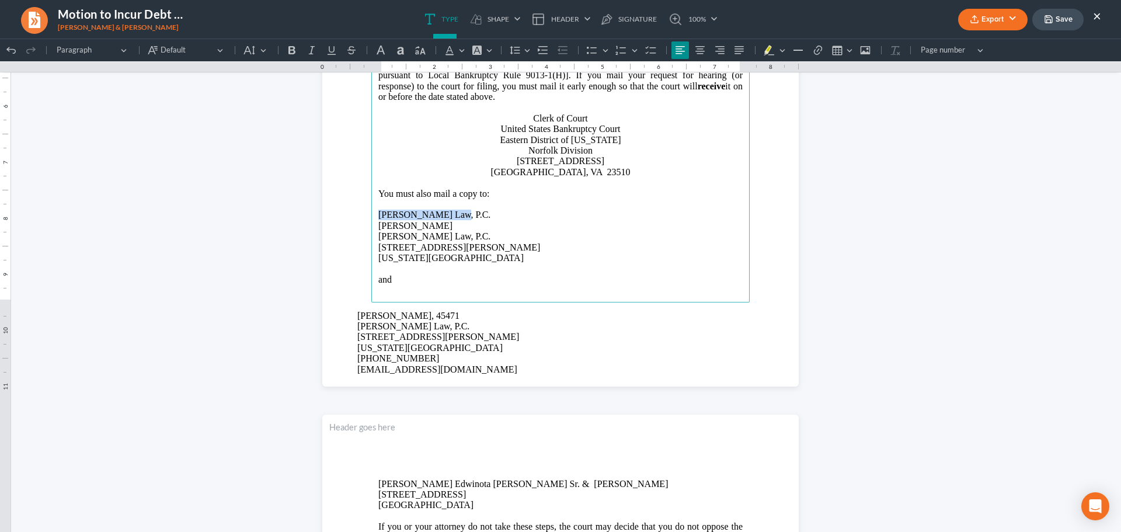
drag, startPoint x: 449, startPoint y: 207, endPoint x: 366, endPoint y: 208, distance: 82.4
click at [366, 208] on section "UNITED STATES BANKRUPTCY COURT EASTERN DISTRICT OF VIRGINIA Norfolk Division IN…" at bounding box center [560, 78] width 477 height 617
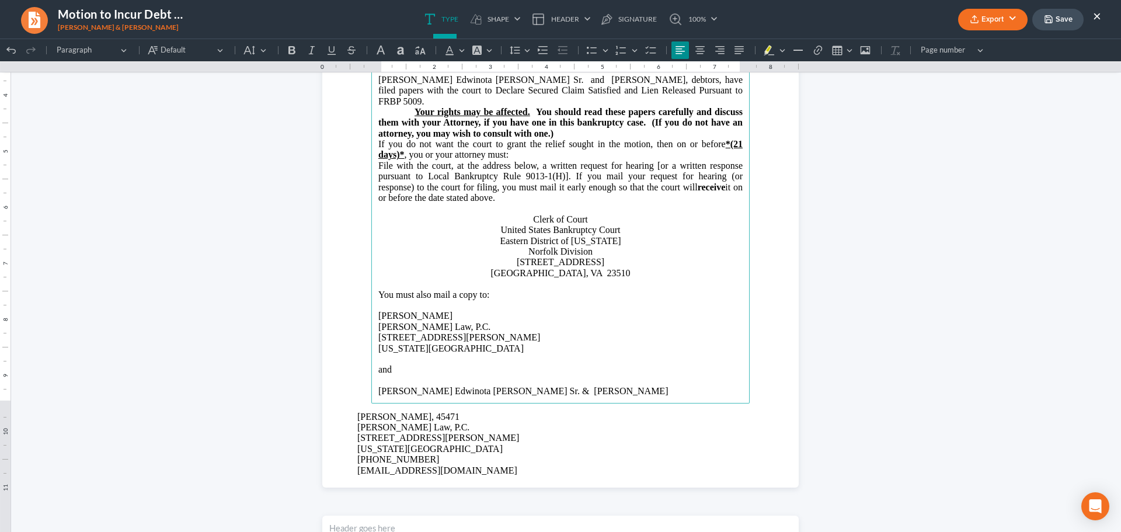
scroll to position [292, 0]
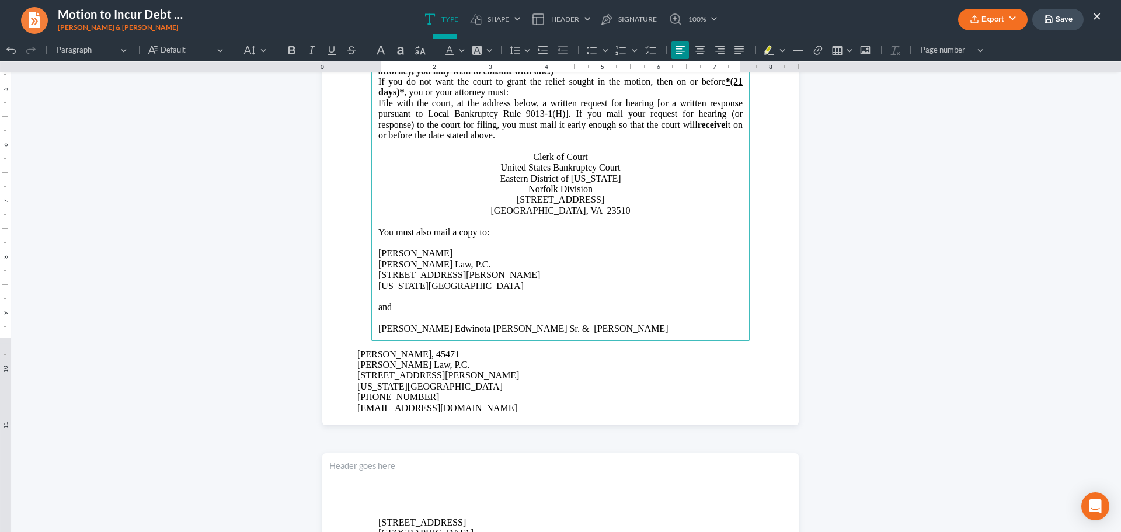
click at [387, 313] on p "Rich Text Editor, page-0-main" at bounding box center [561, 318] width 364 height 11
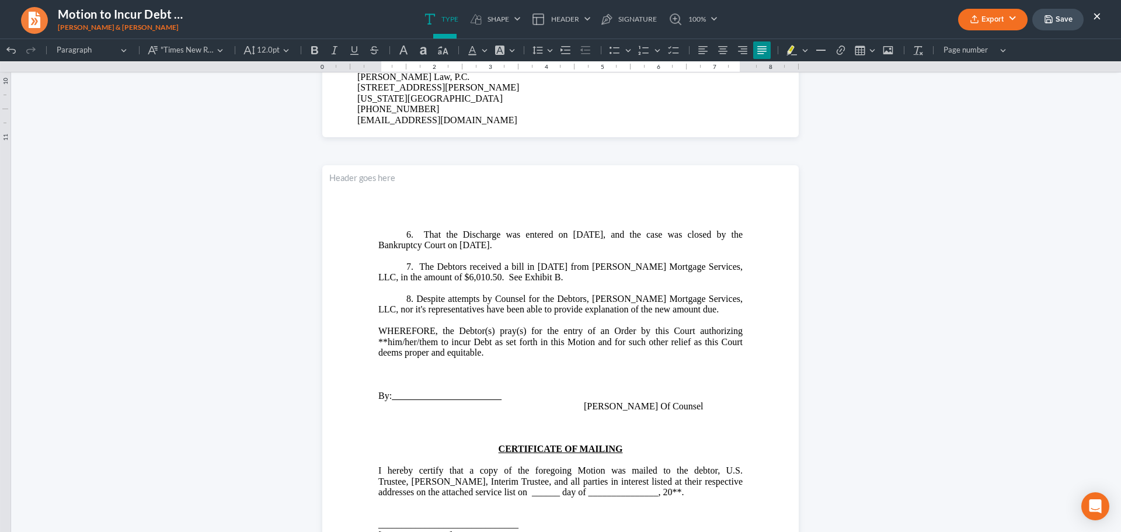
scroll to position [1227, 0]
click at [508, 329] on span "WHEREFORE, the Debtor(s) pray(s) for the entry of an Order by this Court author…" at bounding box center [561, 340] width 364 height 32
click at [371, 342] on main "6. That the Discharge was entered on May 23, 2025, and the case was closed by t…" at bounding box center [560, 458] width 379 height 477
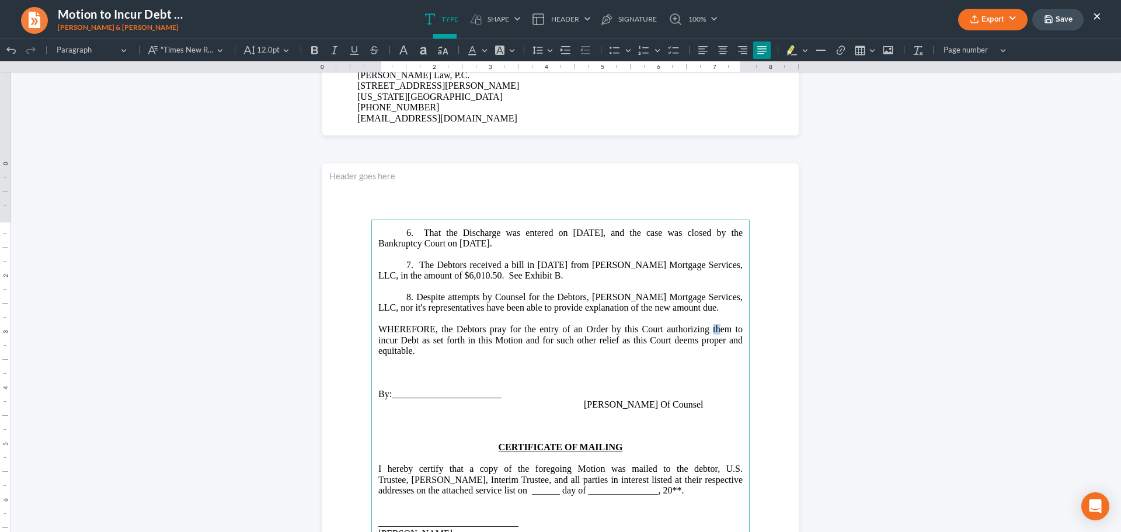
drag, startPoint x: 675, startPoint y: 330, endPoint x: 682, endPoint y: 330, distance: 7.6
click at [682, 330] on span "WHEREFORE, the Debtors pray for the entry of an Order by this Court authorizing…" at bounding box center [561, 340] width 364 height 32
click at [707, 314] on p "Rich Text Editor, page-2-main" at bounding box center [561, 319] width 364 height 11
click at [703, 308] on p "8. Despite attempts by Counsel for the Debtors, Carrington Mortgage Services, L…" at bounding box center [561, 303] width 364 height 22
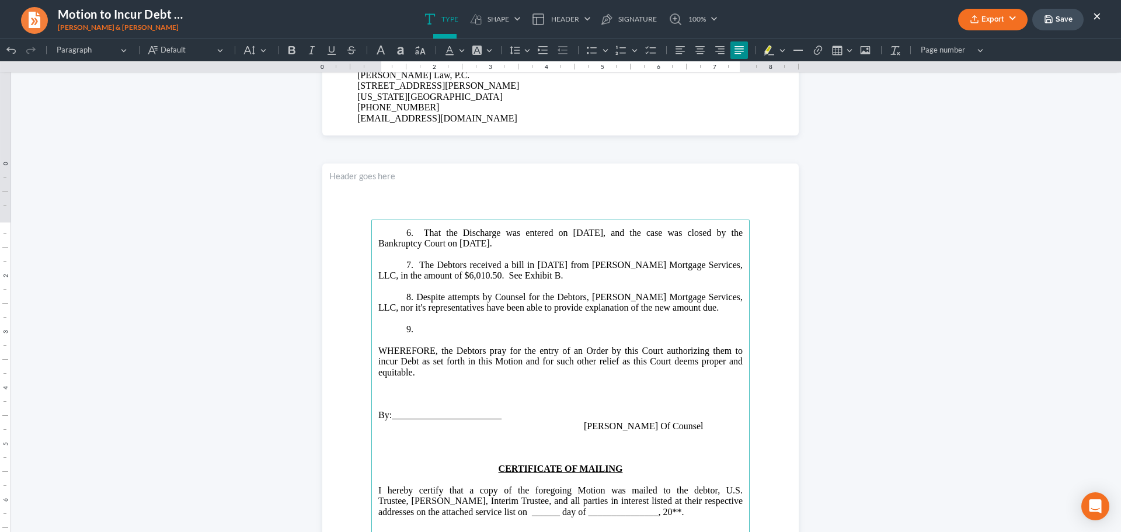
click at [429, 333] on p "⁠⁠⁠⁠⁠⁠⁠9." at bounding box center [561, 329] width 364 height 11
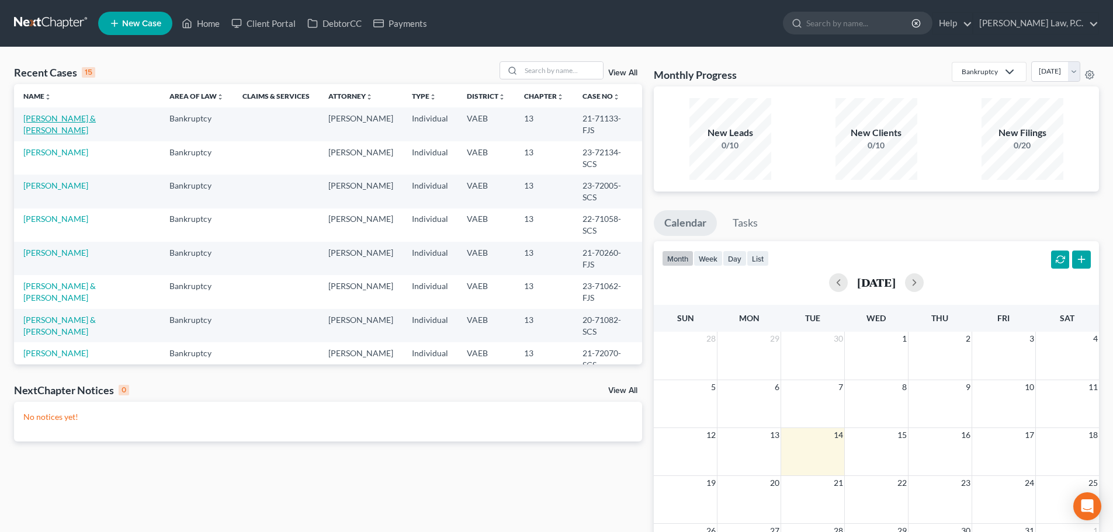
click at [25, 119] on link "Robertson, Tony & Priscilla" at bounding box center [59, 124] width 72 height 22
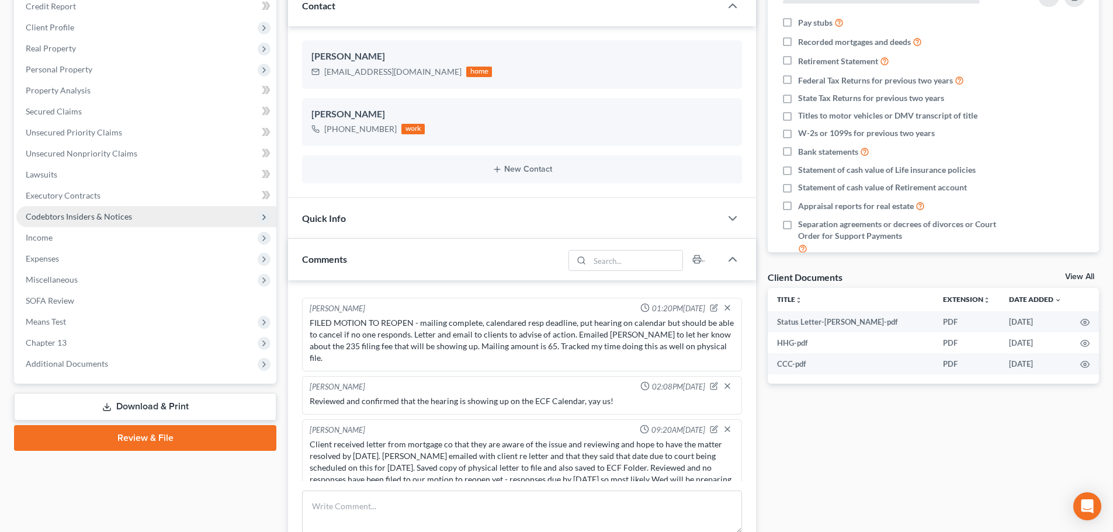
scroll to position [234, 0]
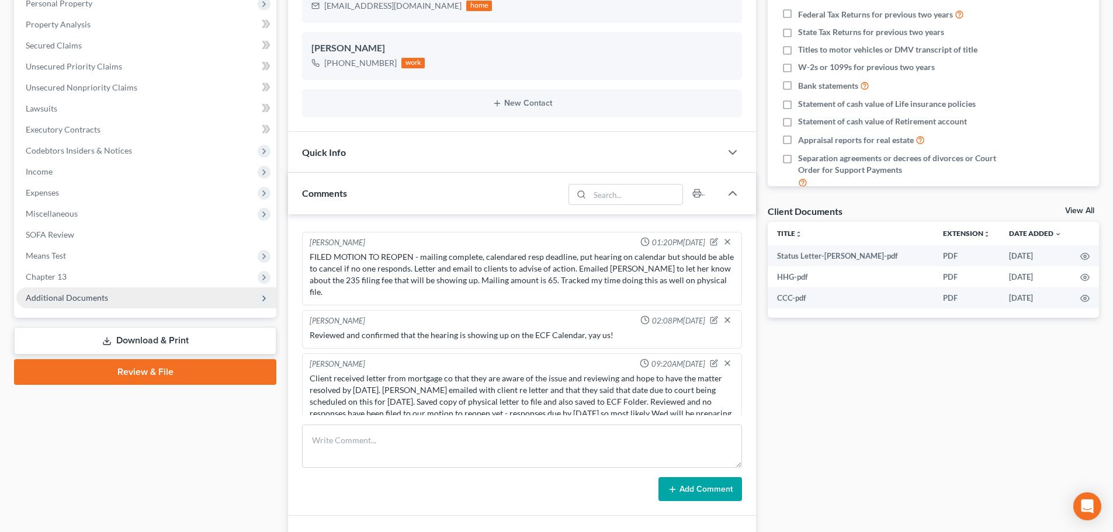
click at [96, 300] on span "Additional Documents" at bounding box center [67, 298] width 82 height 10
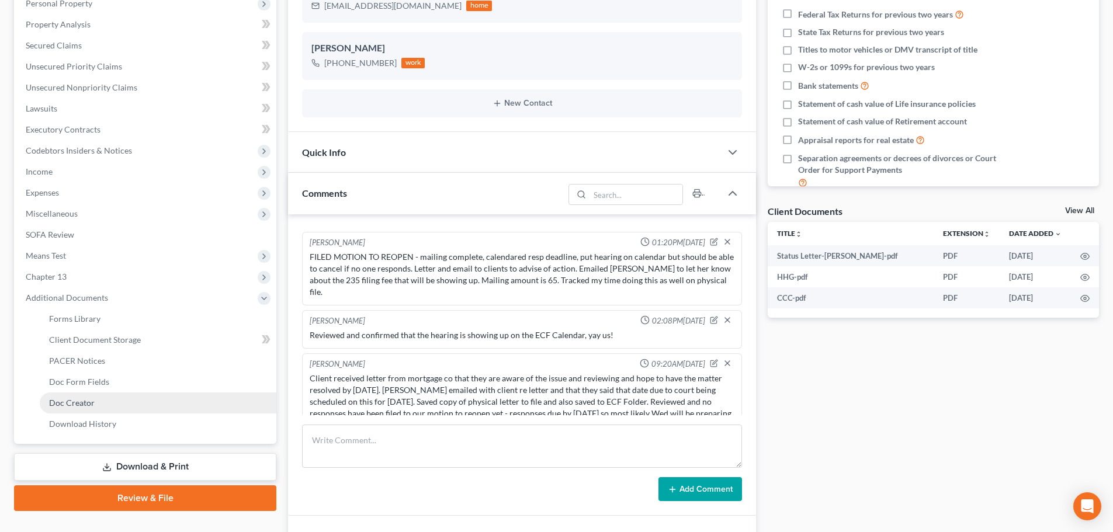
click at [80, 395] on link "Doc Creator" at bounding box center [158, 403] width 237 height 21
